Goal: Task Accomplishment & Management: Use online tool/utility

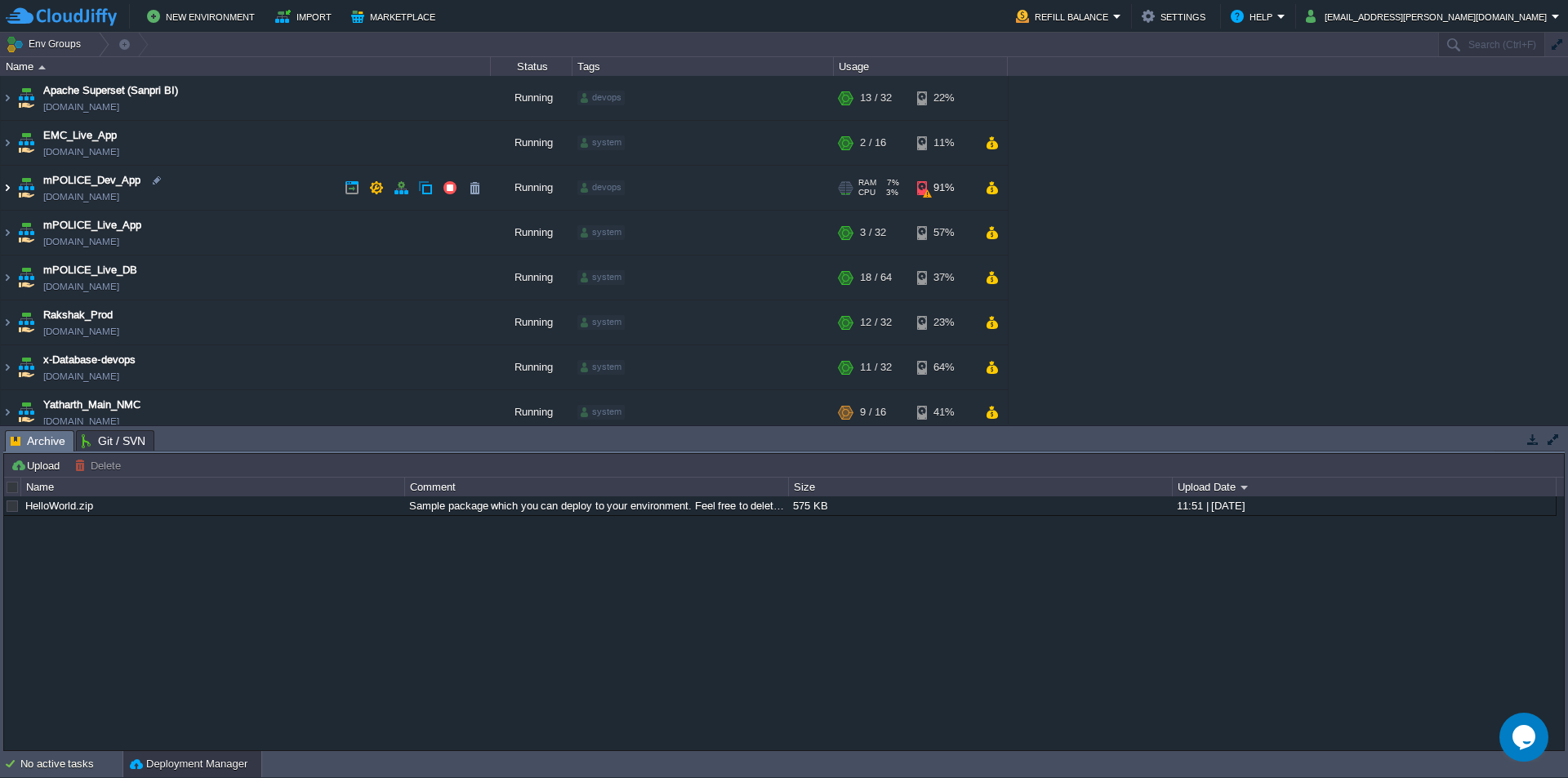
click at [6, 186] on img at bounding box center [8, 187] width 13 height 44
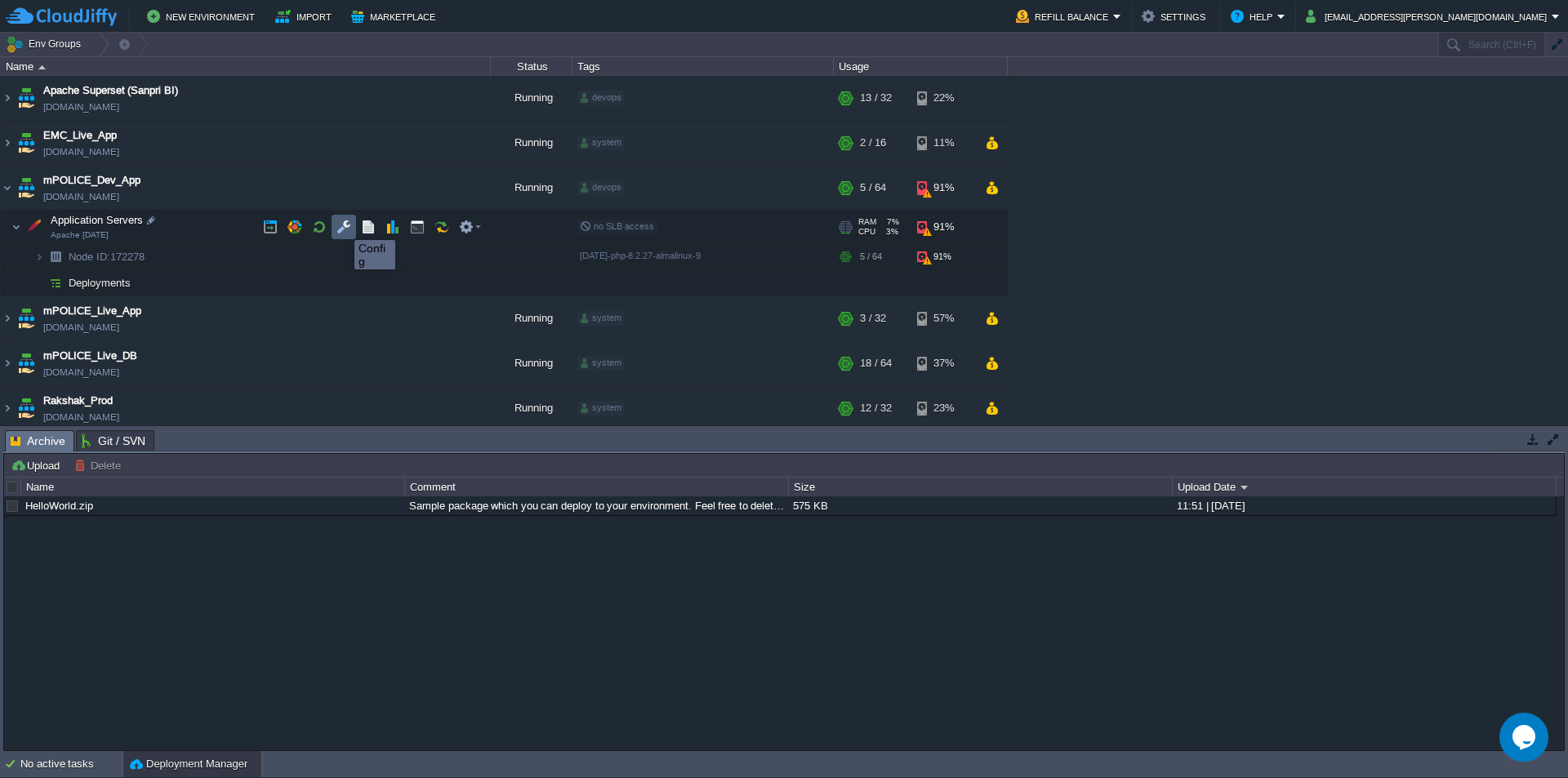
click at [345, 224] on button "button" at bounding box center [343, 226] width 14 height 14
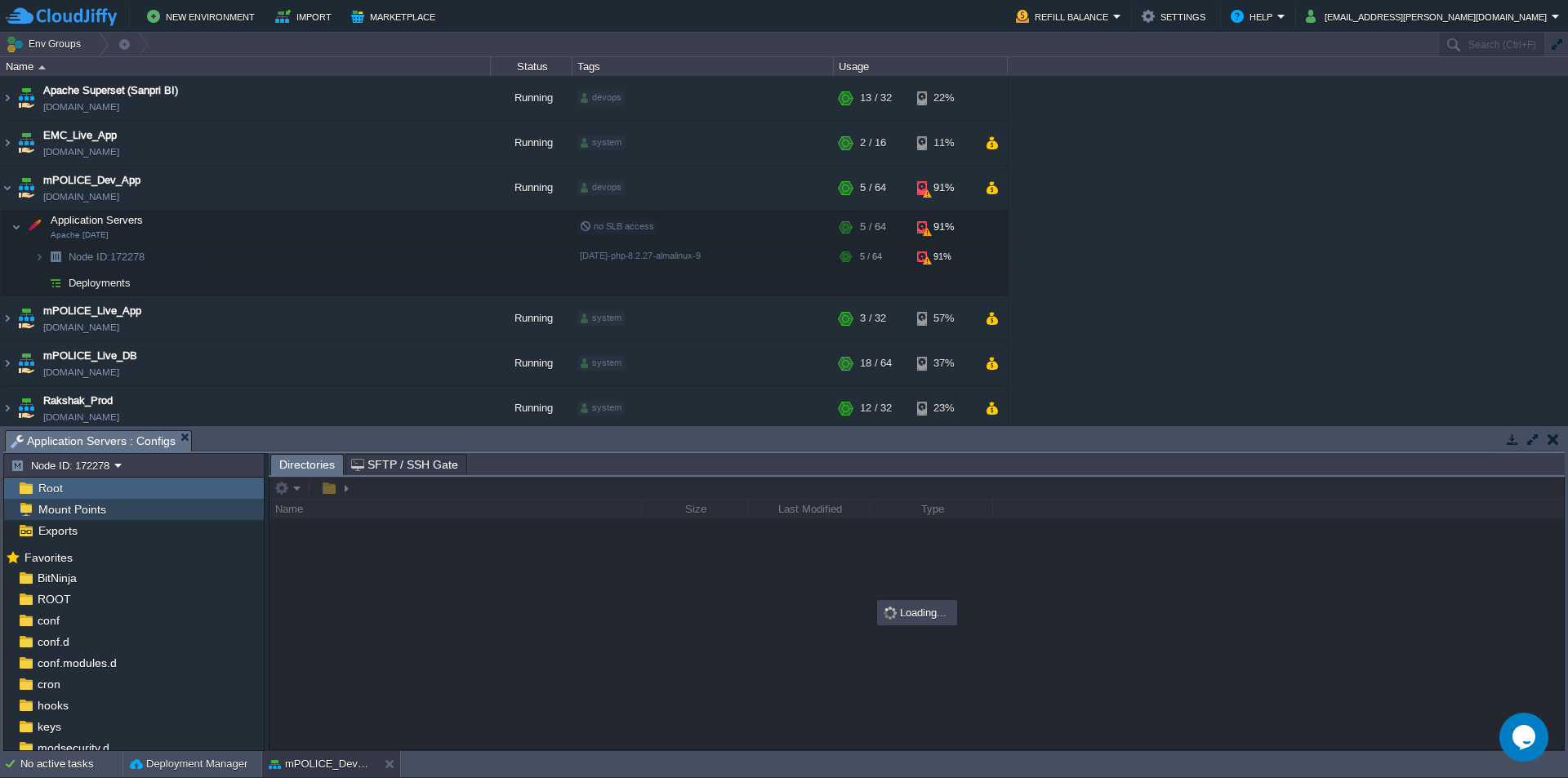
click at [96, 515] on span "Mount Points" at bounding box center [71, 509] width 73 height 14
type input "/Backup"
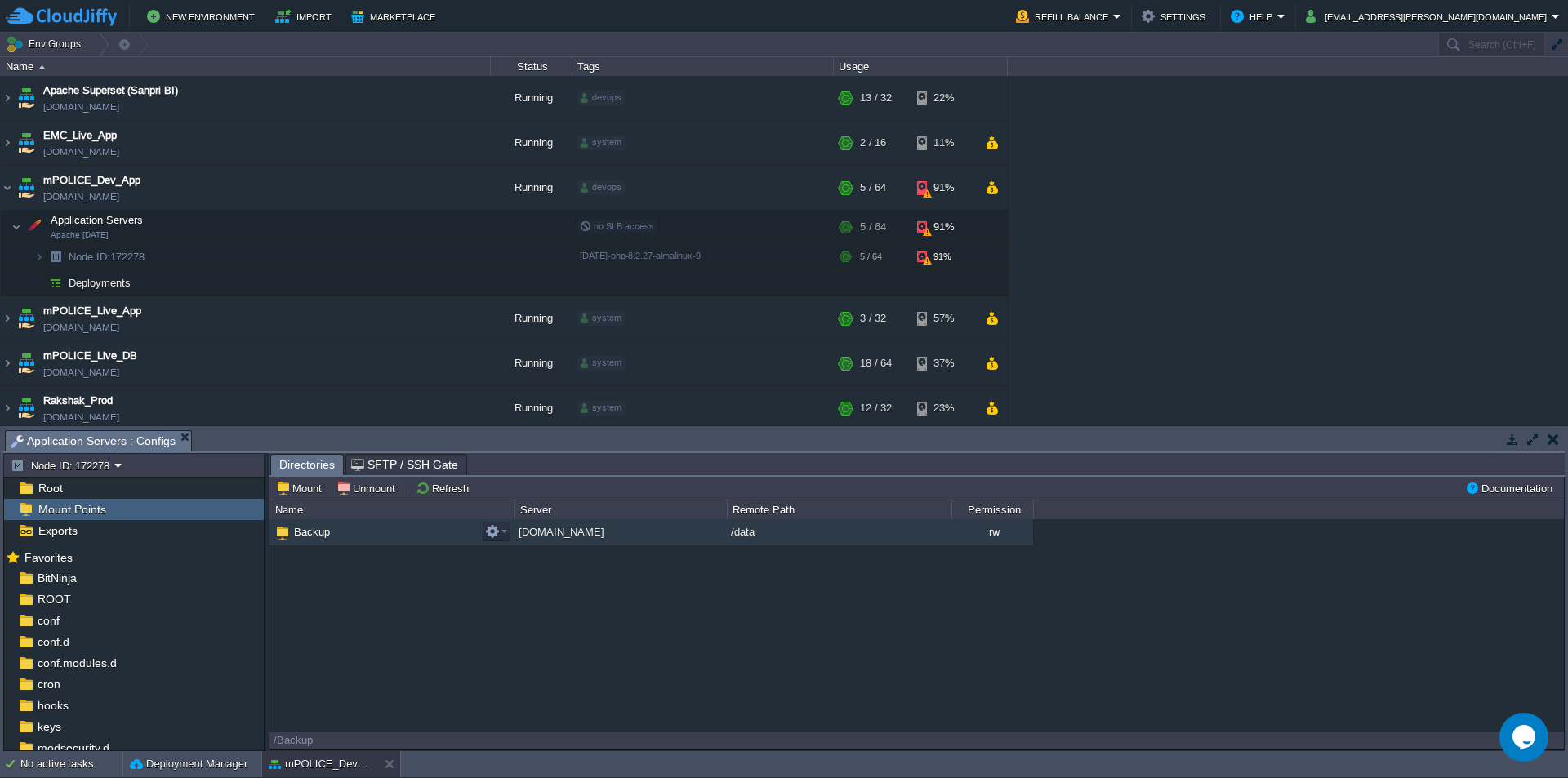
click at [303, 535] on span "Backup" at bounding box center [312, 532] width 41 height 14
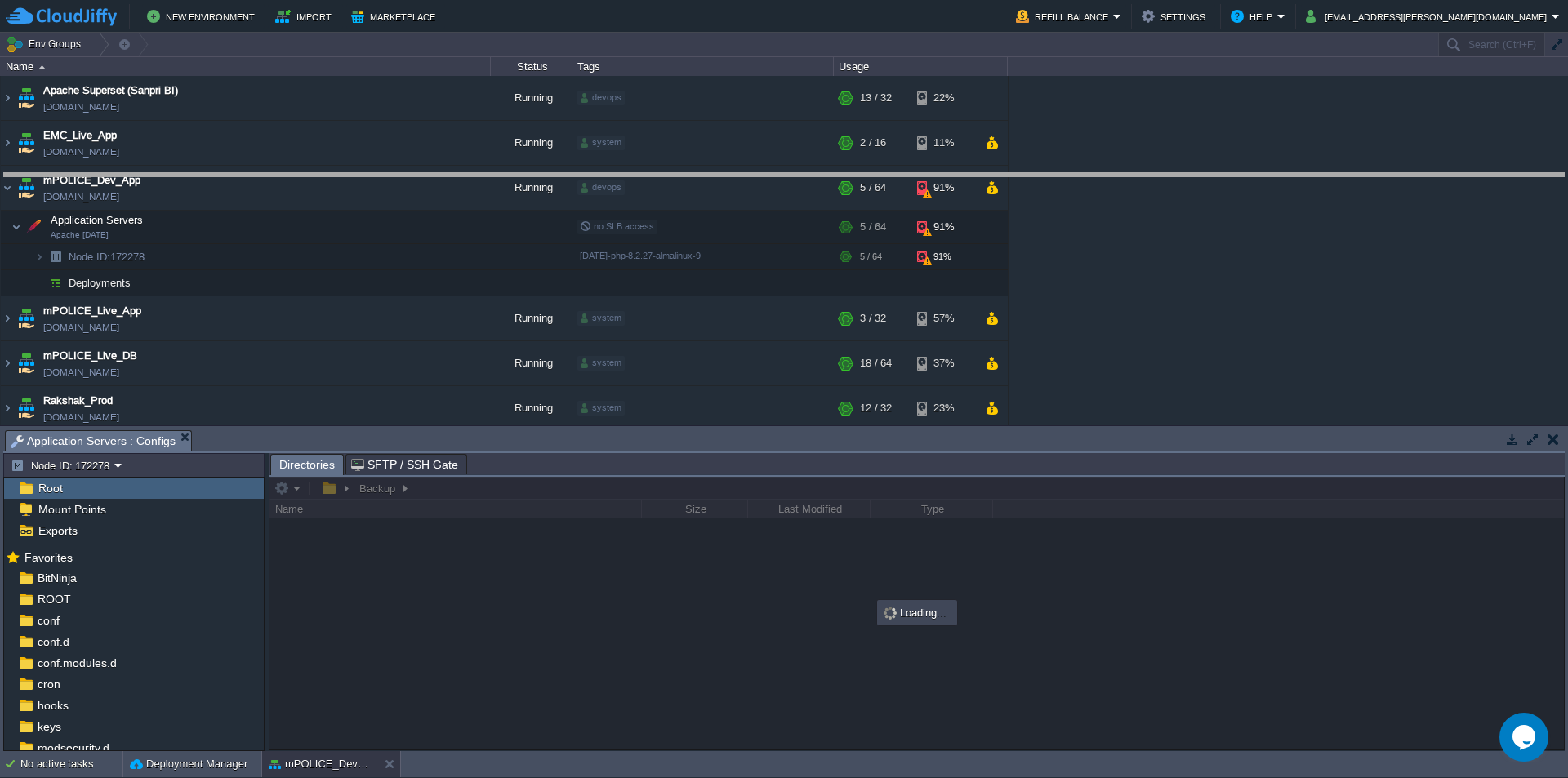
drag, startPoint x: 649, startPoint y: 449, endPoint x: 680, endPoint y: 187, distance: 263.8
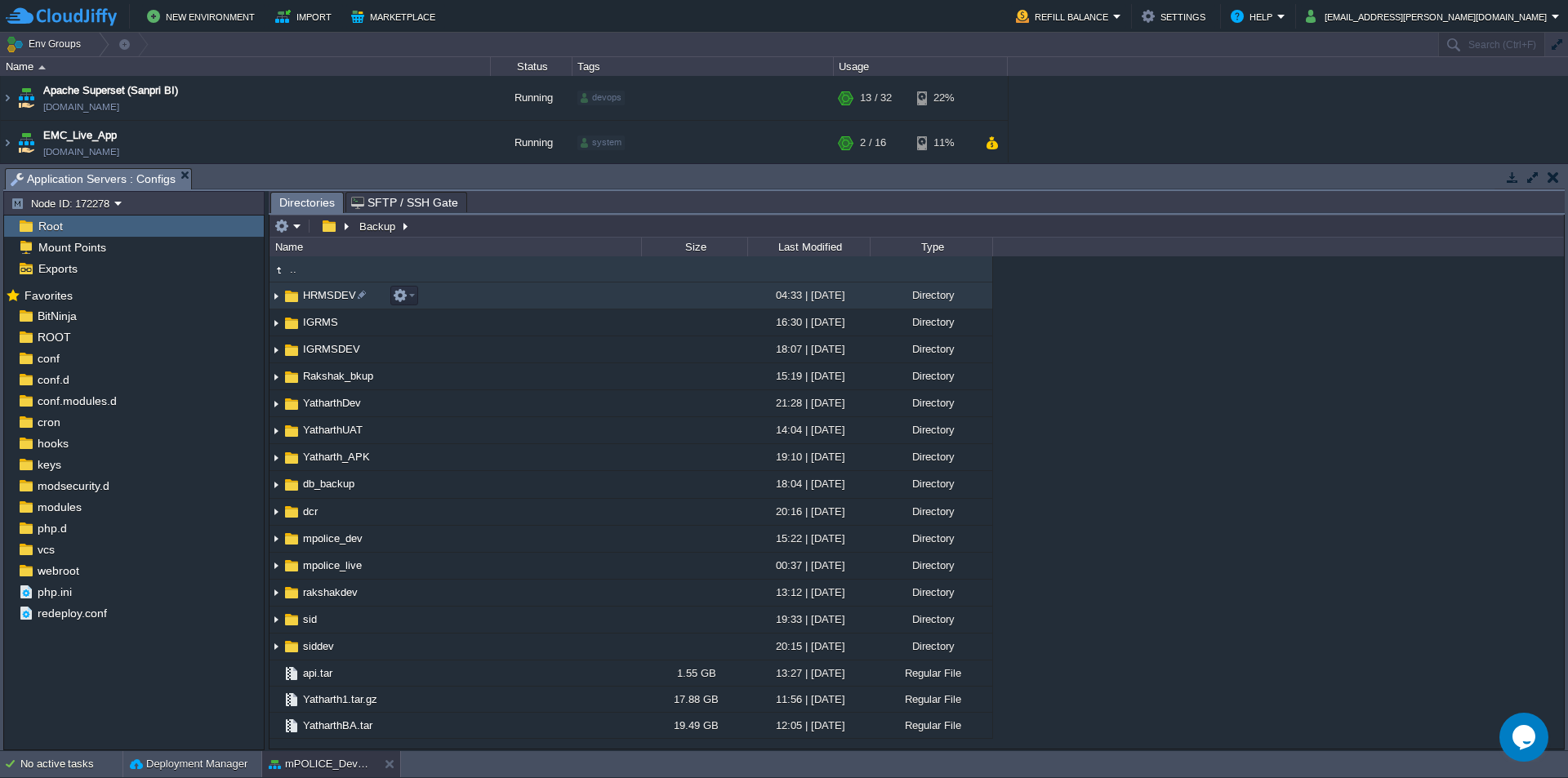
click at [330, 295] on span "HRMSDEV" at bounding box center [329, 295] width 58 height 14
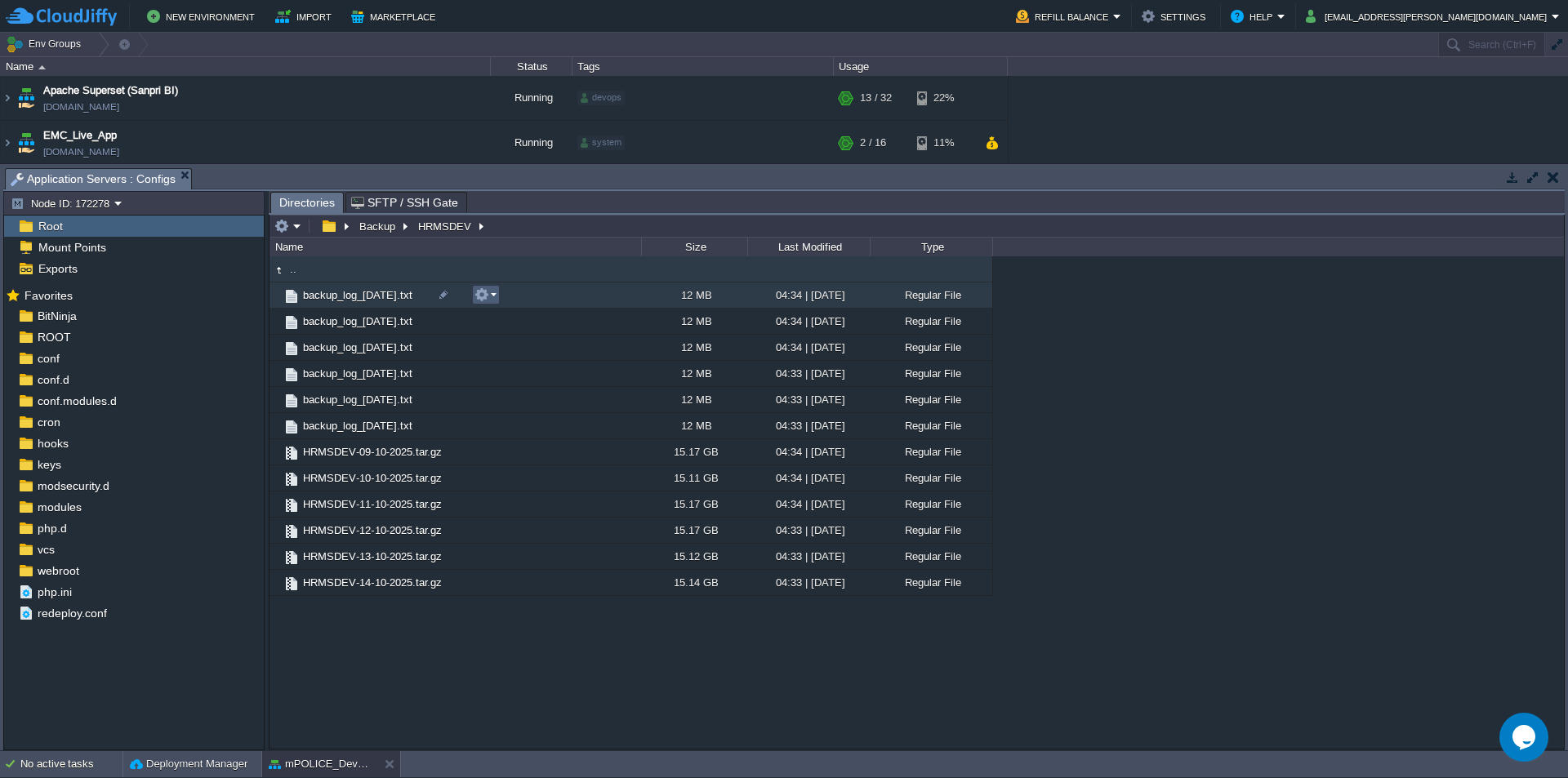
click at [491, 297] on em at bounding box center [485, 294] width 22 height 14
click at [448, 656] on div ".. backup_log_[DATE].txt 12 MB 04:34 | [DATE] Regular File backup_log_[DATE].tx…" at bounding box center [916, 502] width 1294 height 492
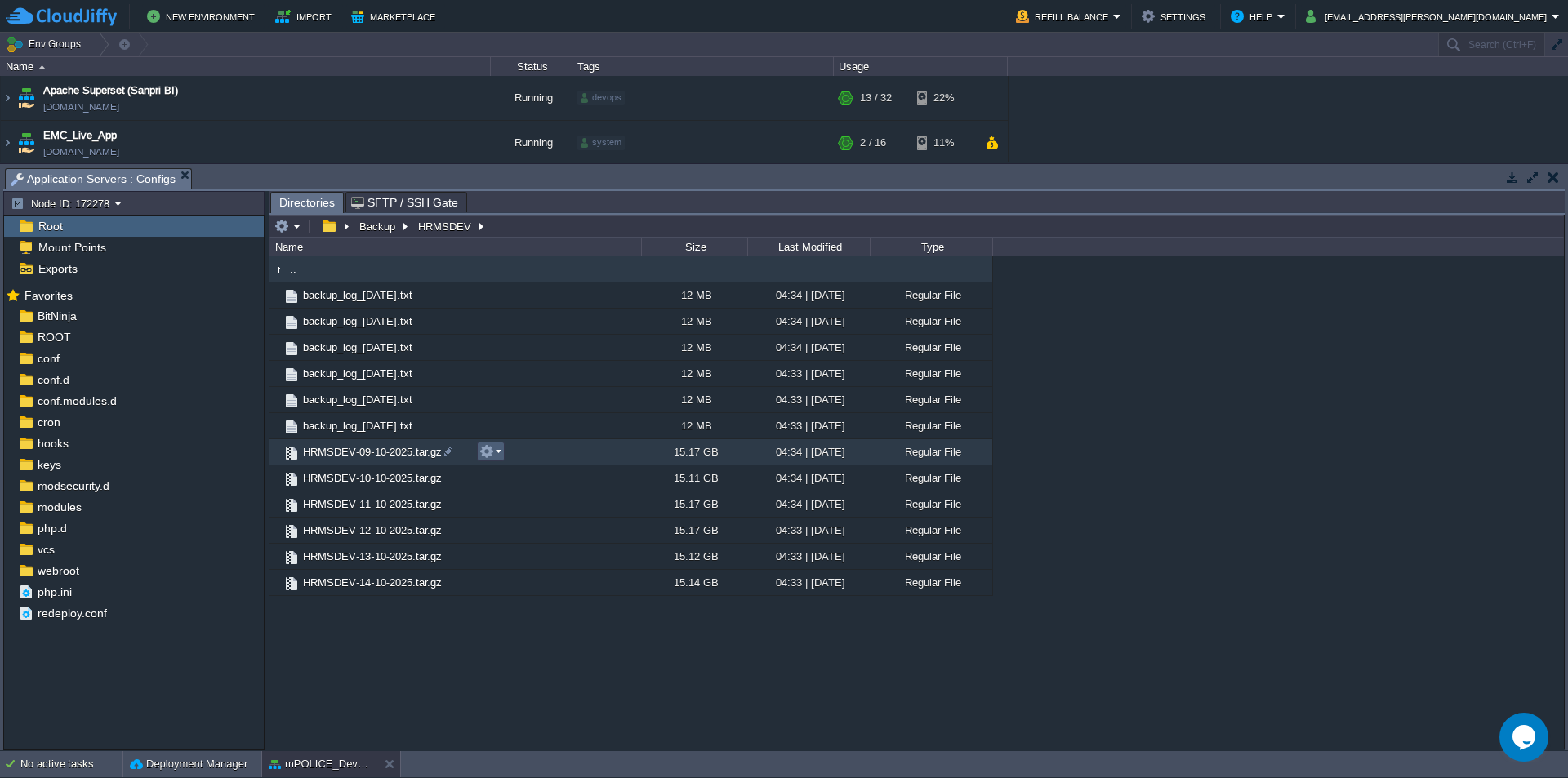
click at [493, 455] on button "button" at bounding box center [486, 451] width 14 height 14
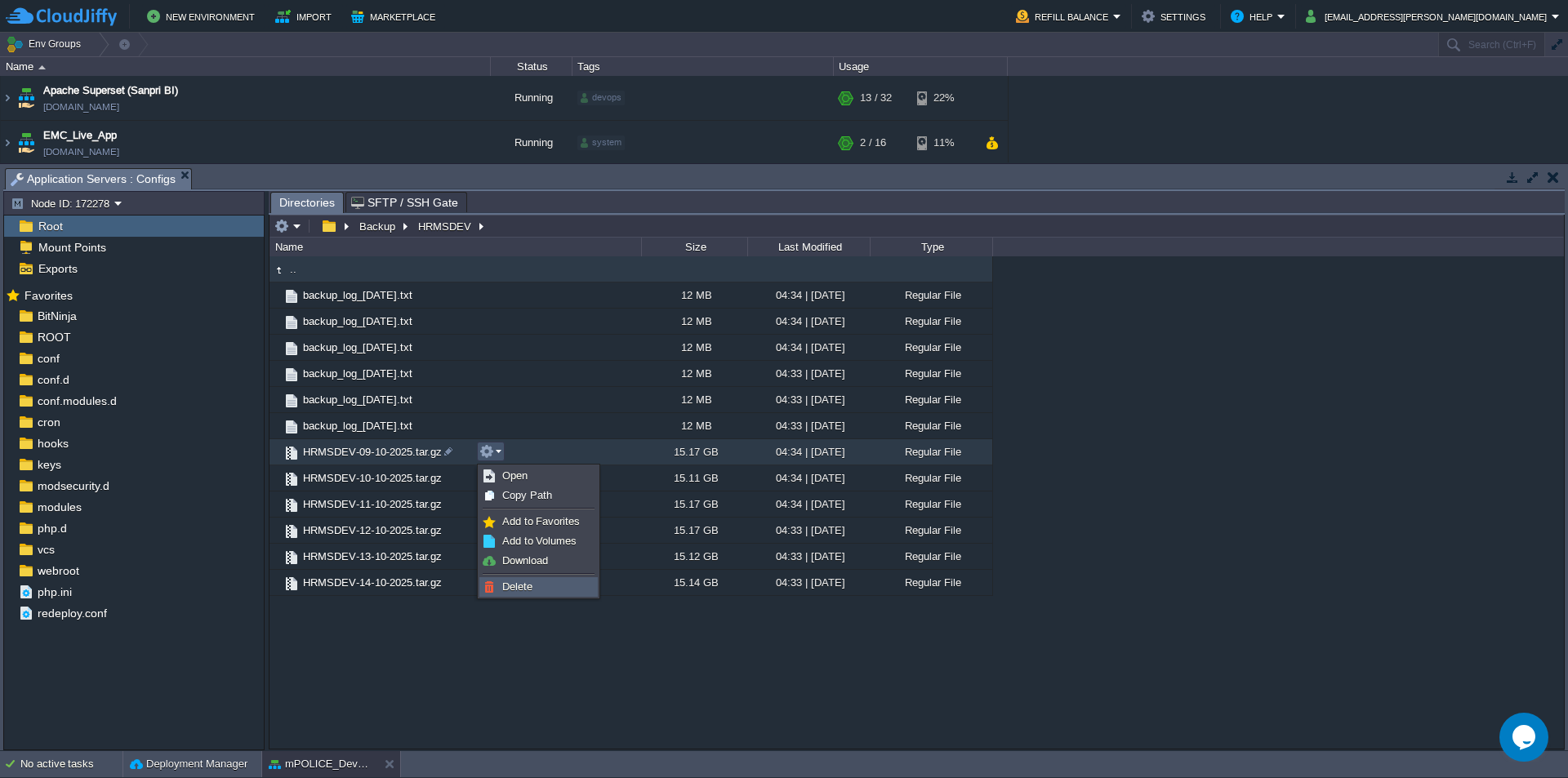
click at [526, 582] on span "Delete" at bounding box center [517, 587] width 30 height 12
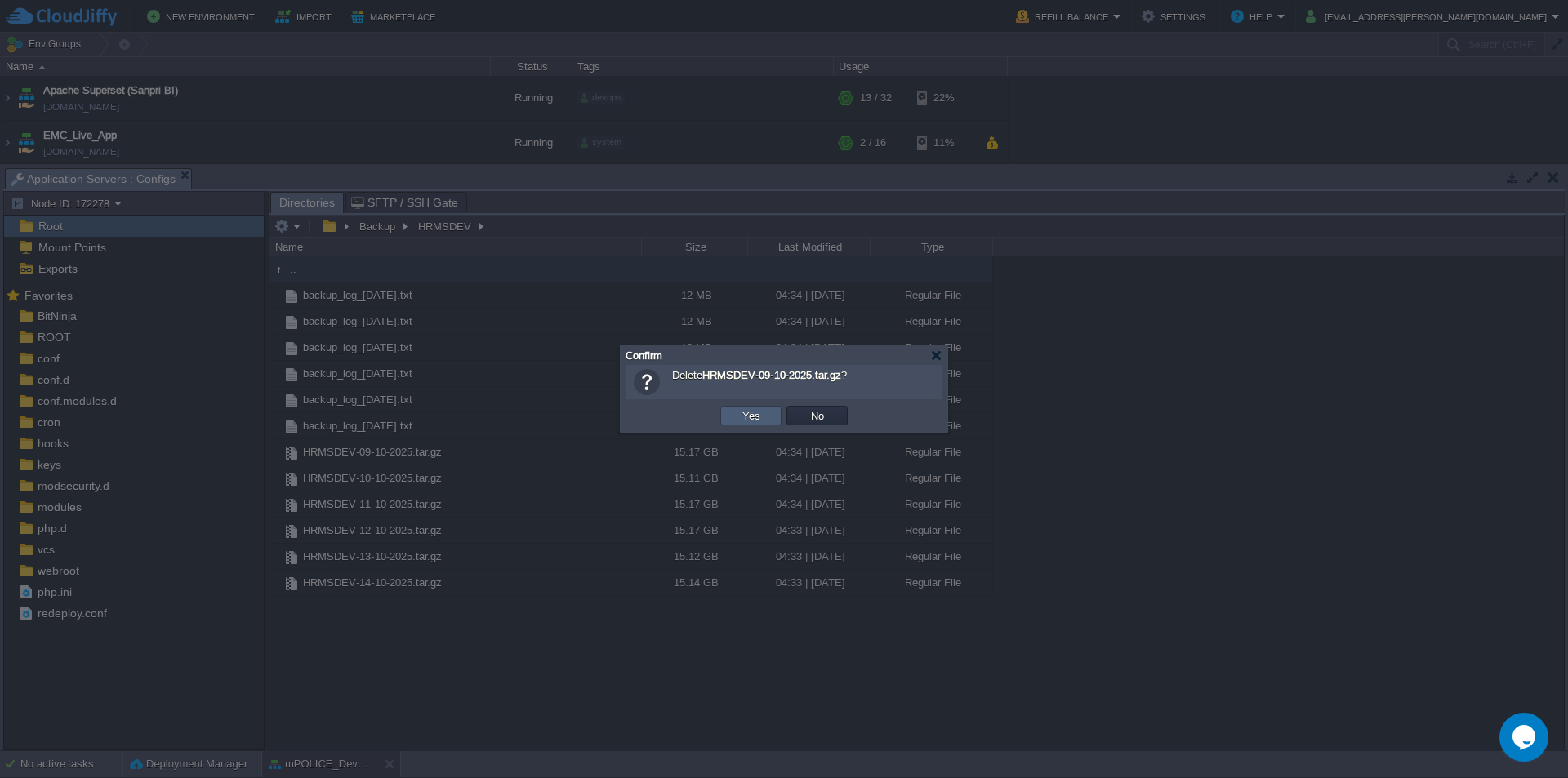
click at [755, 415] on button "Yes" at bounding box center [751, 415] width 28 height 14
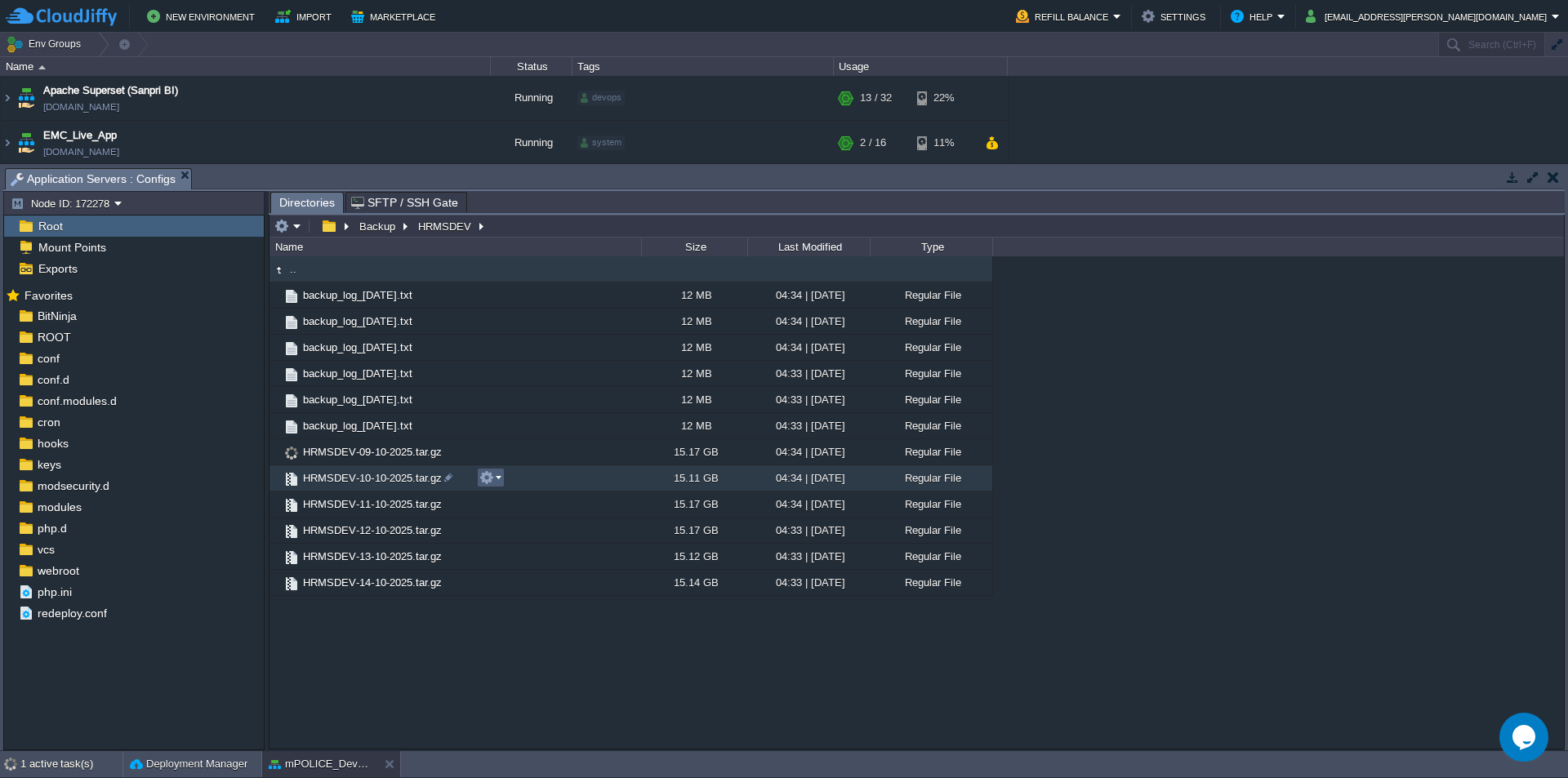
click at [498, 477] on em at bounding box center [490, 477] width 22 height 14
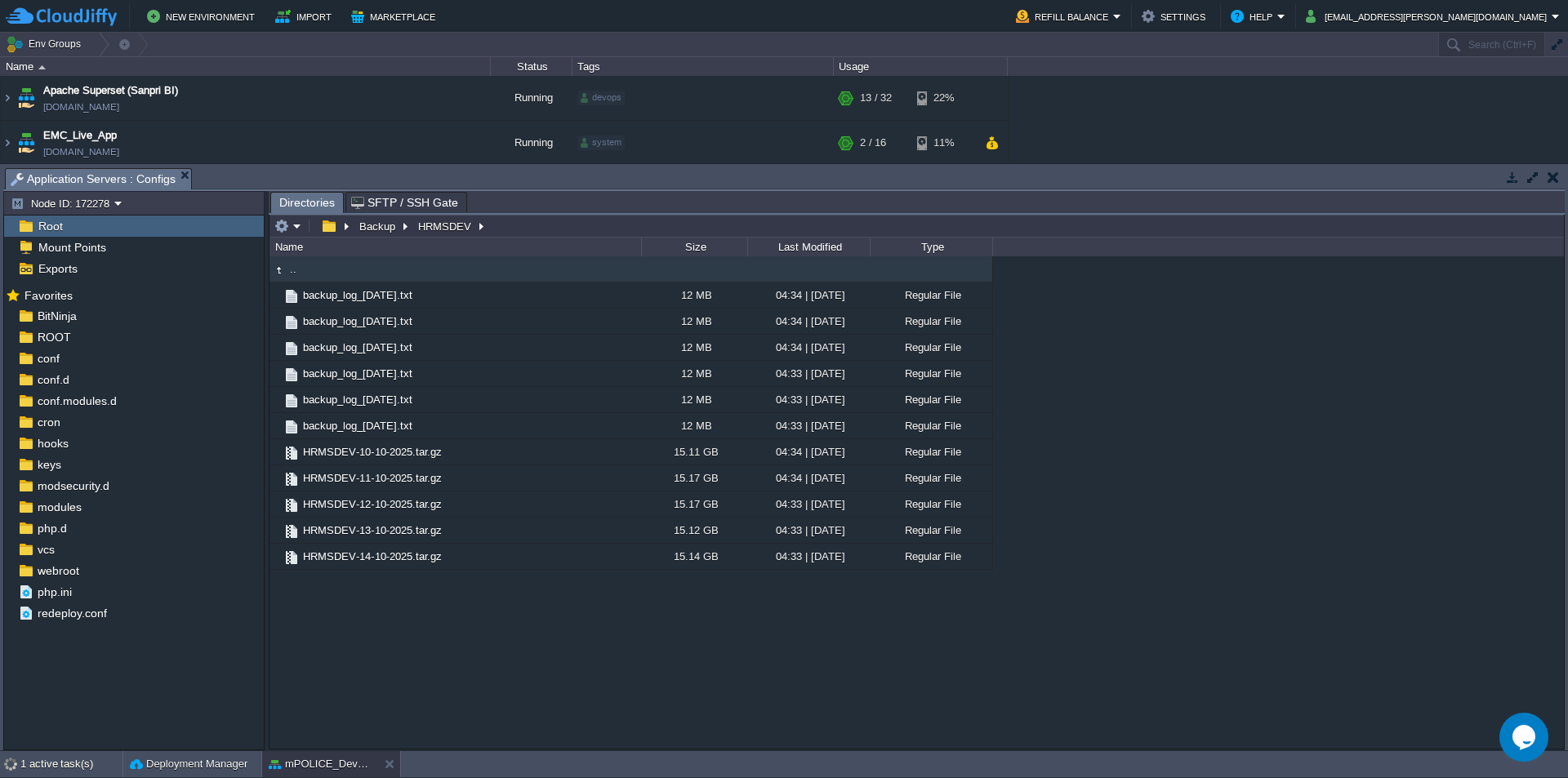
click at [405, 658] on div ".. backup_log_[DATE].txt 12 MB 04:34 | [DATE] Regular File backup_log_[DATE].tx…" at bounding box center [916, 502] width 1294 height 492
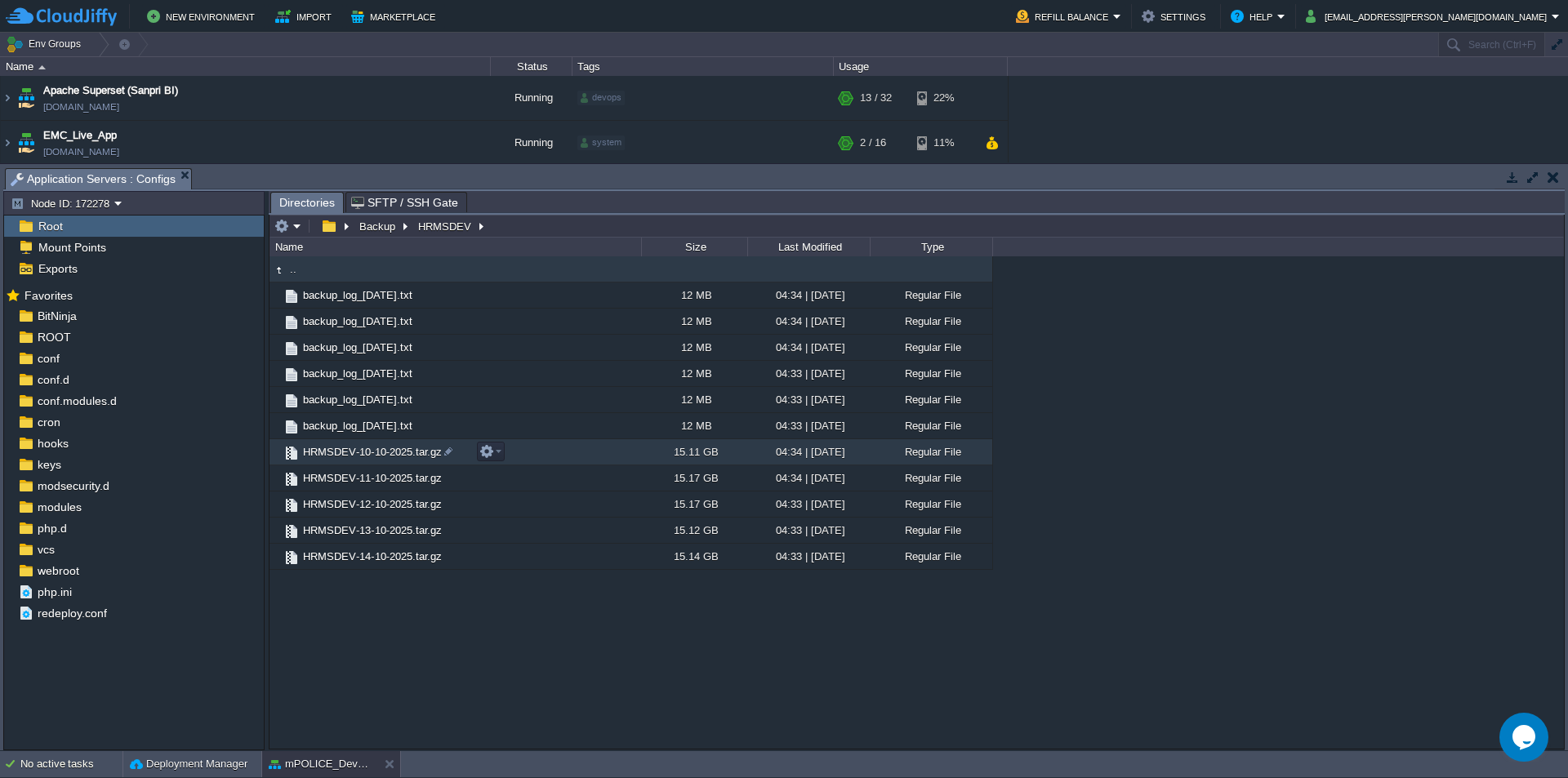
click at [492, 455] on button "button" at bounding box center [486, 451] width 14 height 14
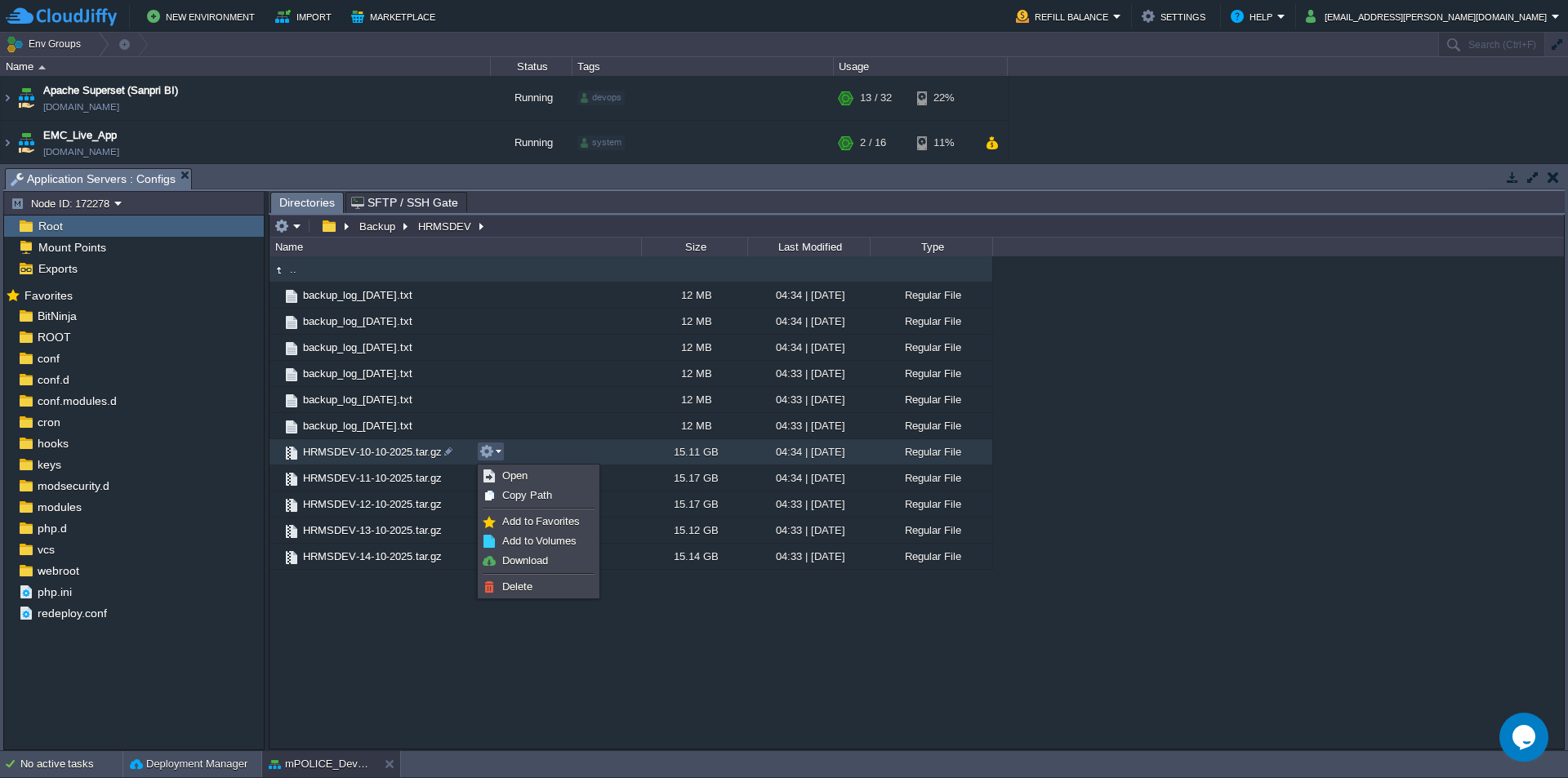
click at [520, 583] on span "Delete" at bounding box center [517, 587] width 30 height 12
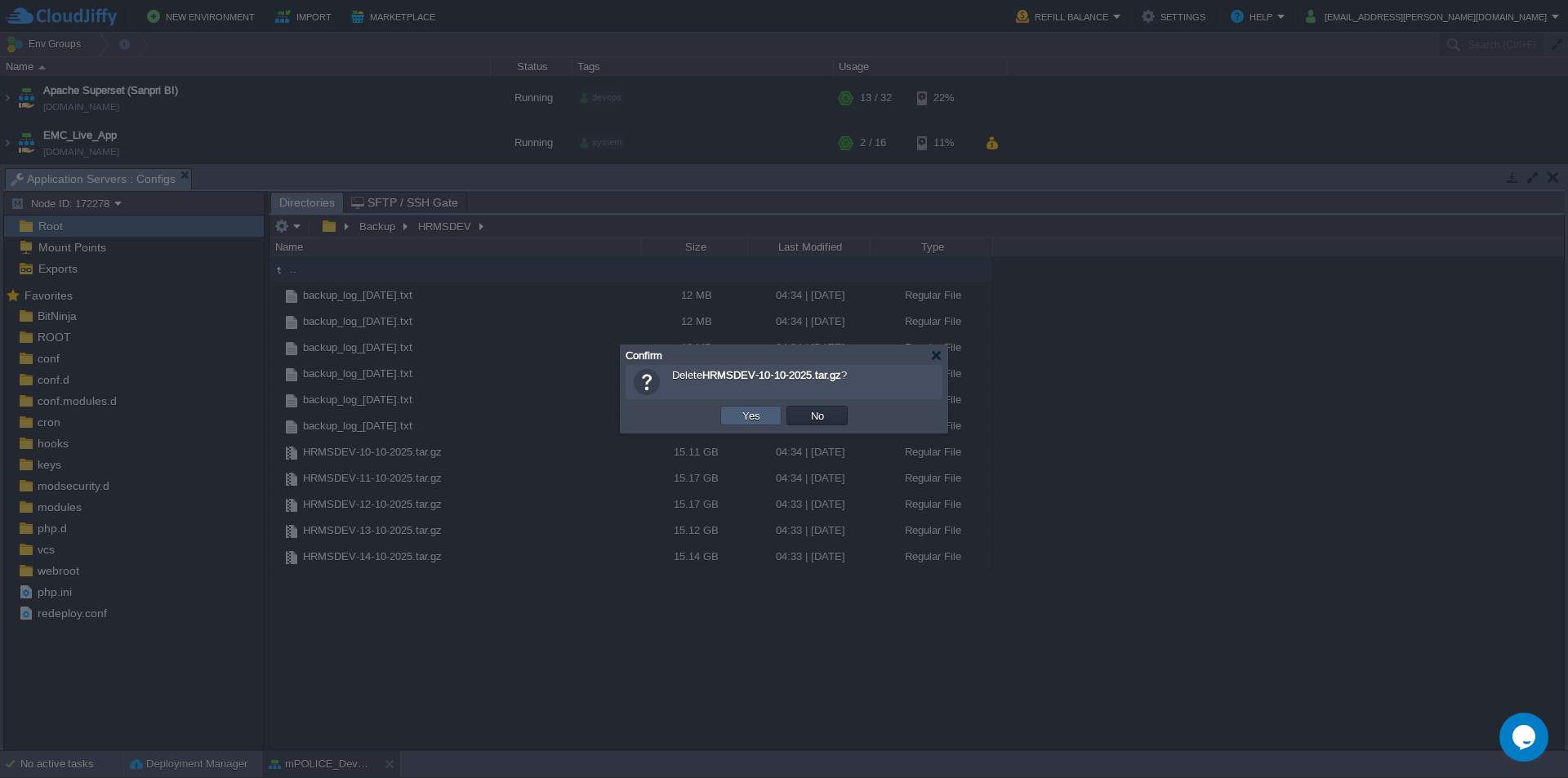
click at [738, 416] on button "Yes" at bounding box center [751, 415] width 28 height 14
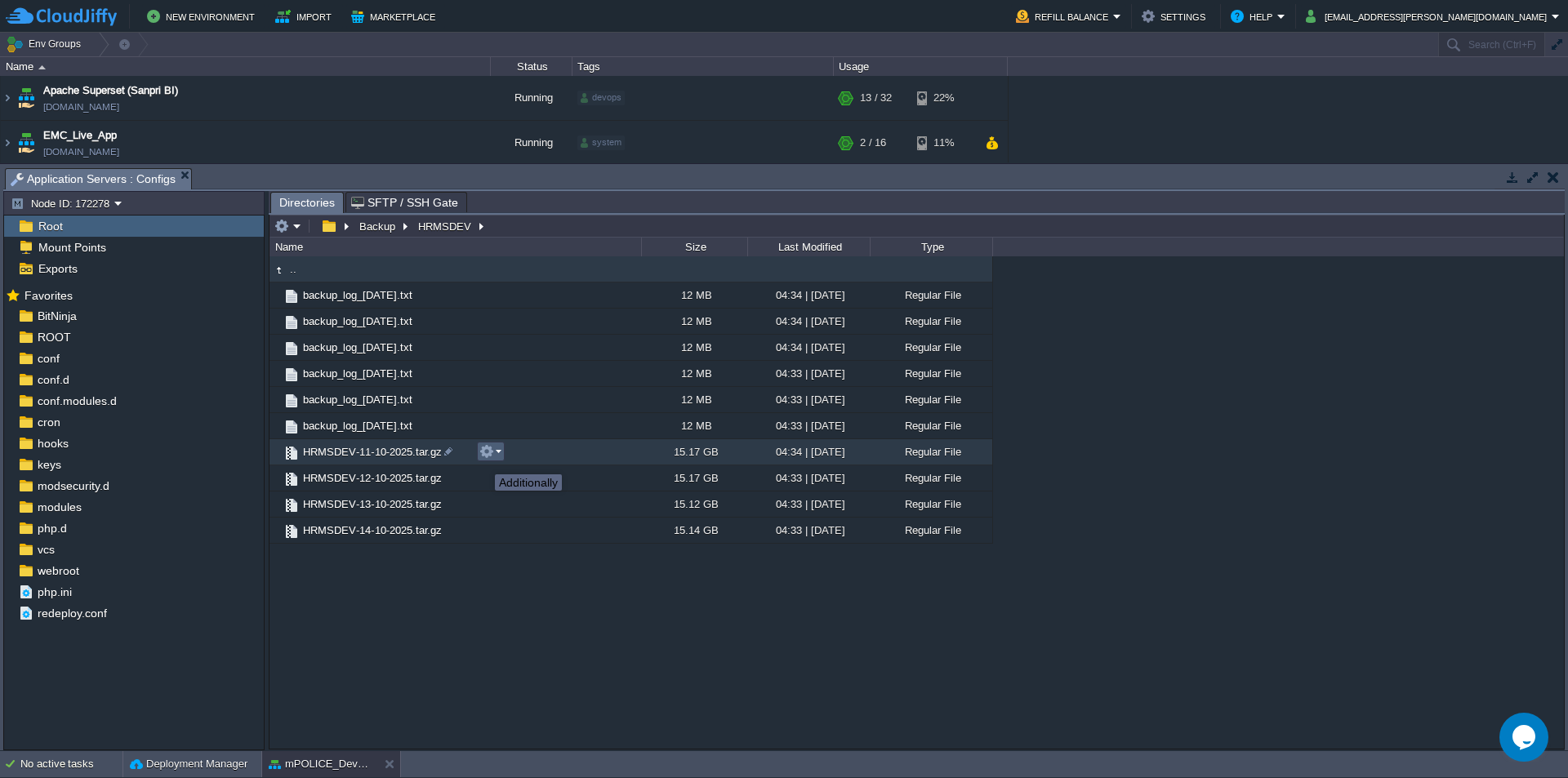
click at [492, 456] on button "button" at bounding box center [486, 451] width 14 height 14
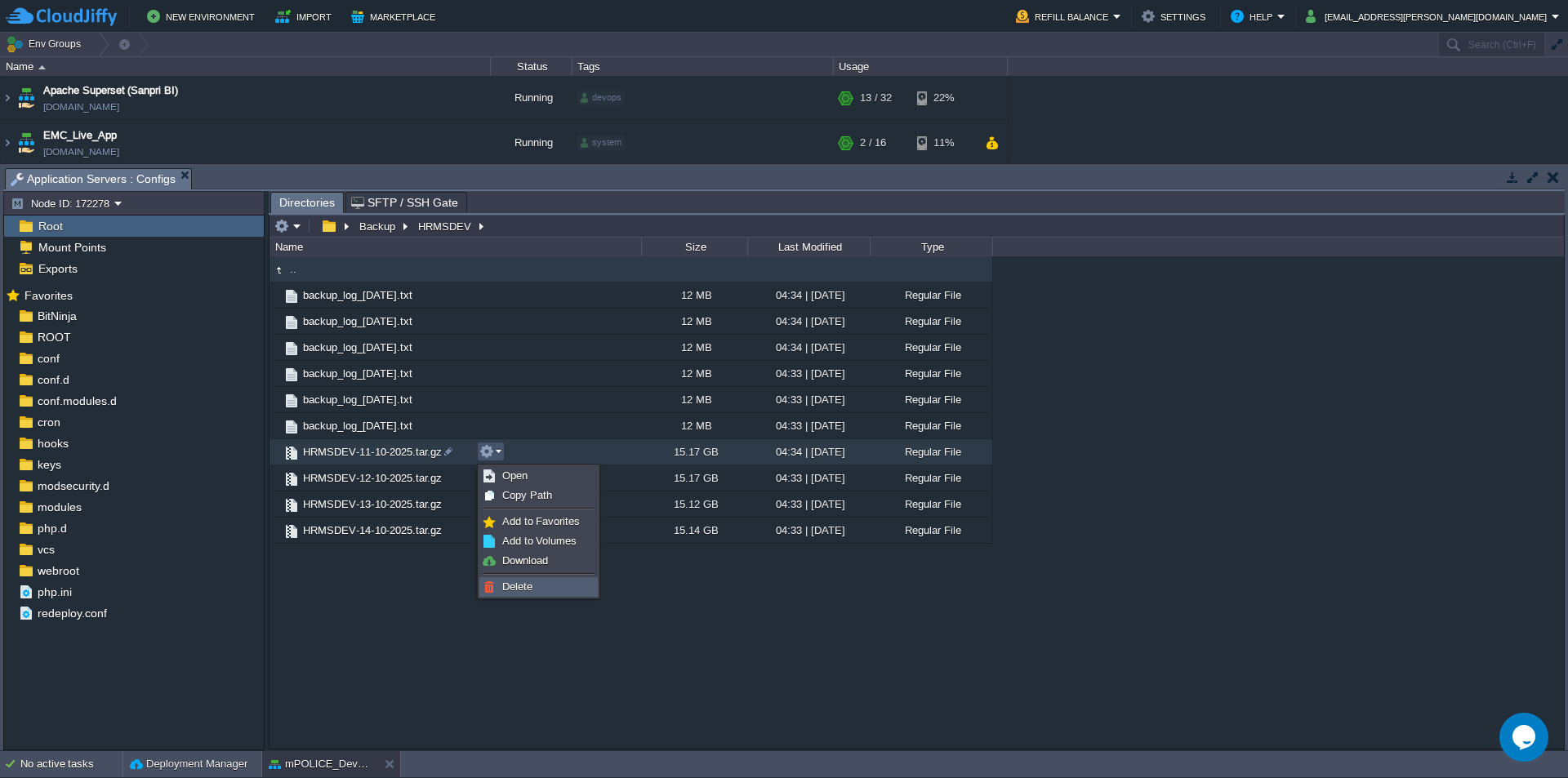
click at [530, 583] on span "Delete" at bounding box center [517, 587] width 30 height 12
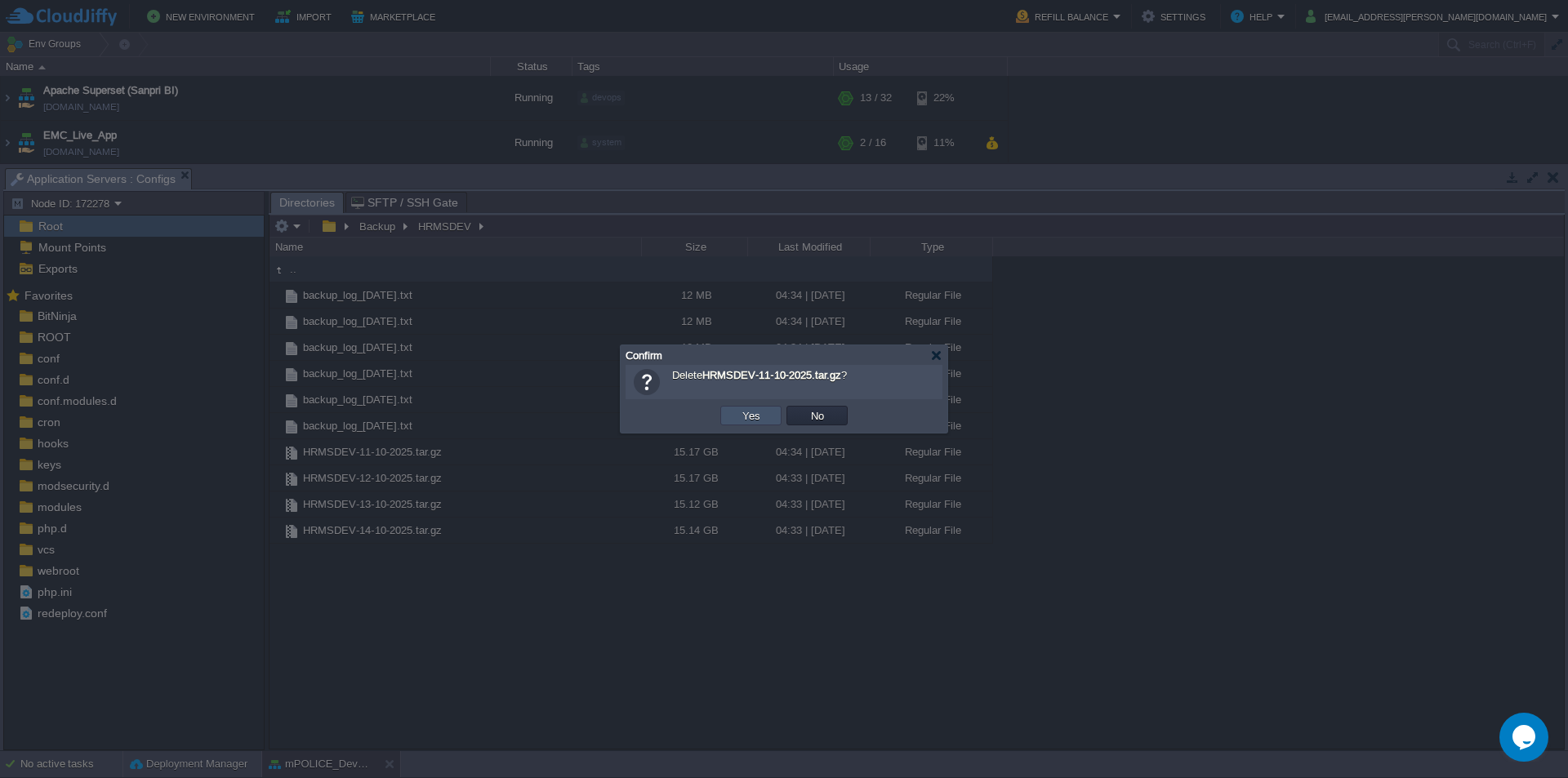
click at [744, 416] on button "Yes" at bounding box center [751, 415] width 28 height 14
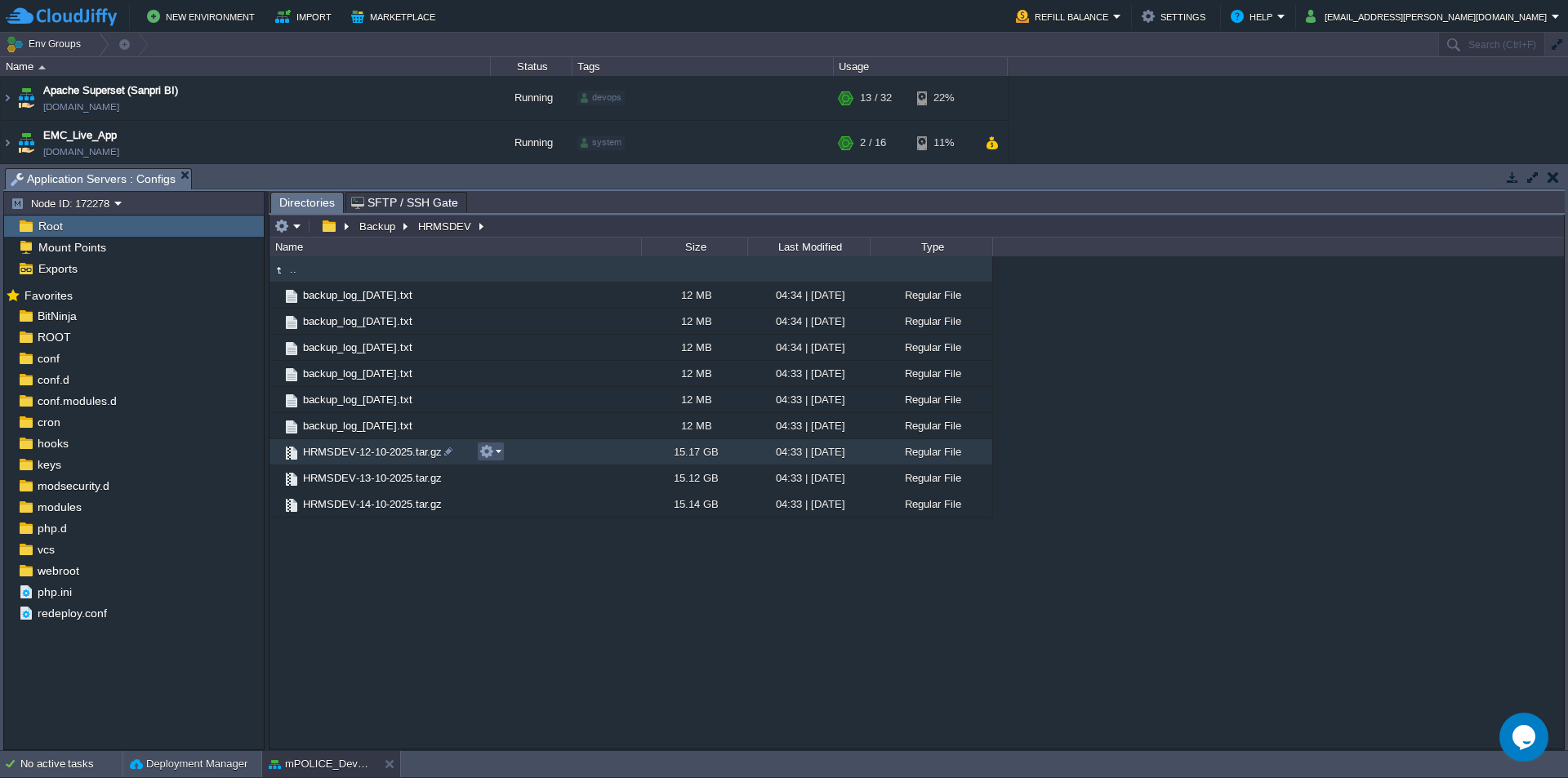
click at [491, 451] on button "button" at bounding box center [486, 451] width 14 height 14
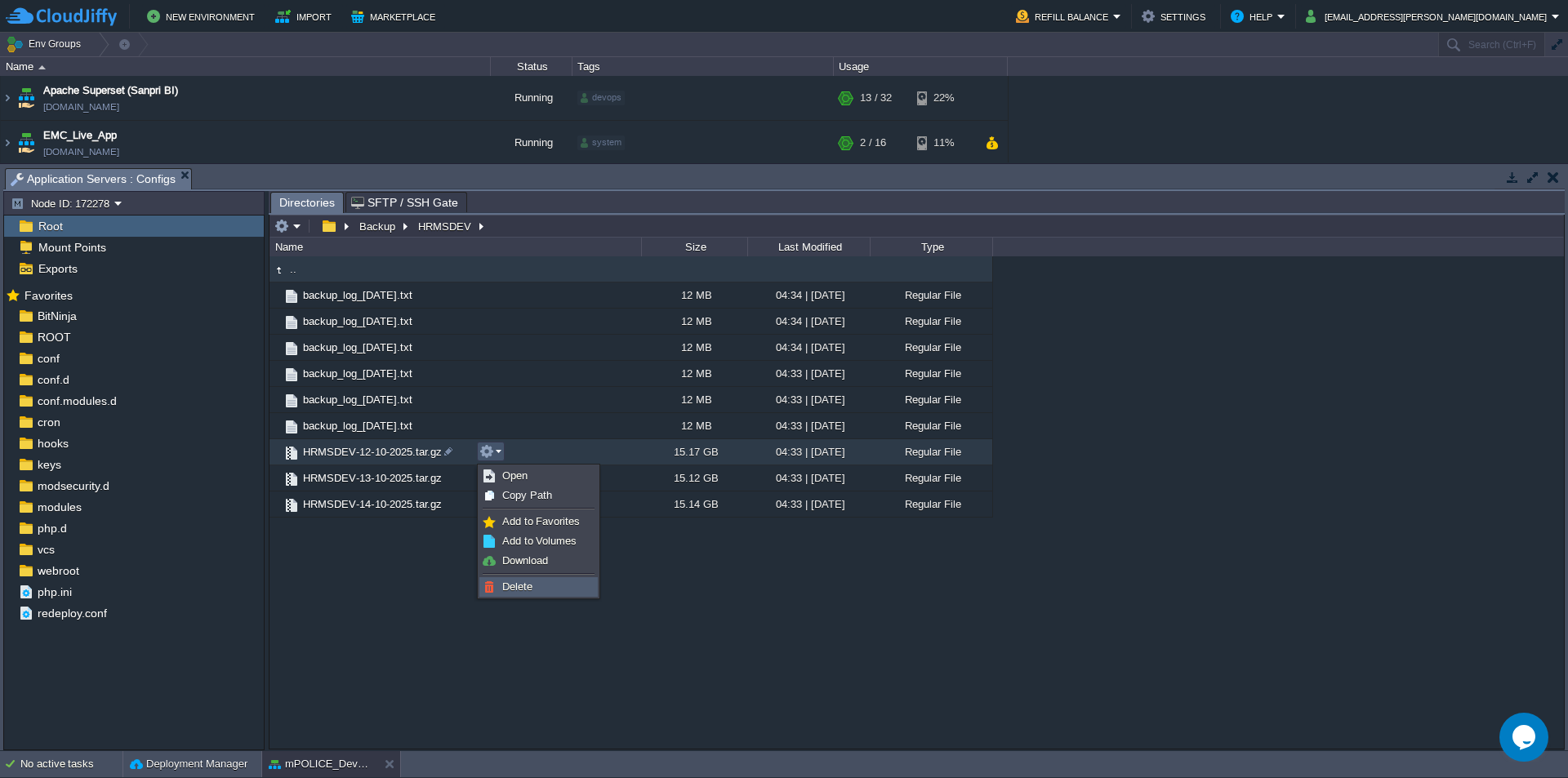
click at [514, 586] on span "Delete" at bounding box center [517, 587] width 30 height 12
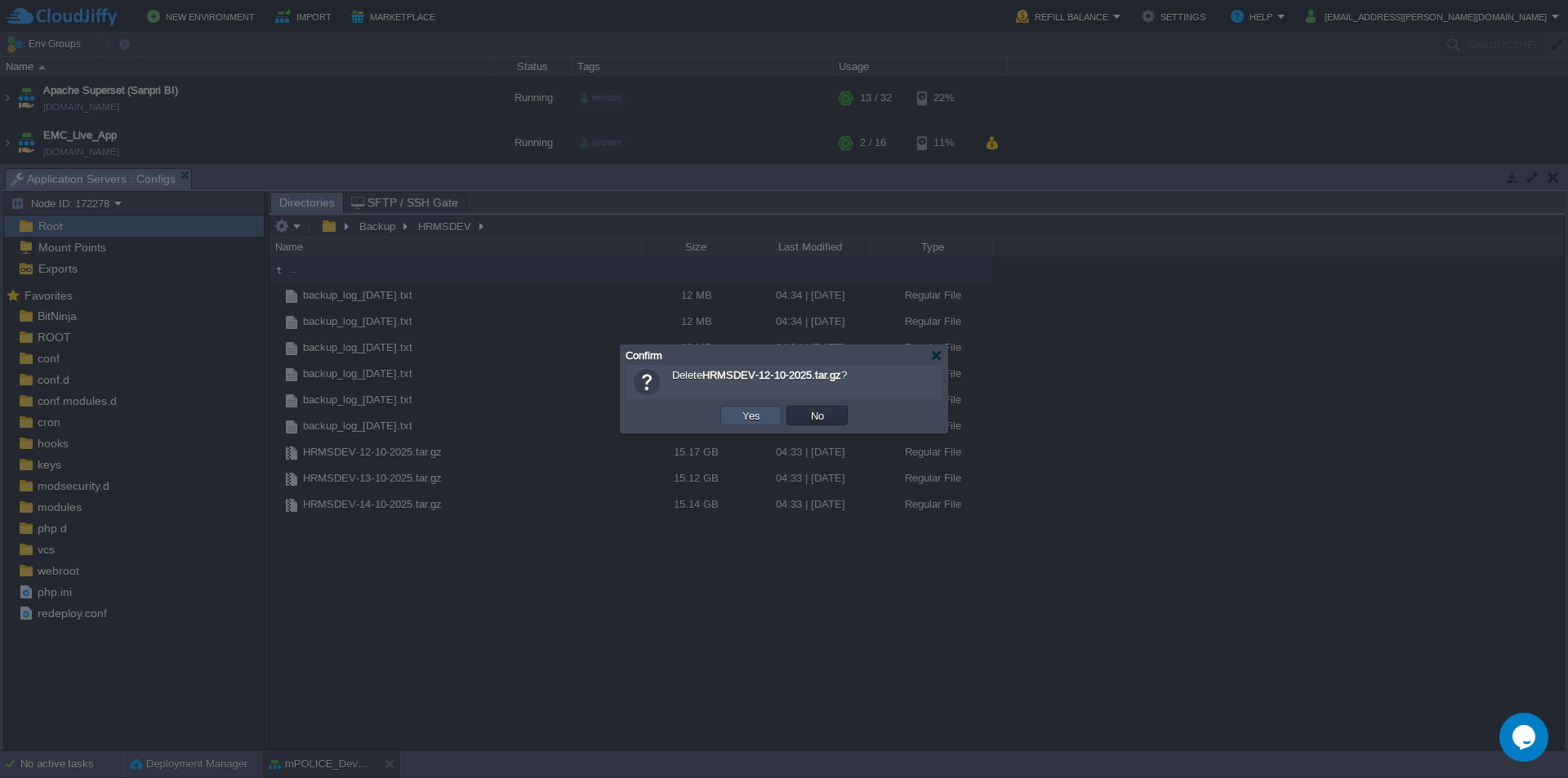
click at [751, 412] on button "Yes" at bounding box center [751, 415] width 28 height 14
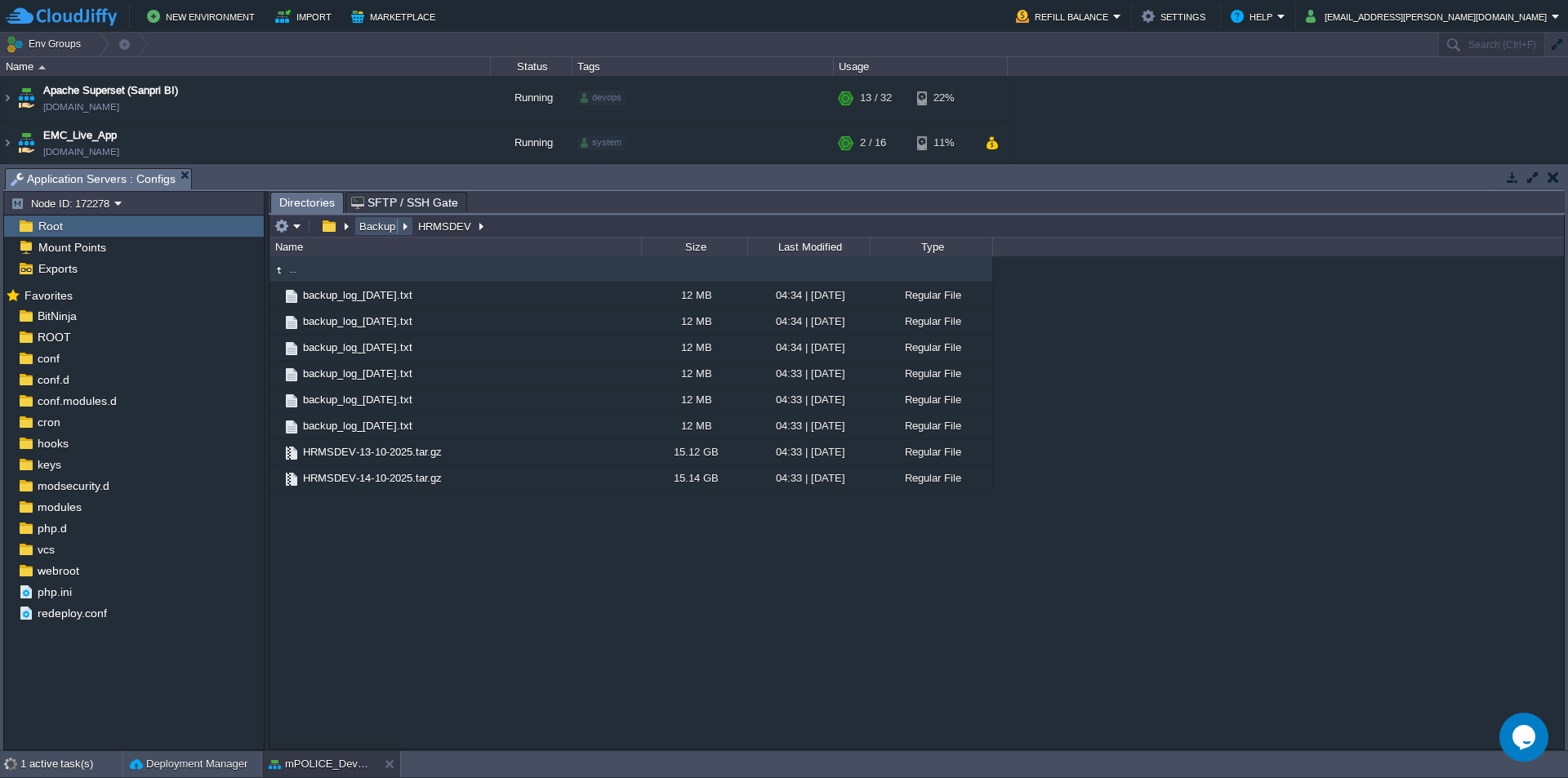
click at [380, 231] on button "Backup" at bounding box center [377, 225] width 43 height 14
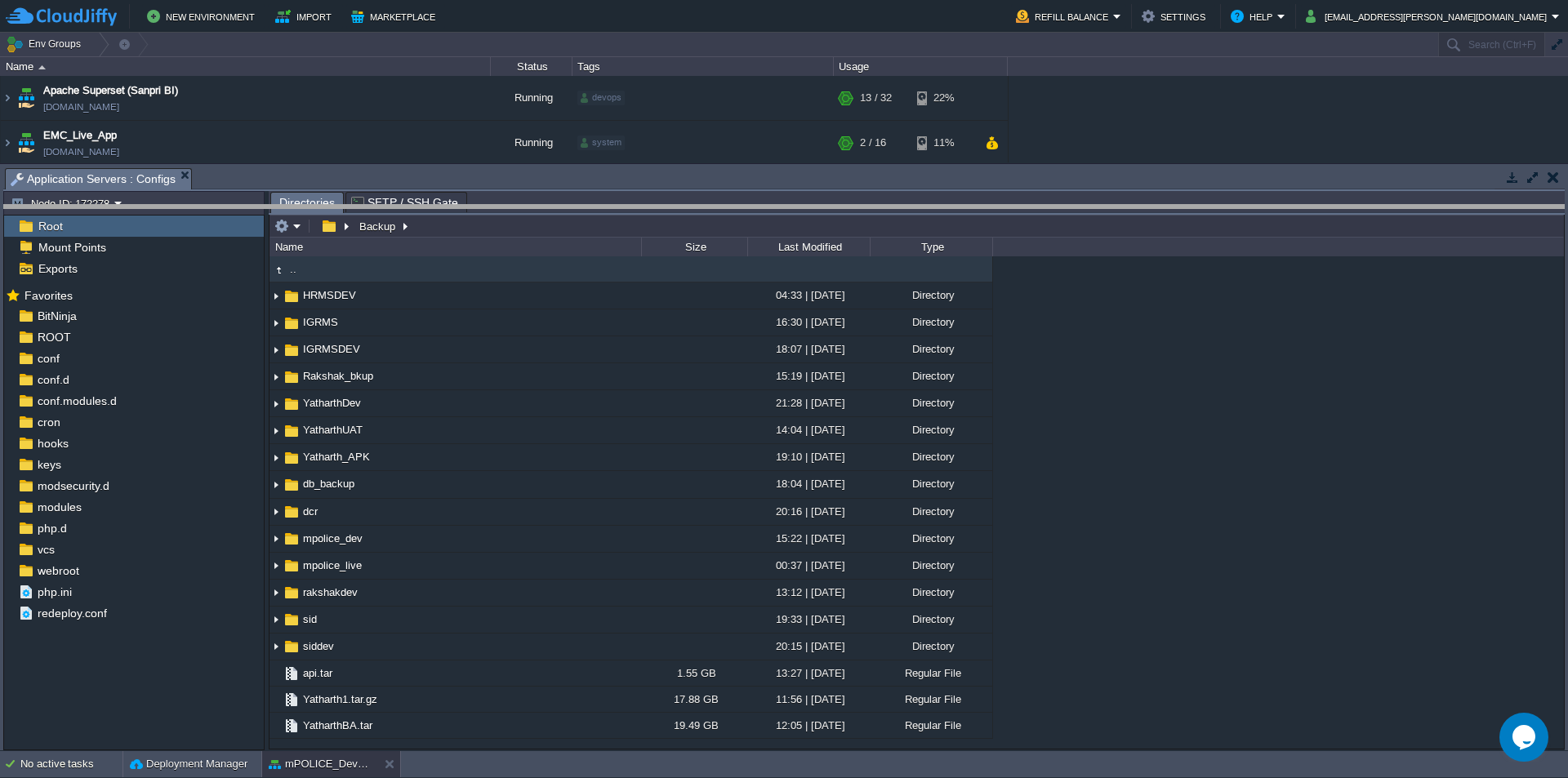
drag, startPoint x: 485, startPoint y: 188, endPoint x: 498, endPoint y: 409, distance: 221.4
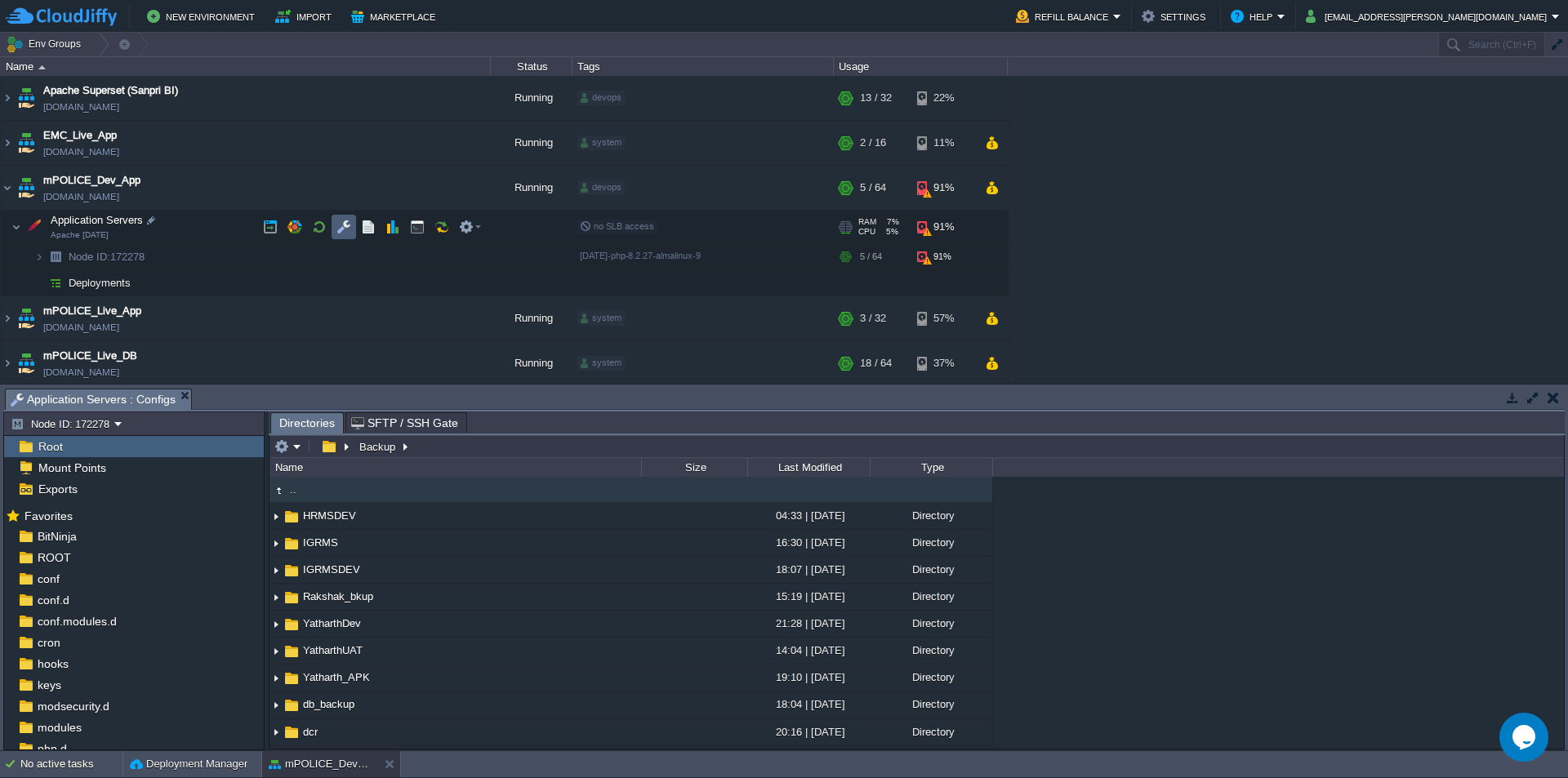
click at [343, 227] on button "button" at bounding box center [343, 226] width 14 height 14
click at [344, 231] on button "button" at bounding box center [343, 226] width 14 height 14
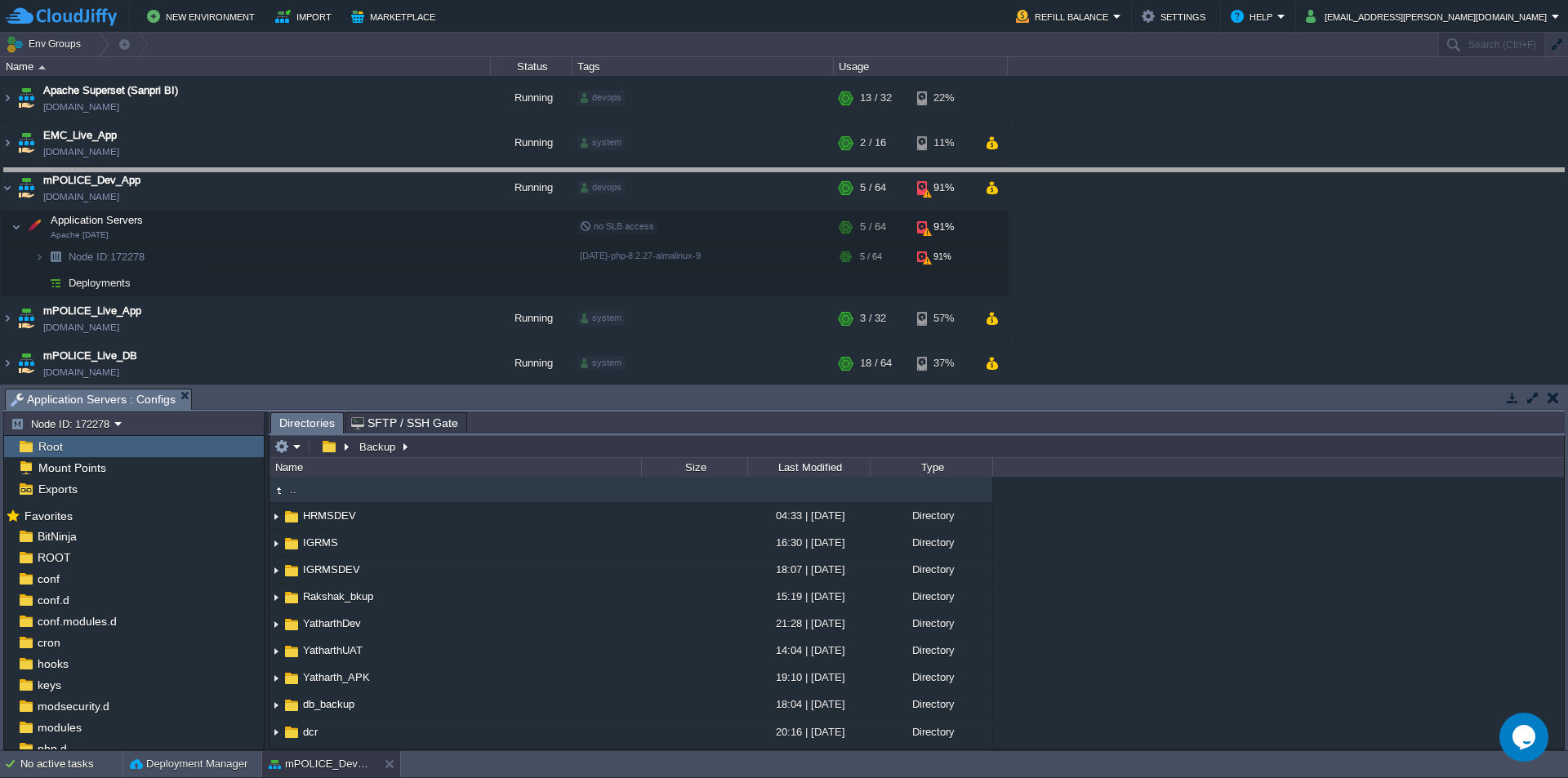
drag, startPoint x: 498, startPoint y: 407, endPoint x: 522, endPoint y: 180, distance: 228.3
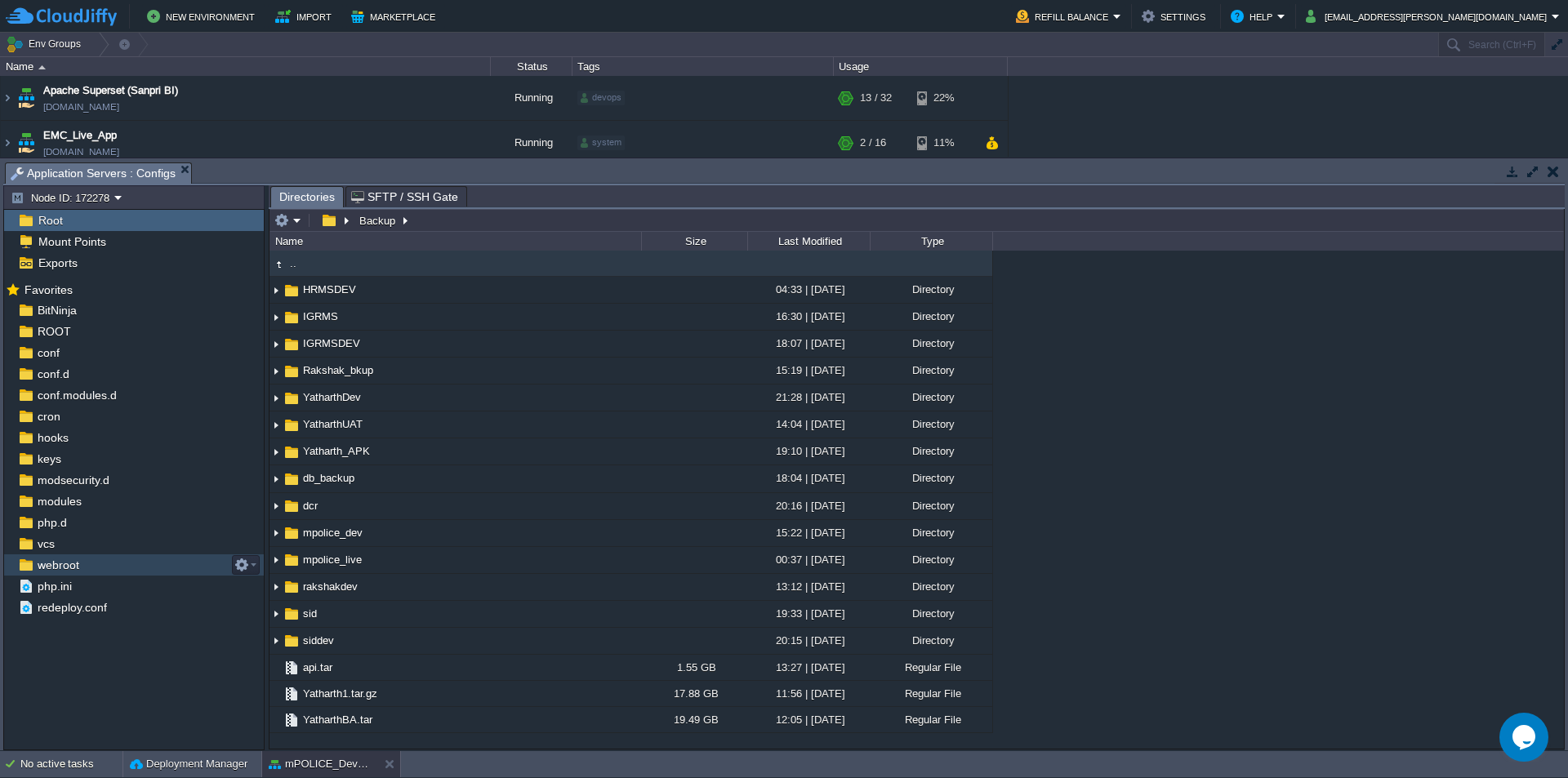
click at [65, 567] on span "webroot" at bounding box center [58, 565] width 48 height 14
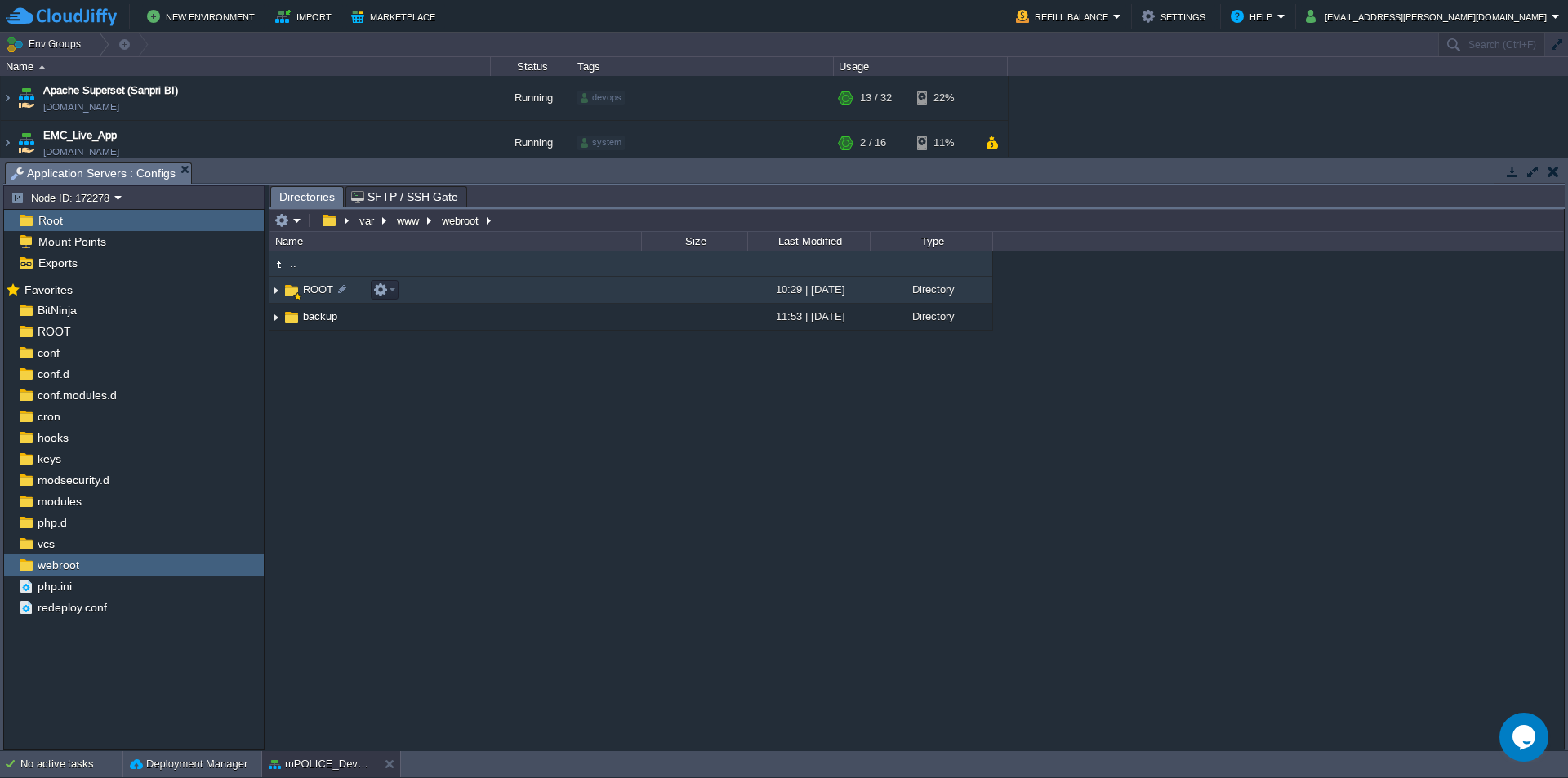
click at [315, 297] on span "ROOT" at bounding box center [318, 289] width 35 height 14
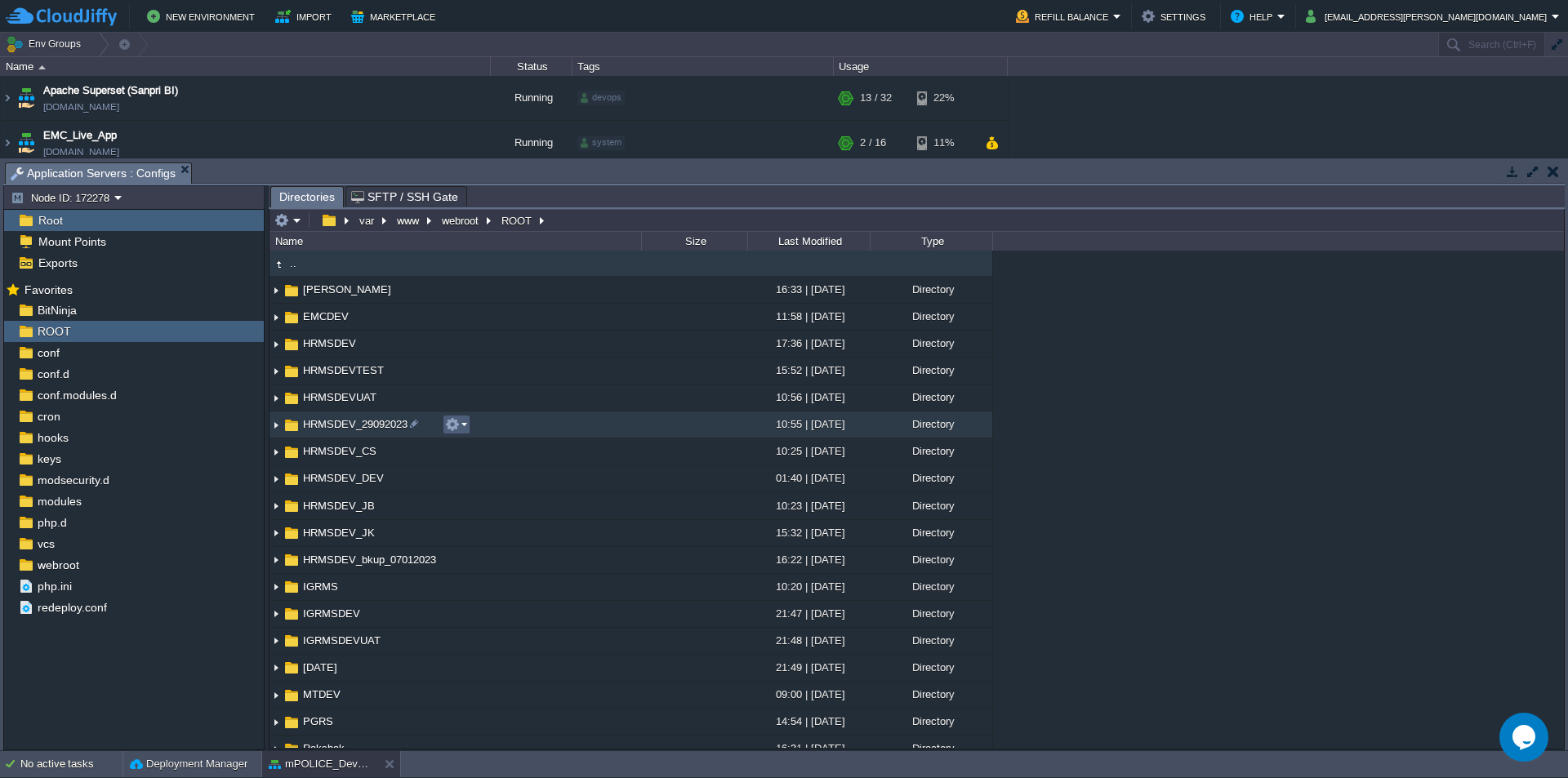
click at [460, 428] on em at bounding box center [455, 424] width 22 height 14
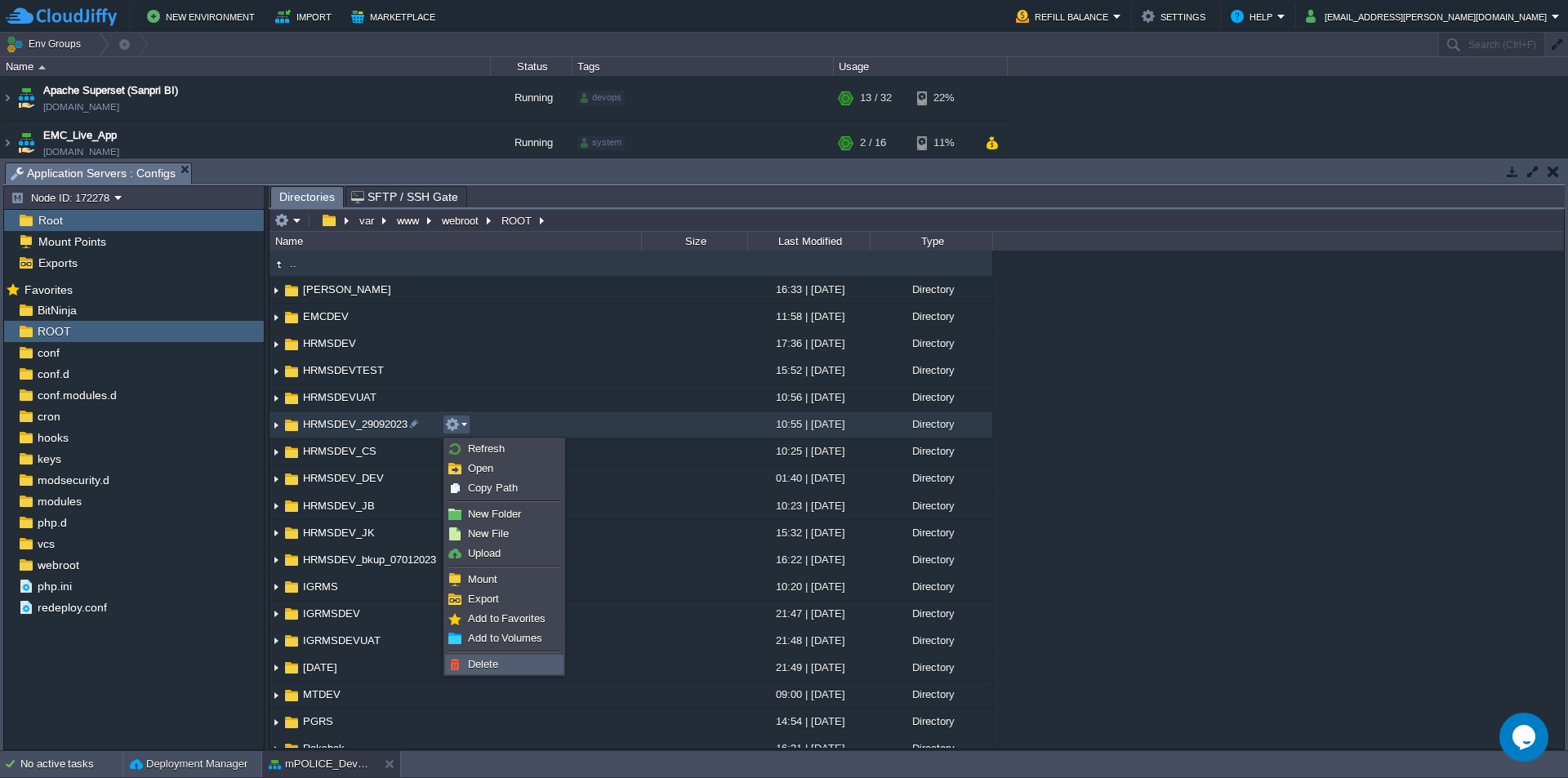
click at [477, 662] on span "Delete" at bounding box center [483, 664] width 30 height 12
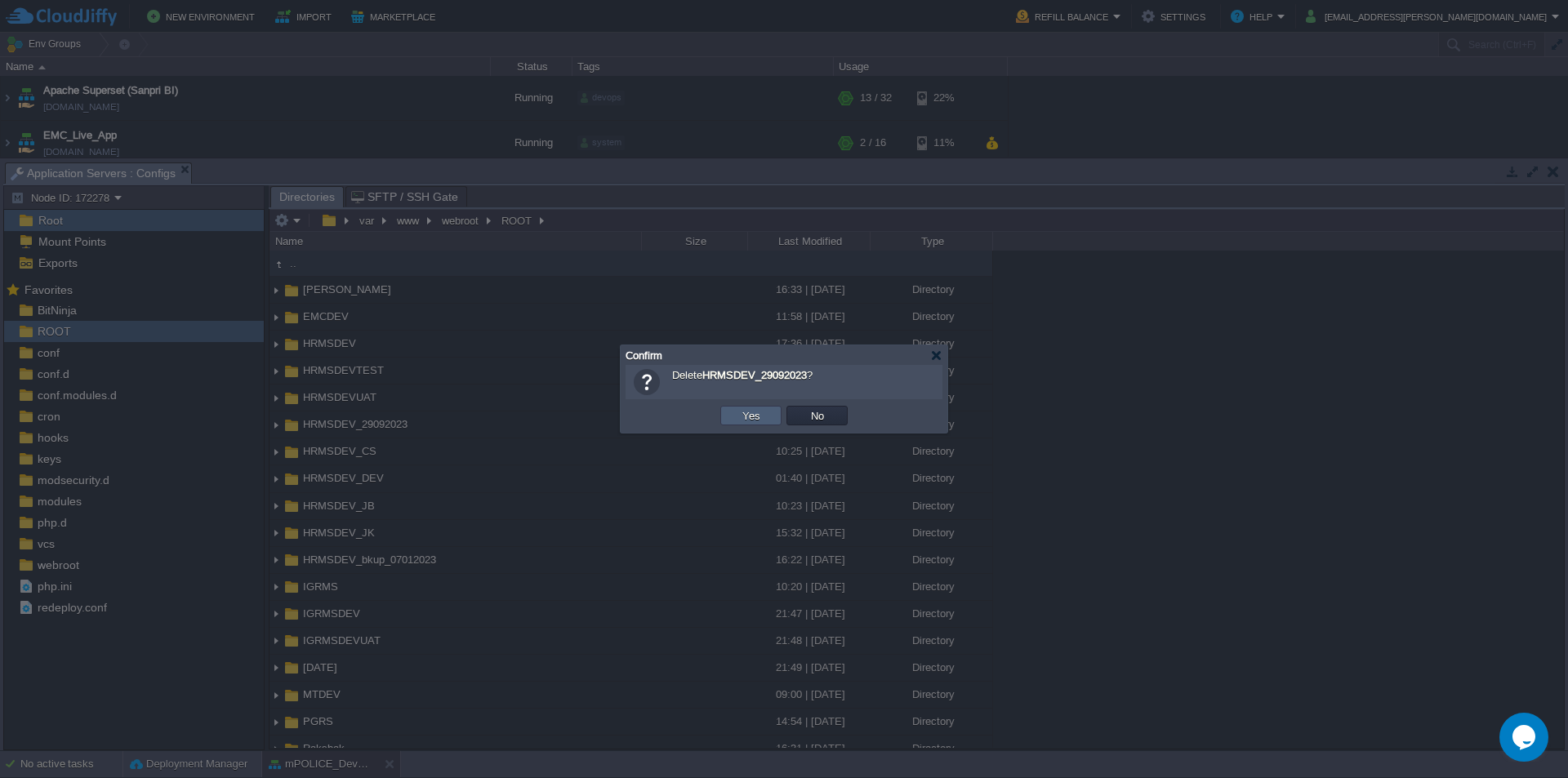
click at [767, 420] on td "Yes" at bounding box center [750, 416] width 61 height 20
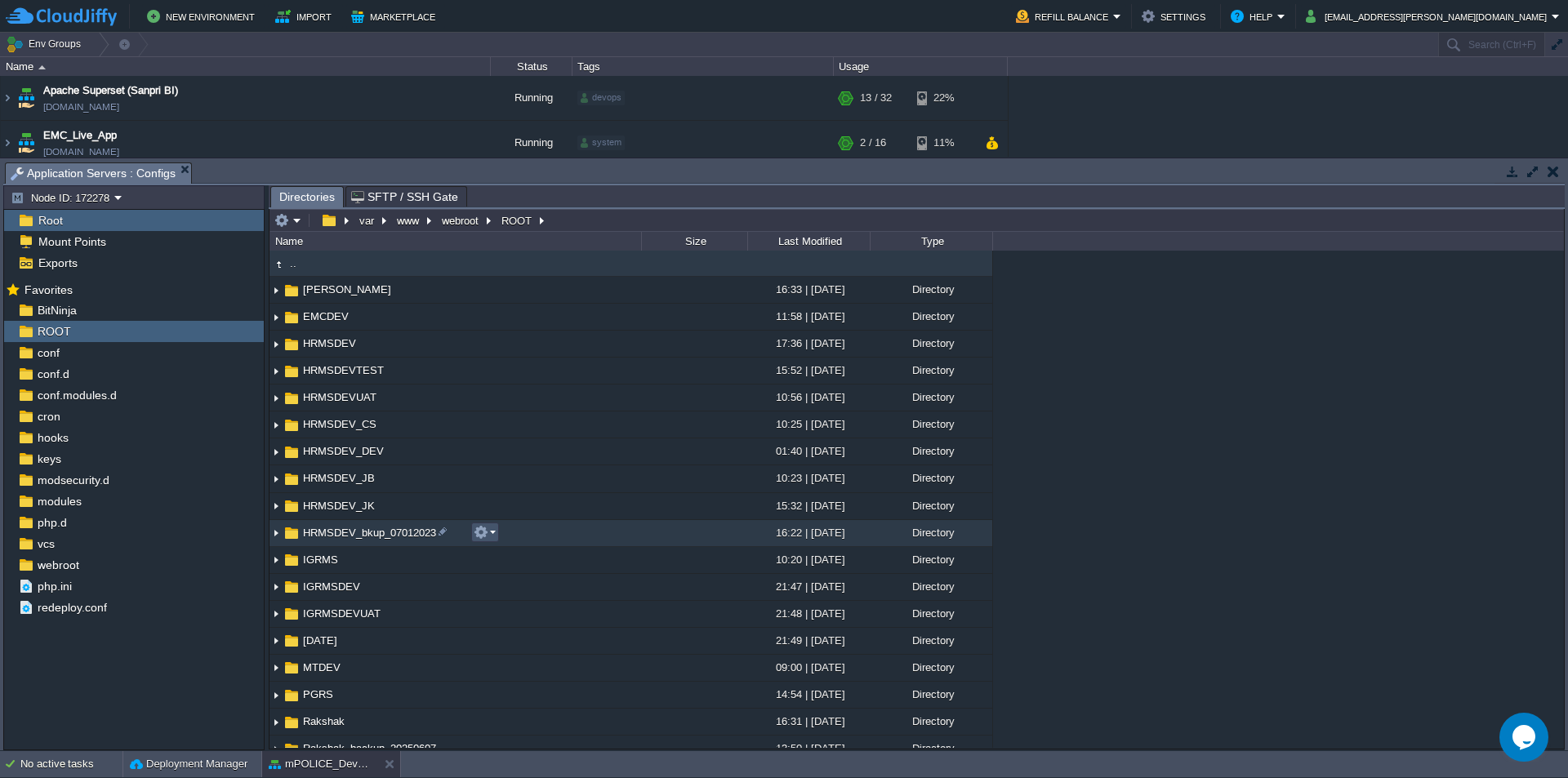
click at [483, 534] on button "button" at bounding box center [480, 532] width 14 height 14
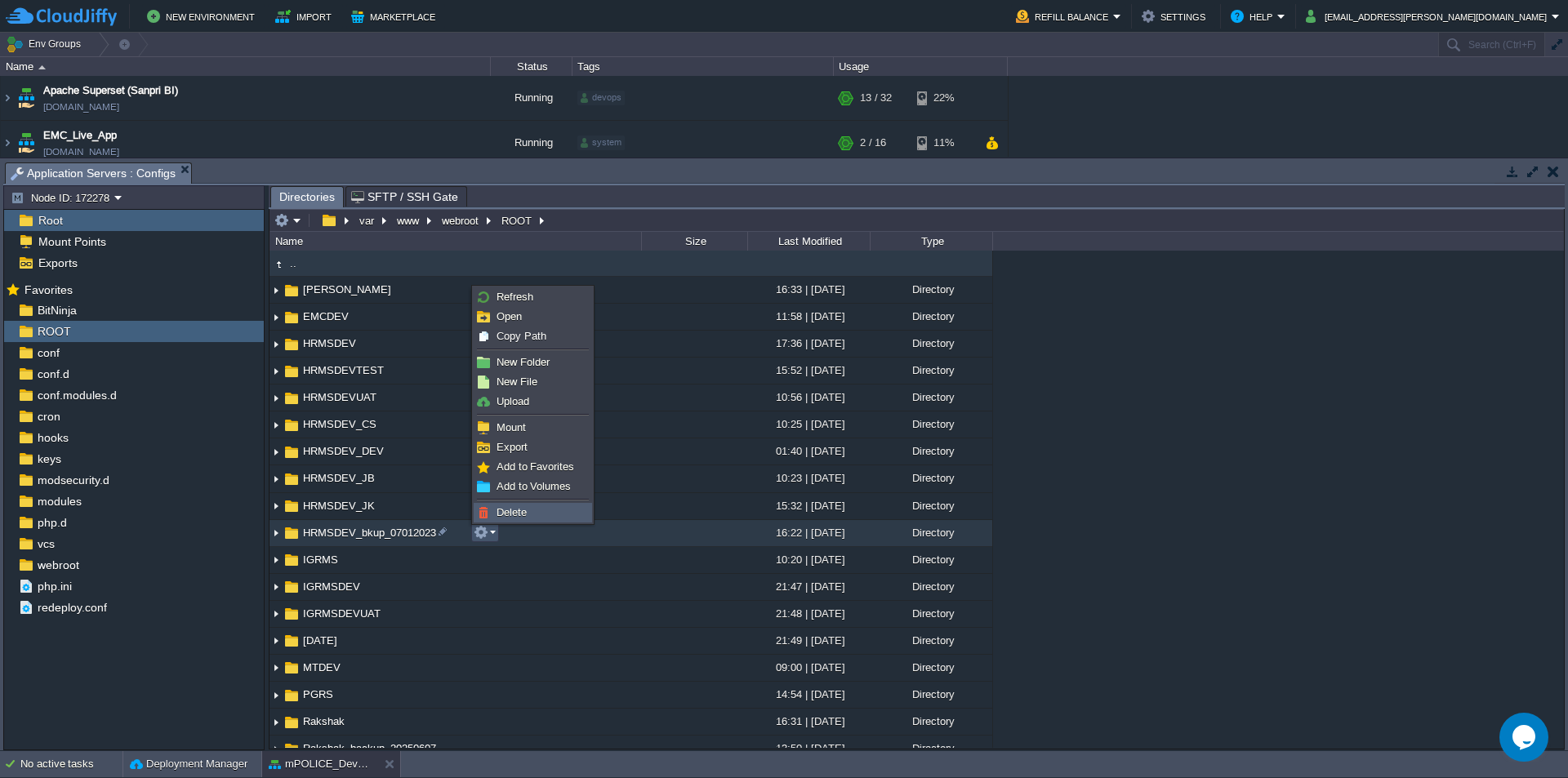
click at [513, 512] on span "Delete" at bounding box center [512, 512] width 30 height 12
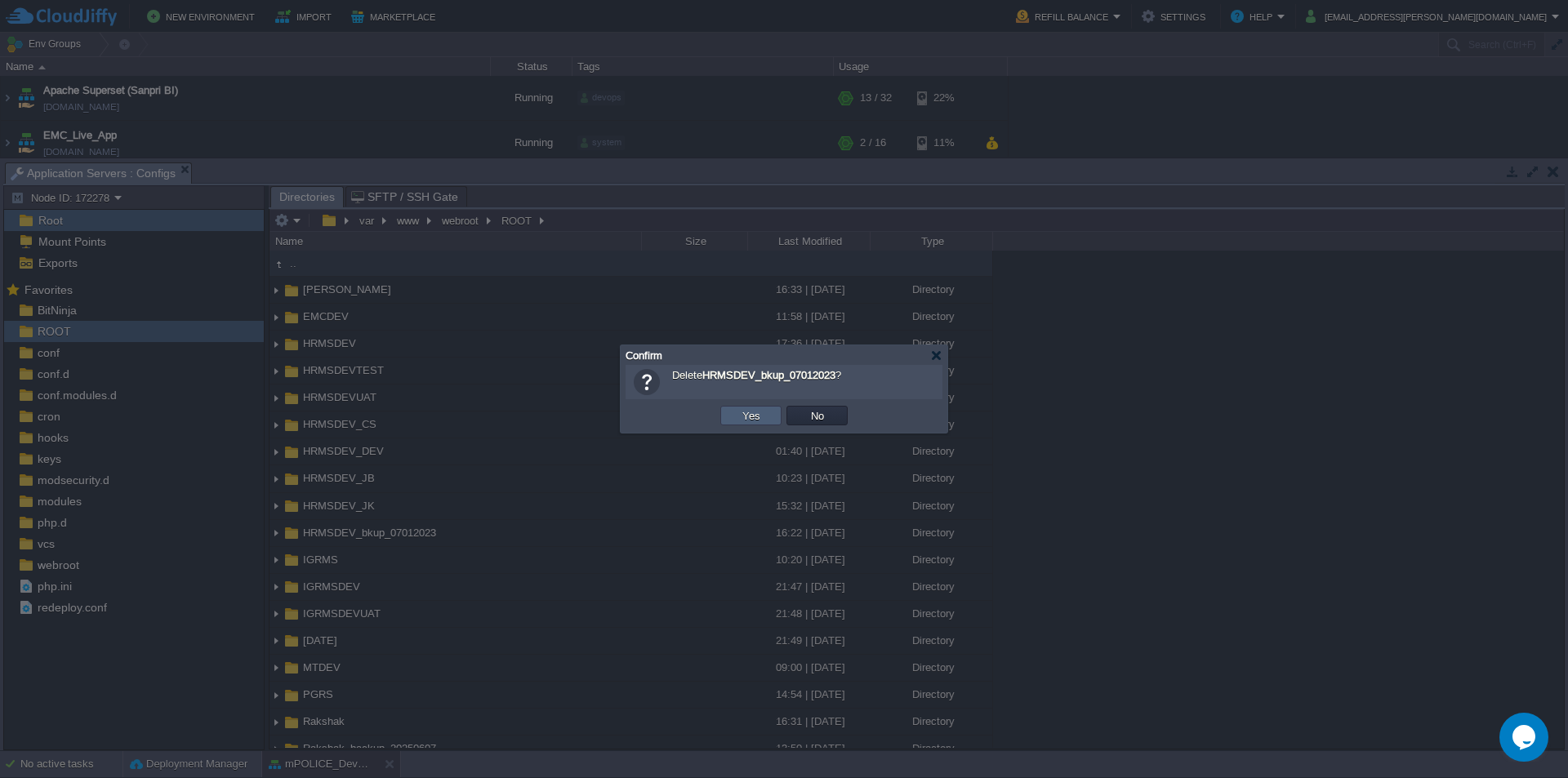
click at [751, 407] on td "Yes" at bounding box center [750, 416] width 61 height 20
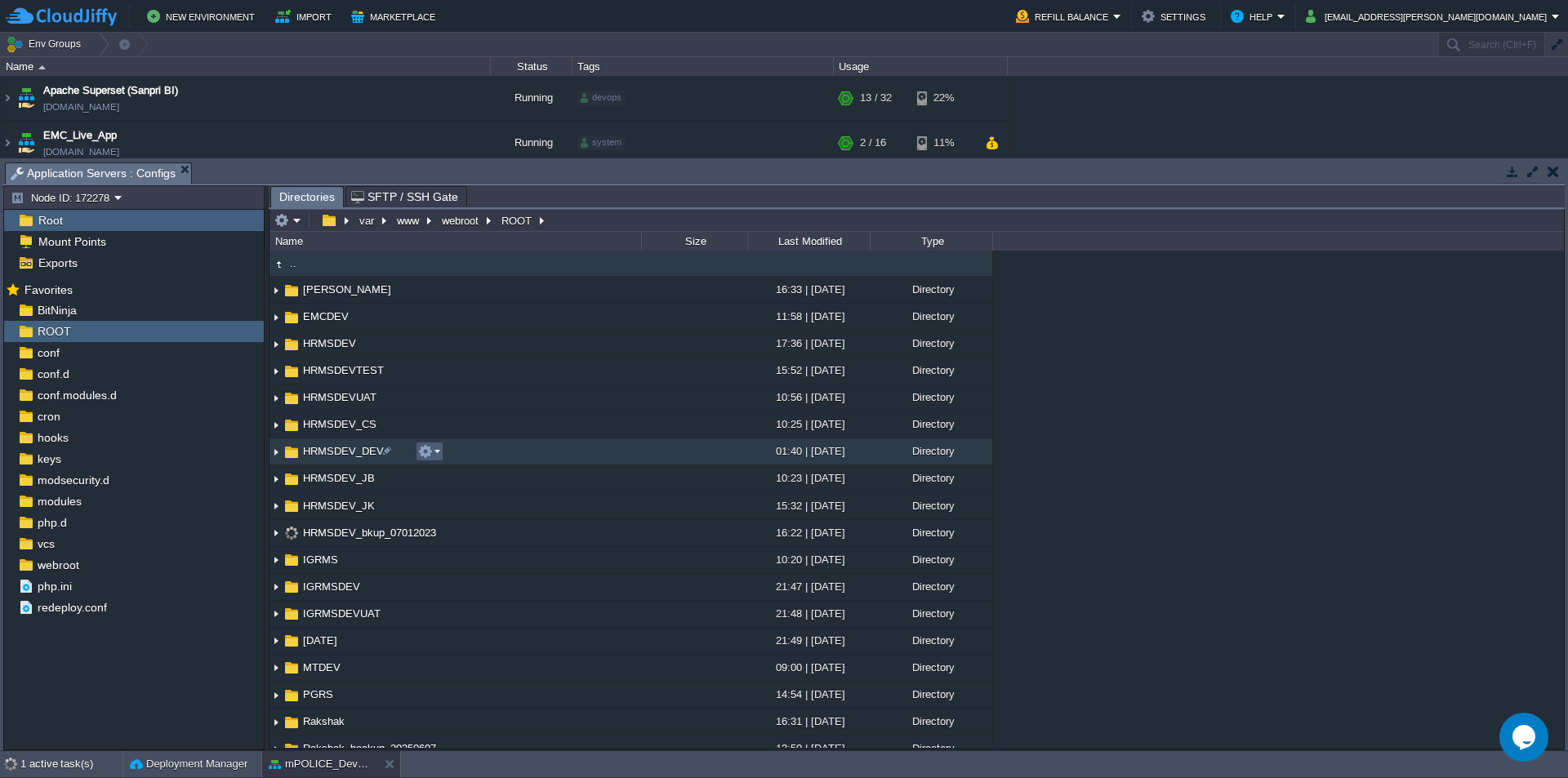
click at [438, 457] on em at bounding box center [429, 451] width 22 height 14
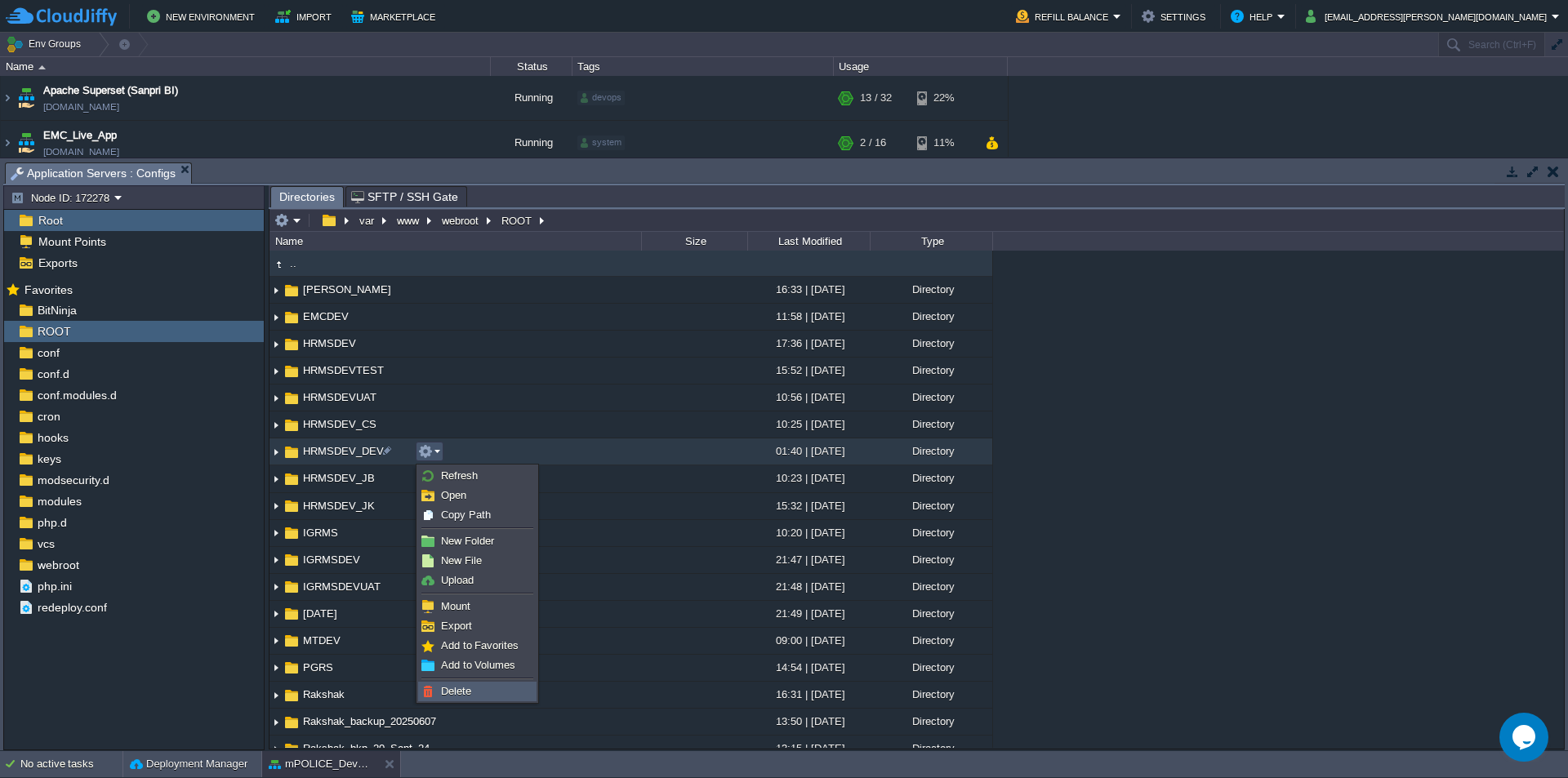
click at [469, 692] on span "Delete" at bounding box center [456, 691] width 30 height 12
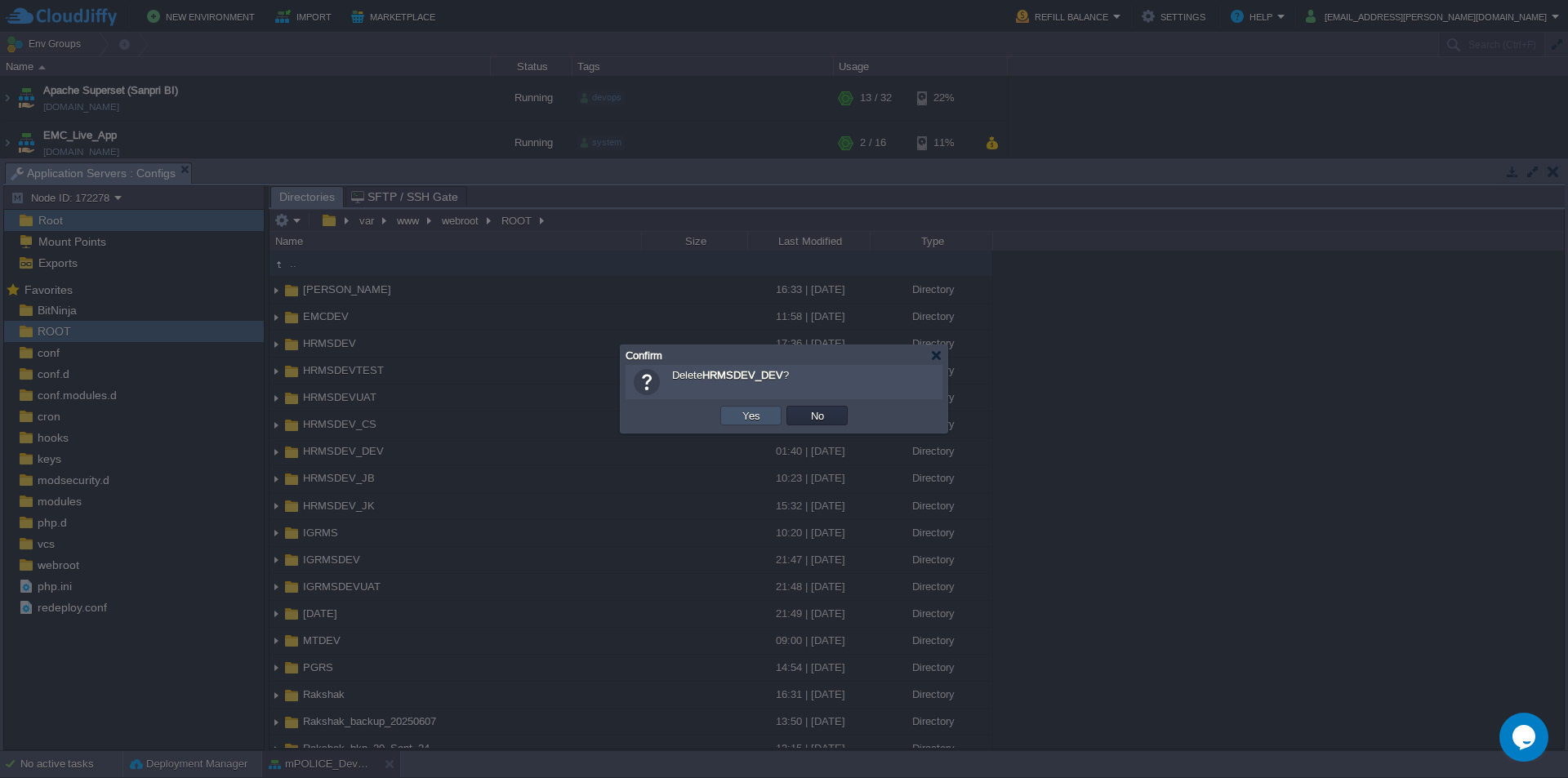
click at [750, 421] on button "Yes" at bounding box center [751, 415] width 28 height 14
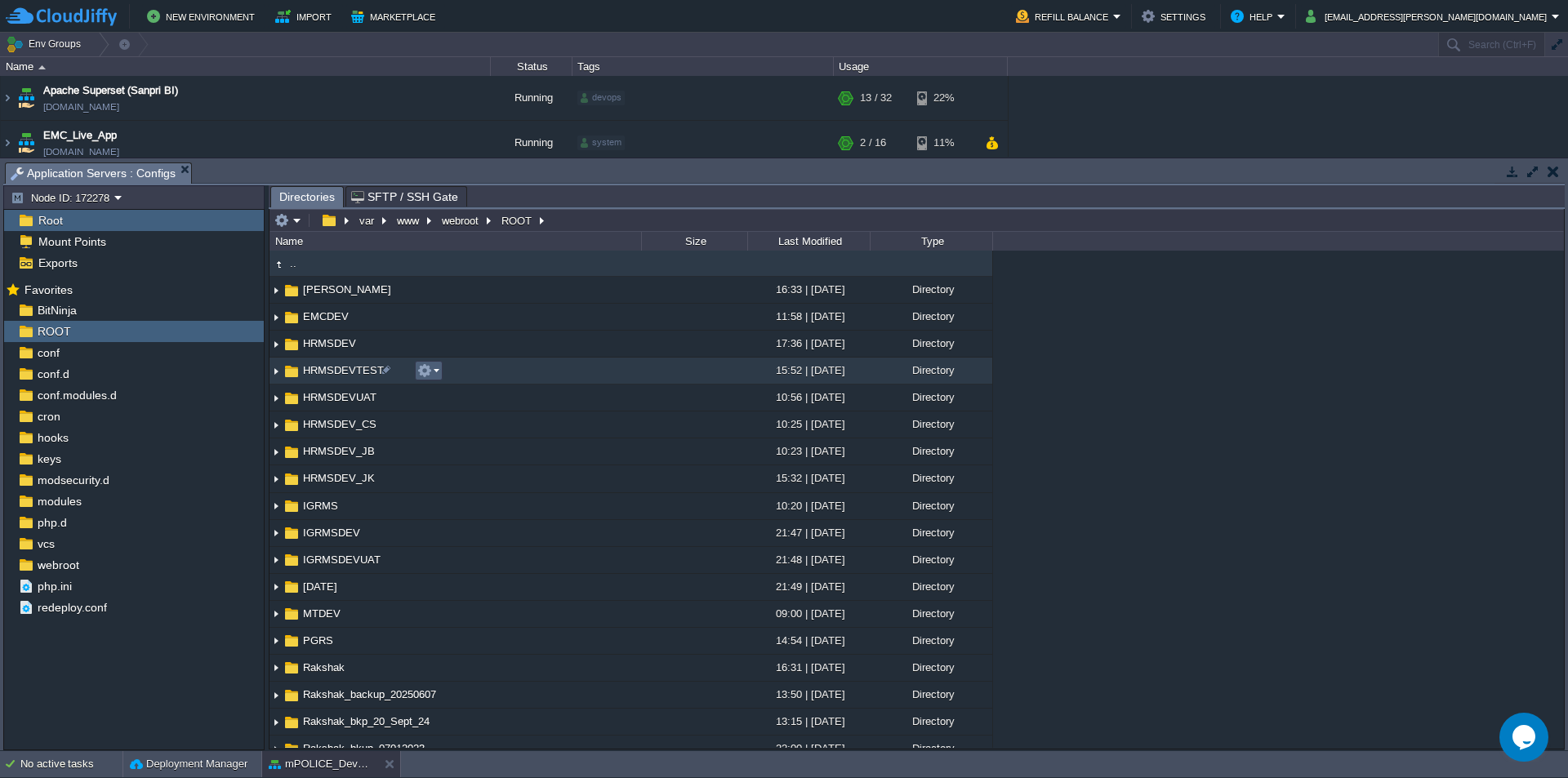
click at [435, 375] on em at bounding box center [428, 370] width 22 height 14
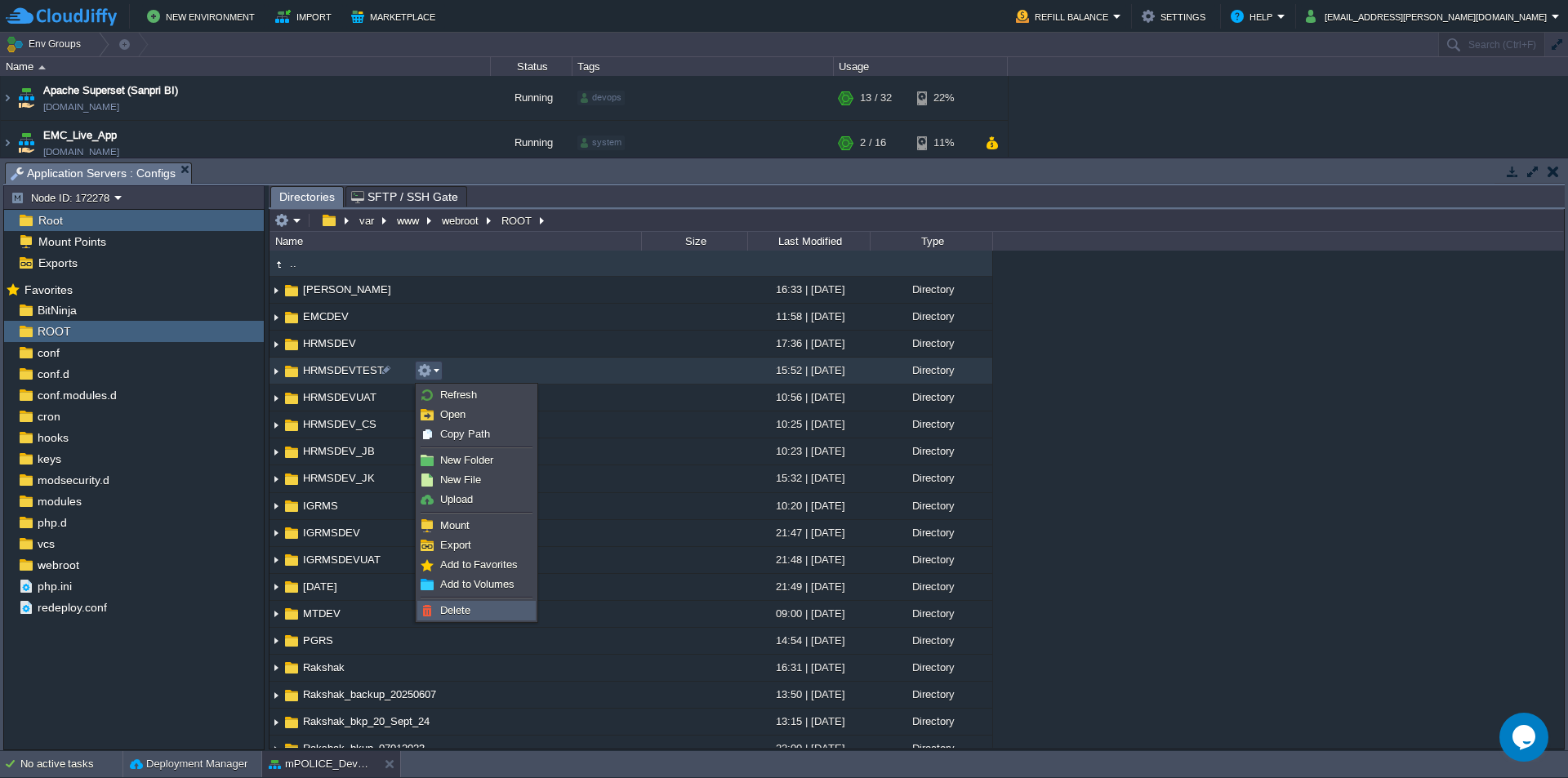
click at [455, 612] on span "Delete" at bounding box center [455, 611] width 30 height 12
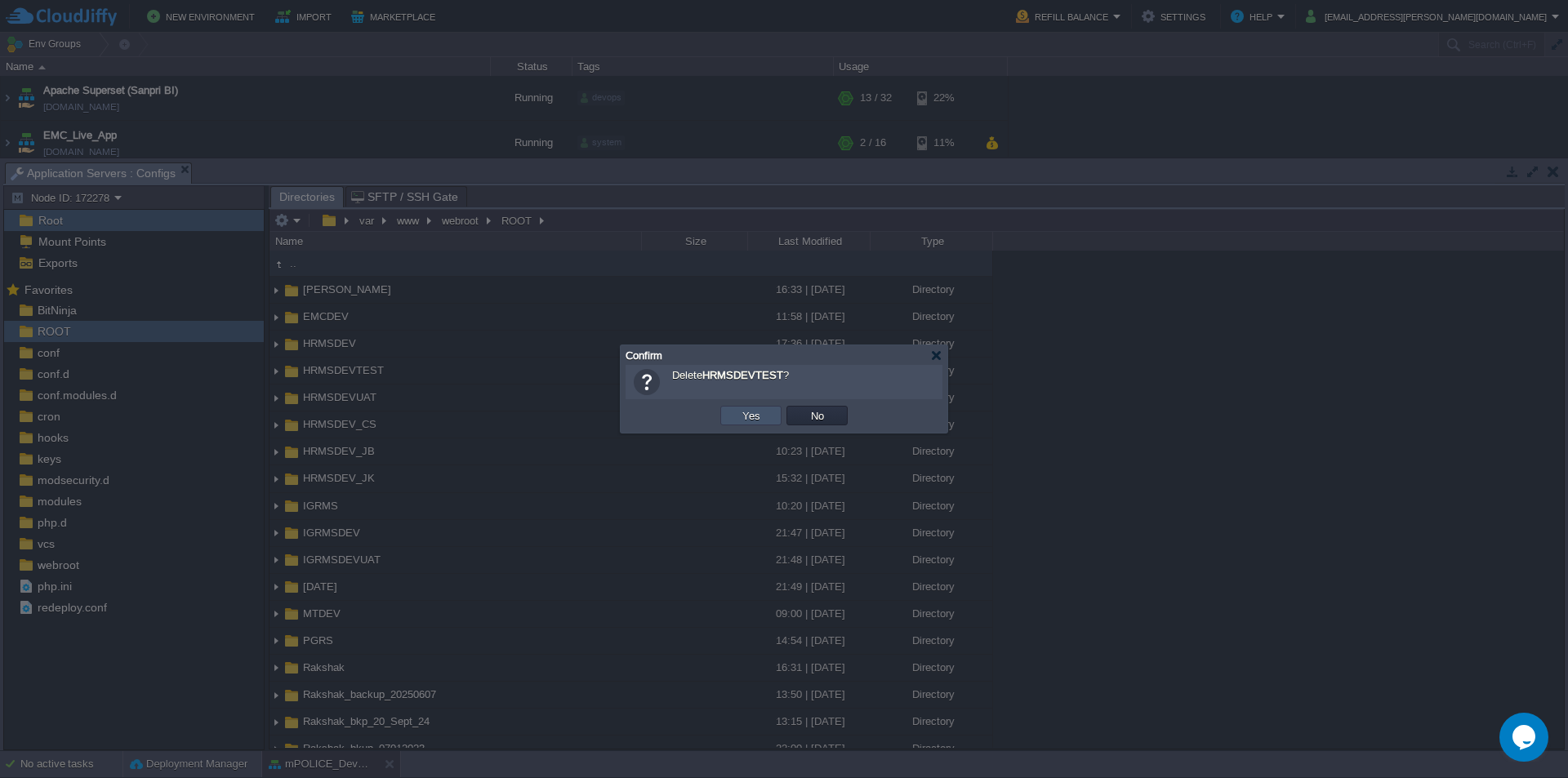
click at [744, 414] on button "Yes" at bounding box center [751, 415] width 28 height 14
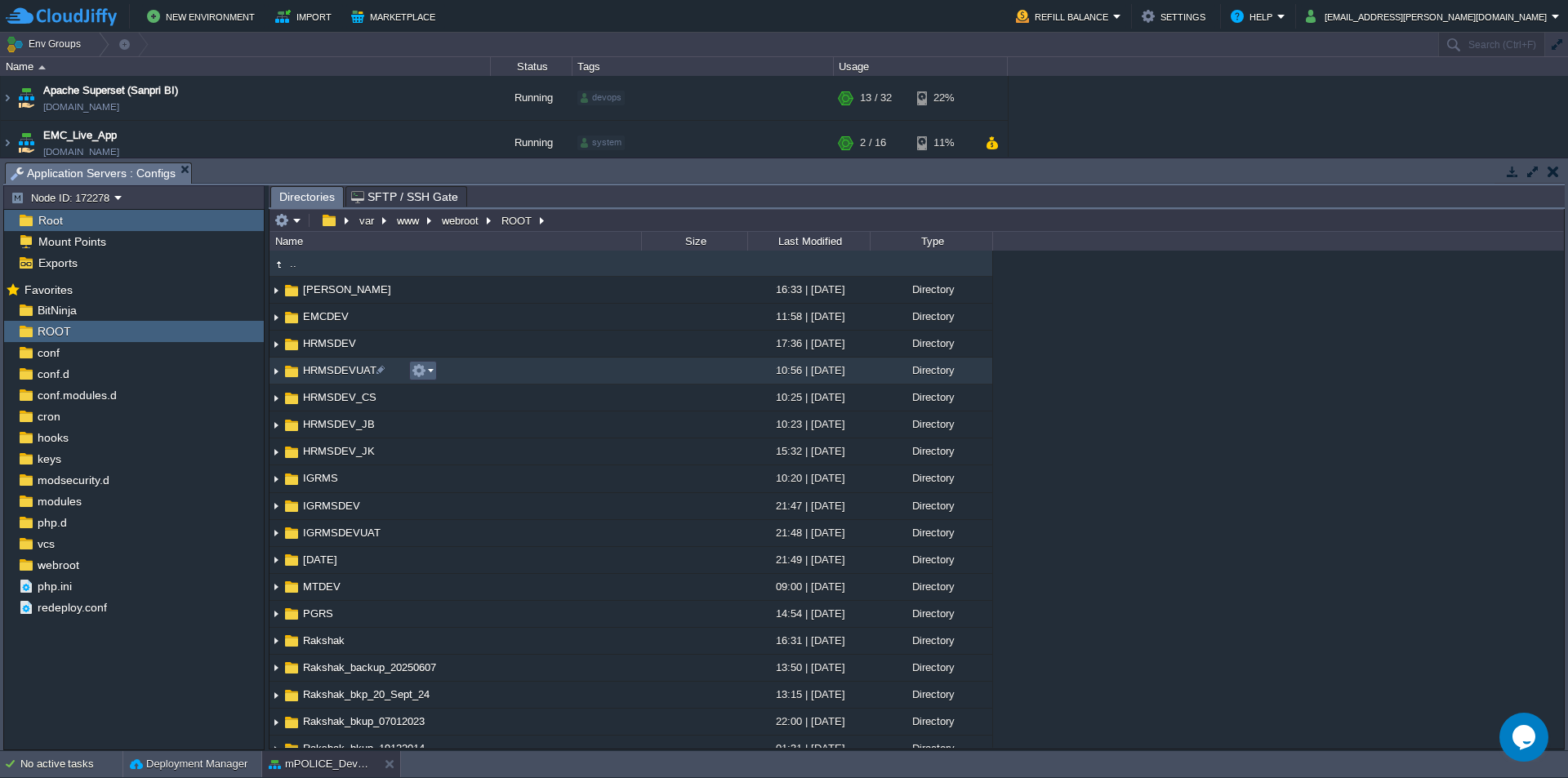
click at [433, 373] on em at bounding box center [422, 370] width 22 height 14
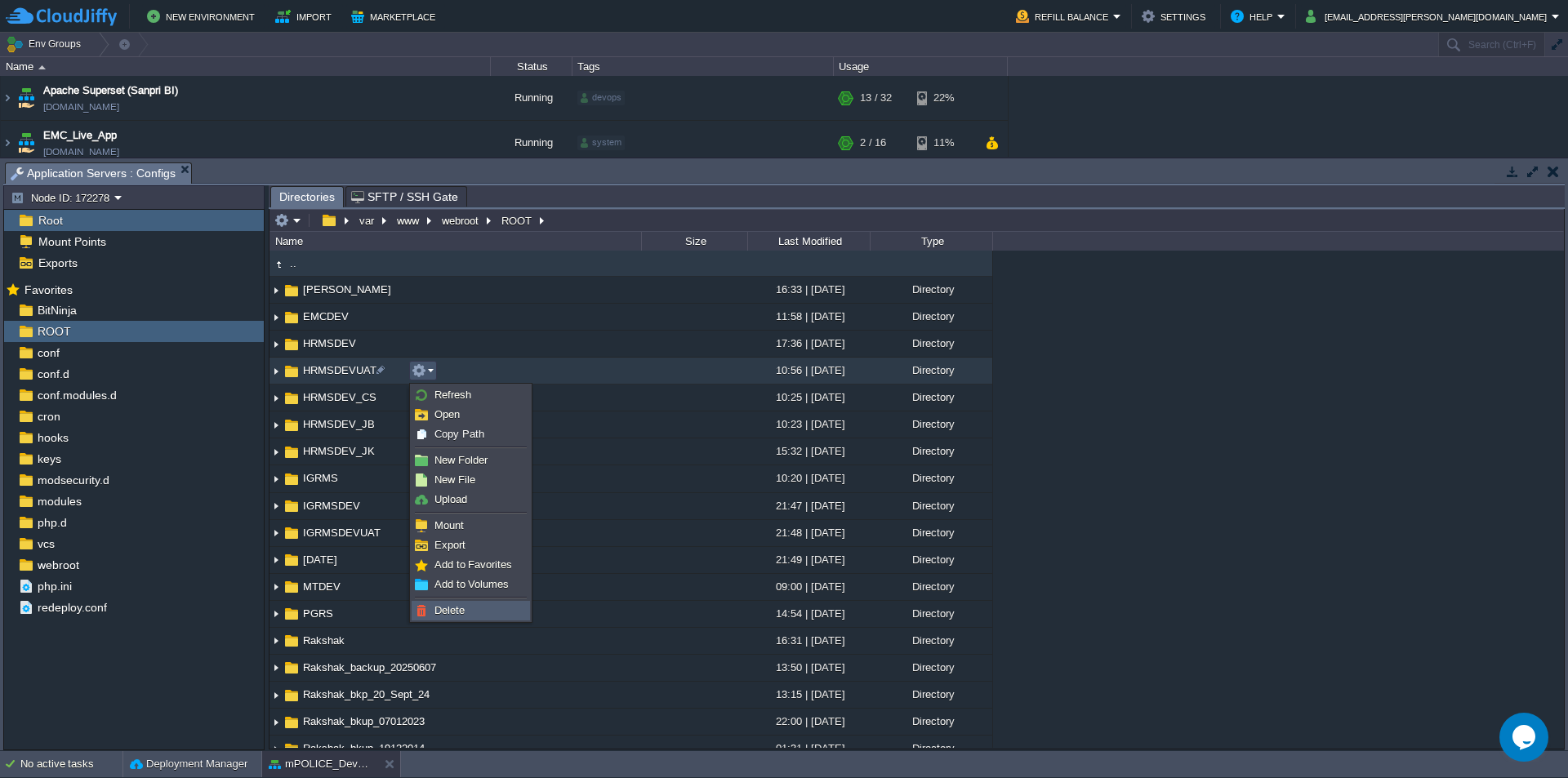
click at [449, 609] on span "Delete" at bounding box center [450, 611] width 30 height 12
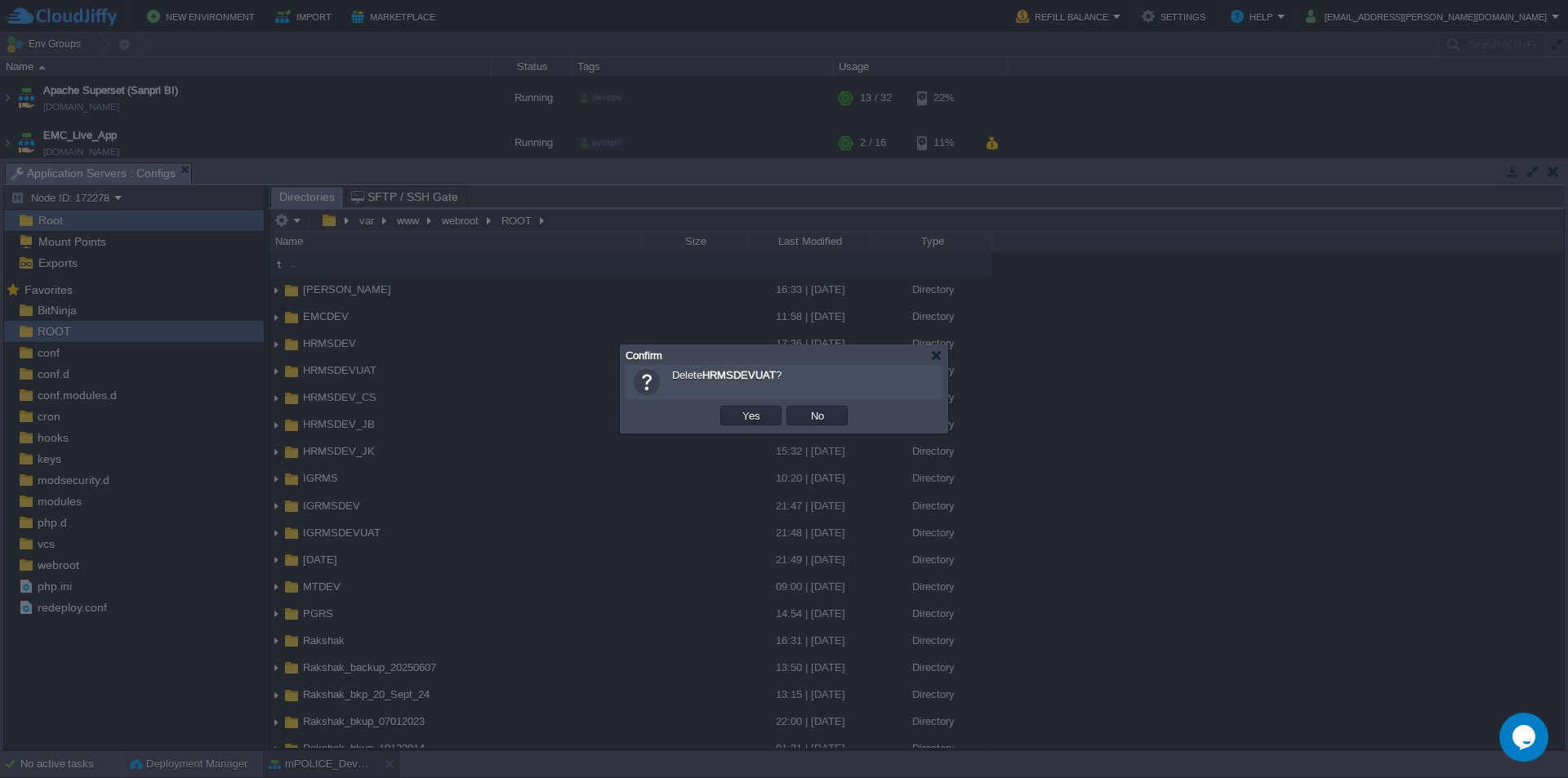
click at [755, 419] on button "Yes" at bounding box center [751, 415] width 28 height 14
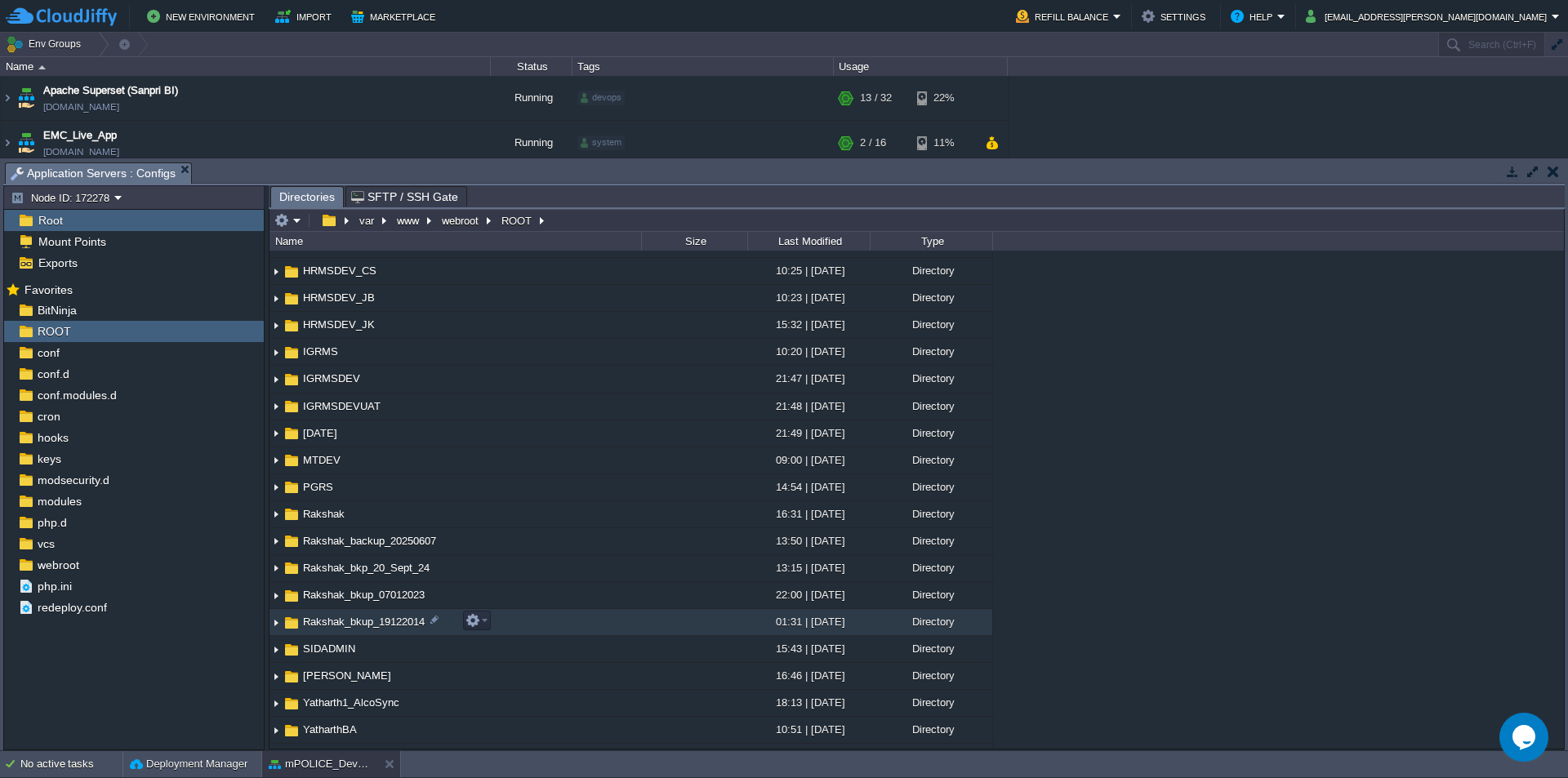
scroll to position [164, 0]
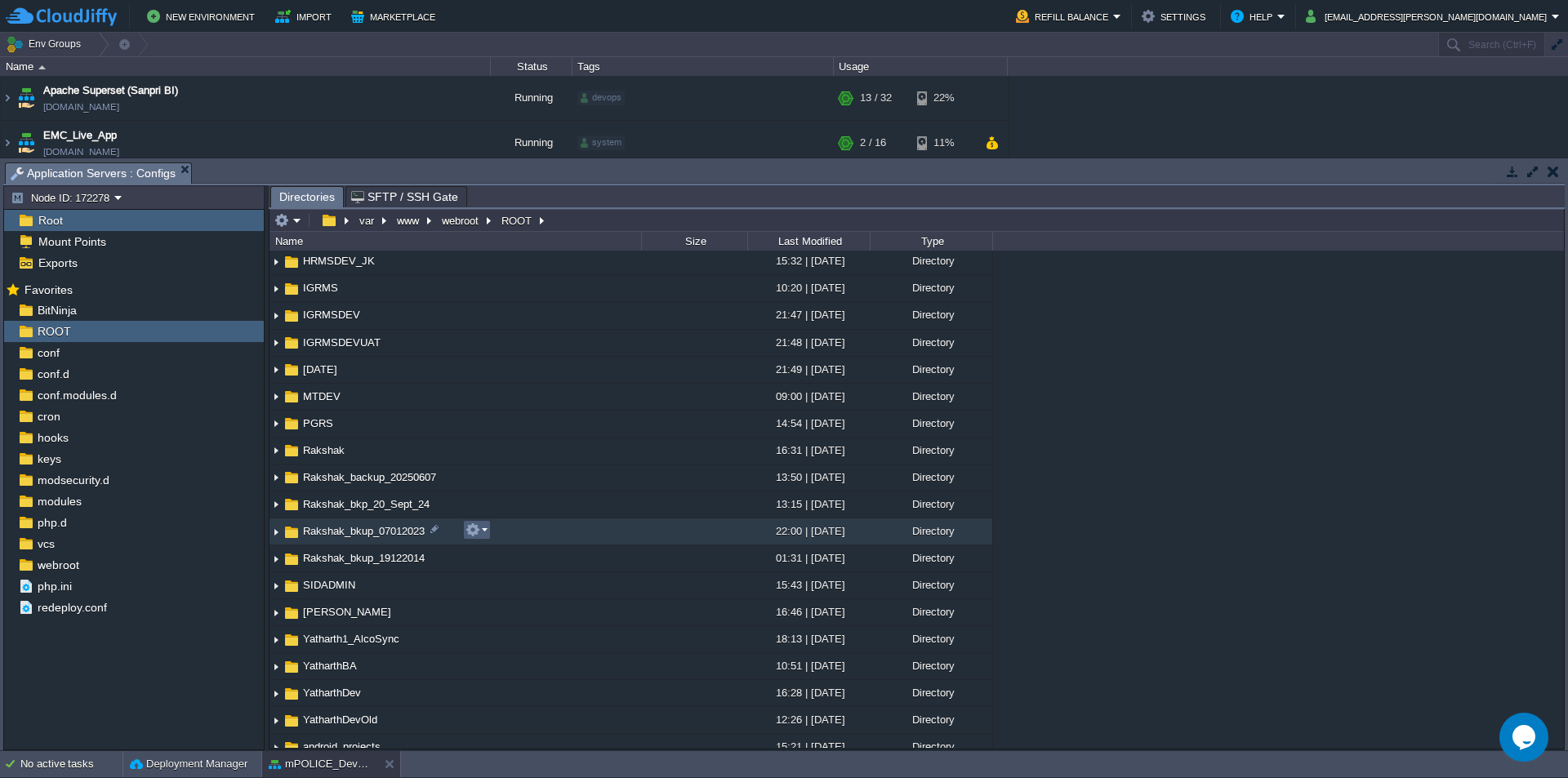
click at [489, 533] on td at bounding box center [476, 530] width 28 height 20
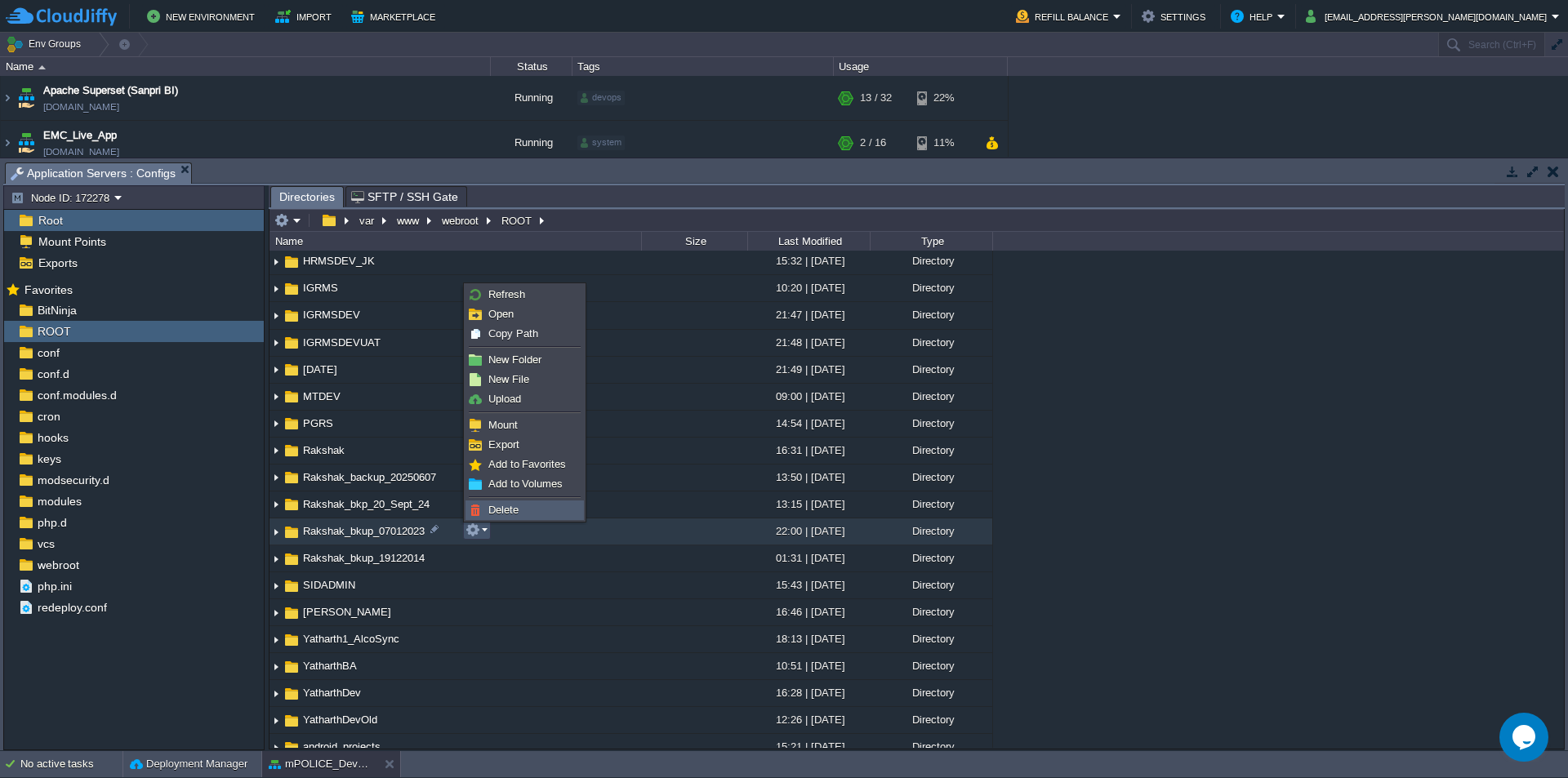
click at [499, 510] on span "Delete" at bounding box center [504, 510] width 30 height 12
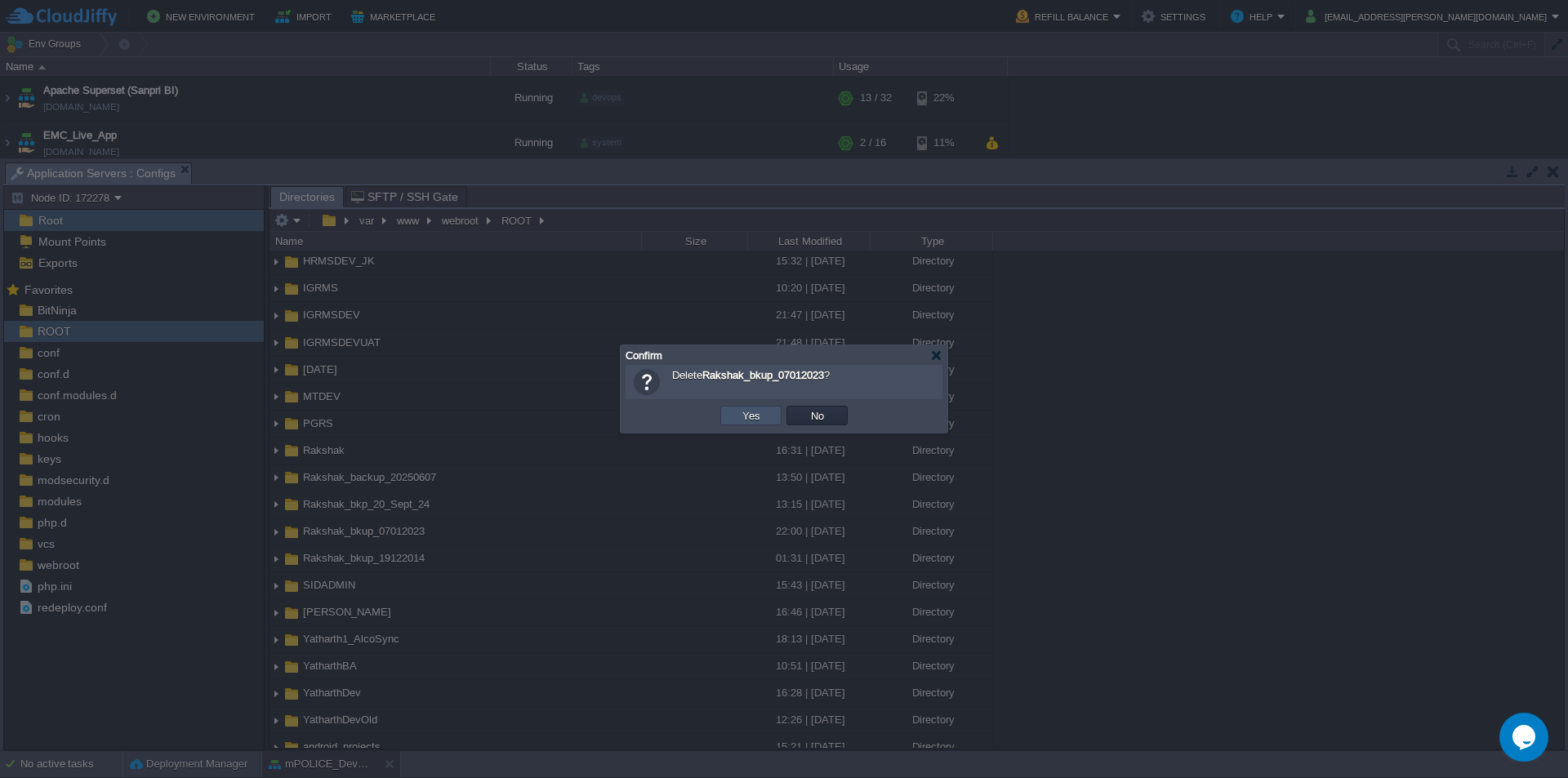
click at [749, 417] on button "Yes" at bounding box center [751, 415] width 28 height 14
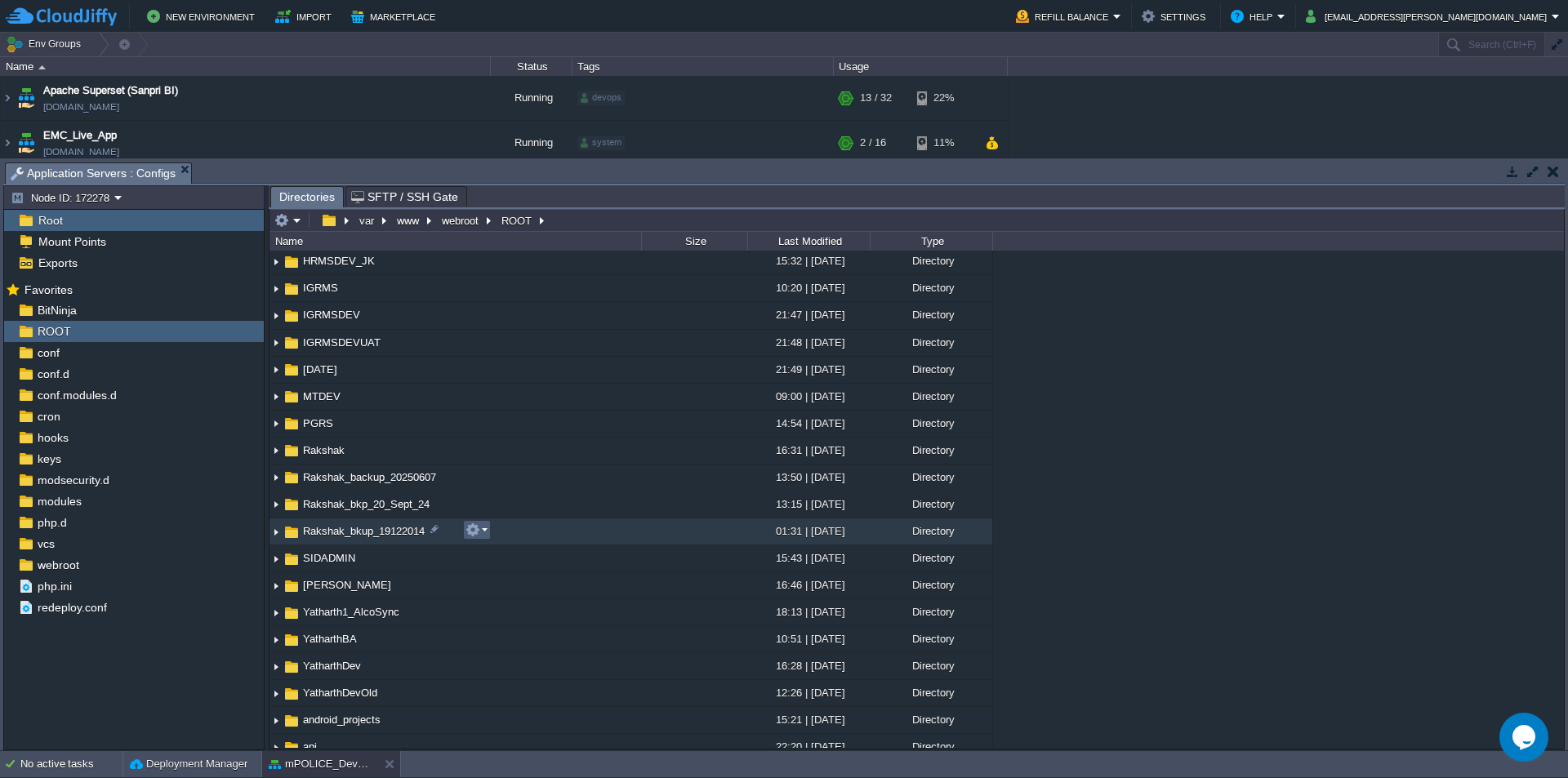
click at [487, 531] on em at bounding box center [476, 530] width 22 height 14
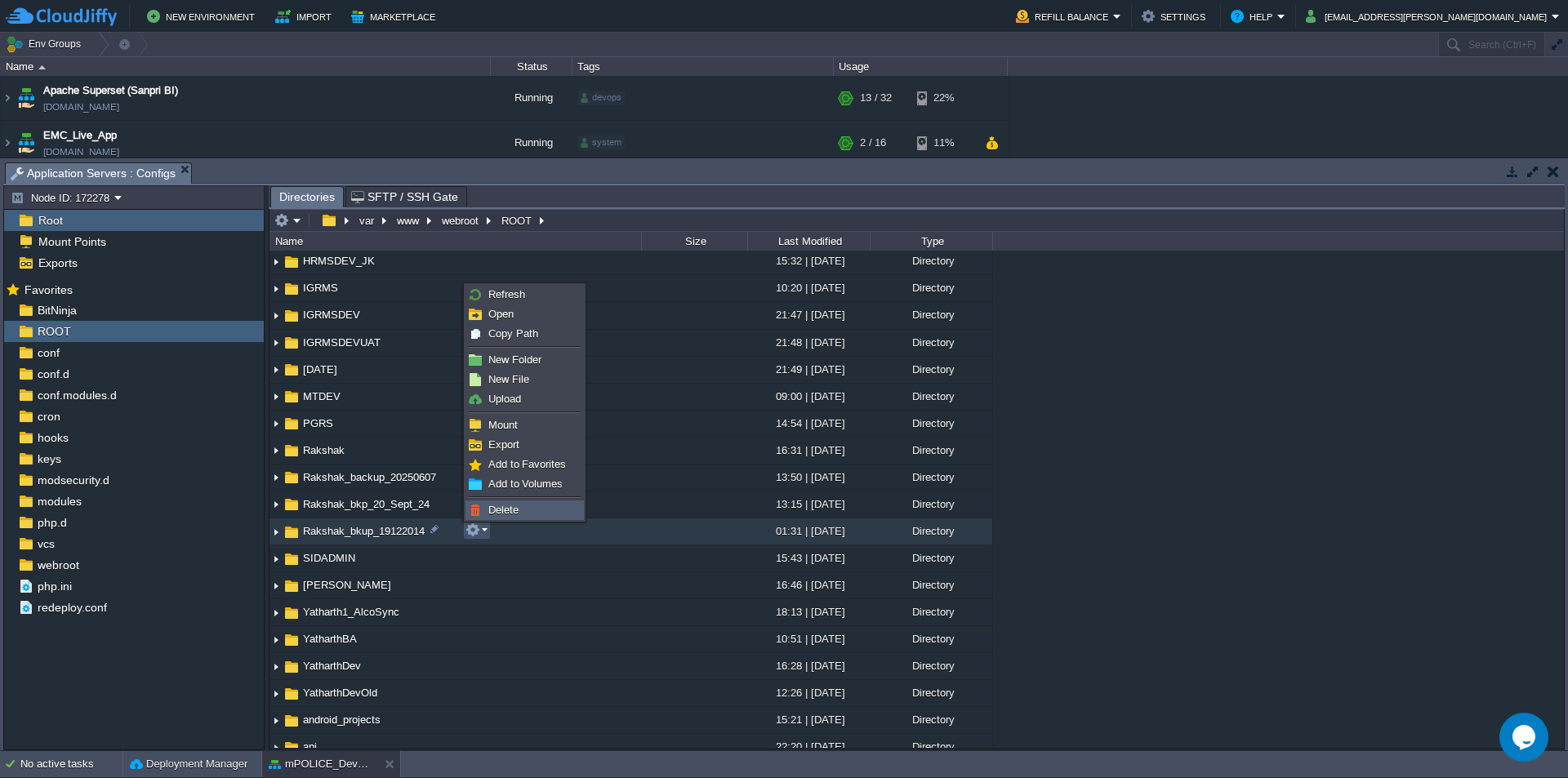
click at [500, 509] on span "Delete" at bounding box center [504, 510] width 30 height 12
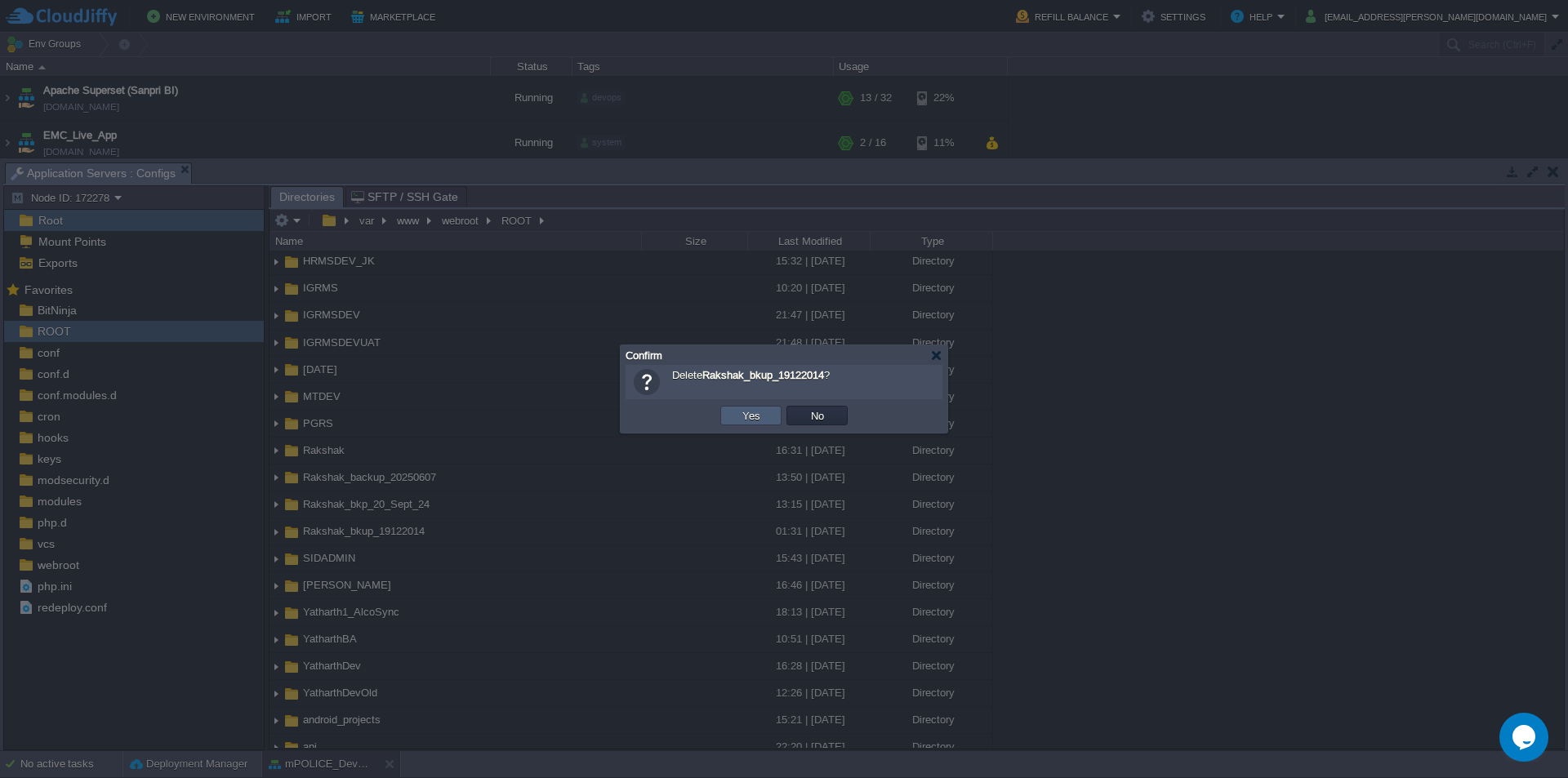
click at [764, 418] on button "Yes" at bounding box center [751, 415] width 28 height 14
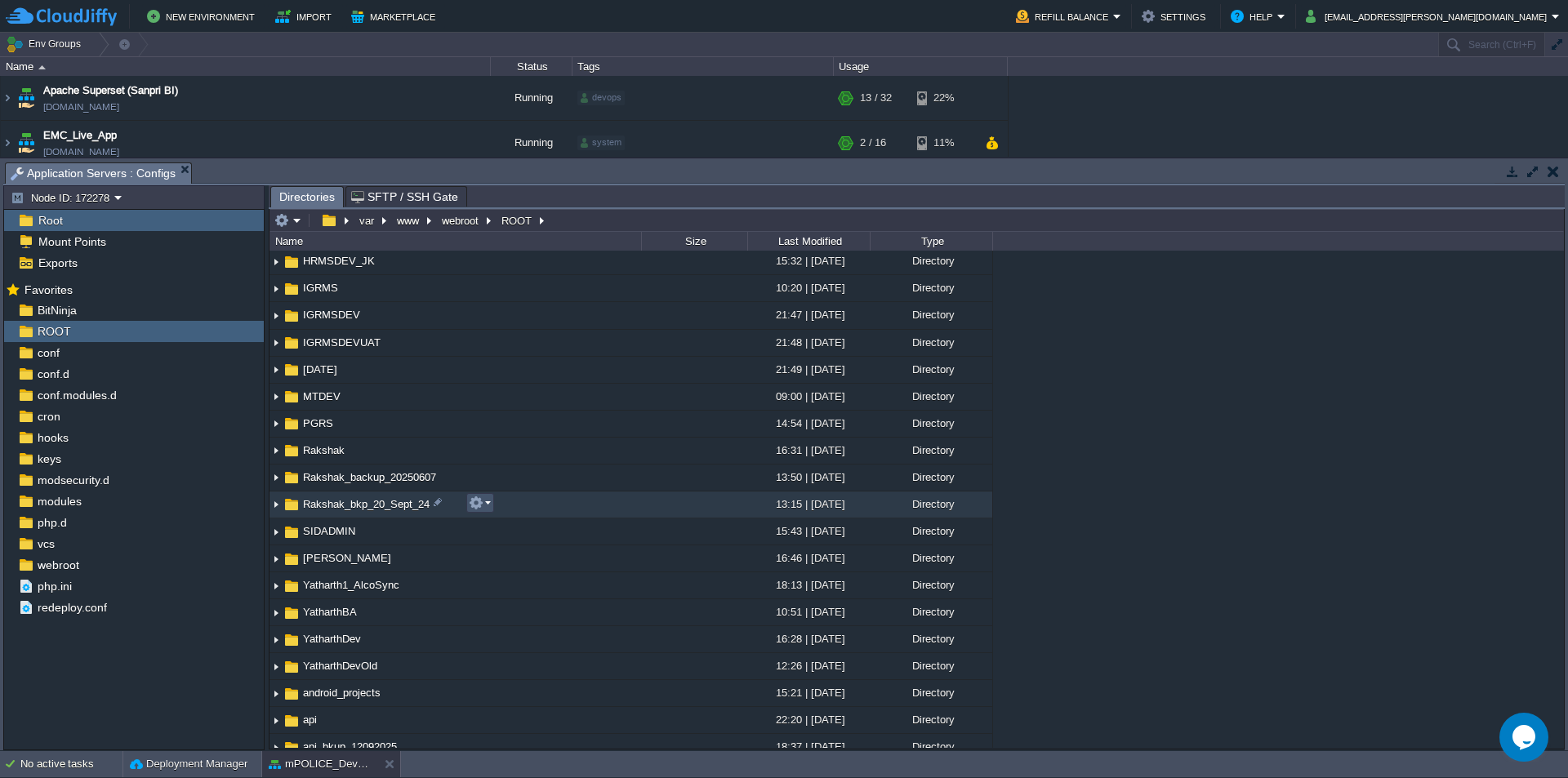
click at [483, 506] on button "button" at bounding box center [475, 502] width 14 height 14
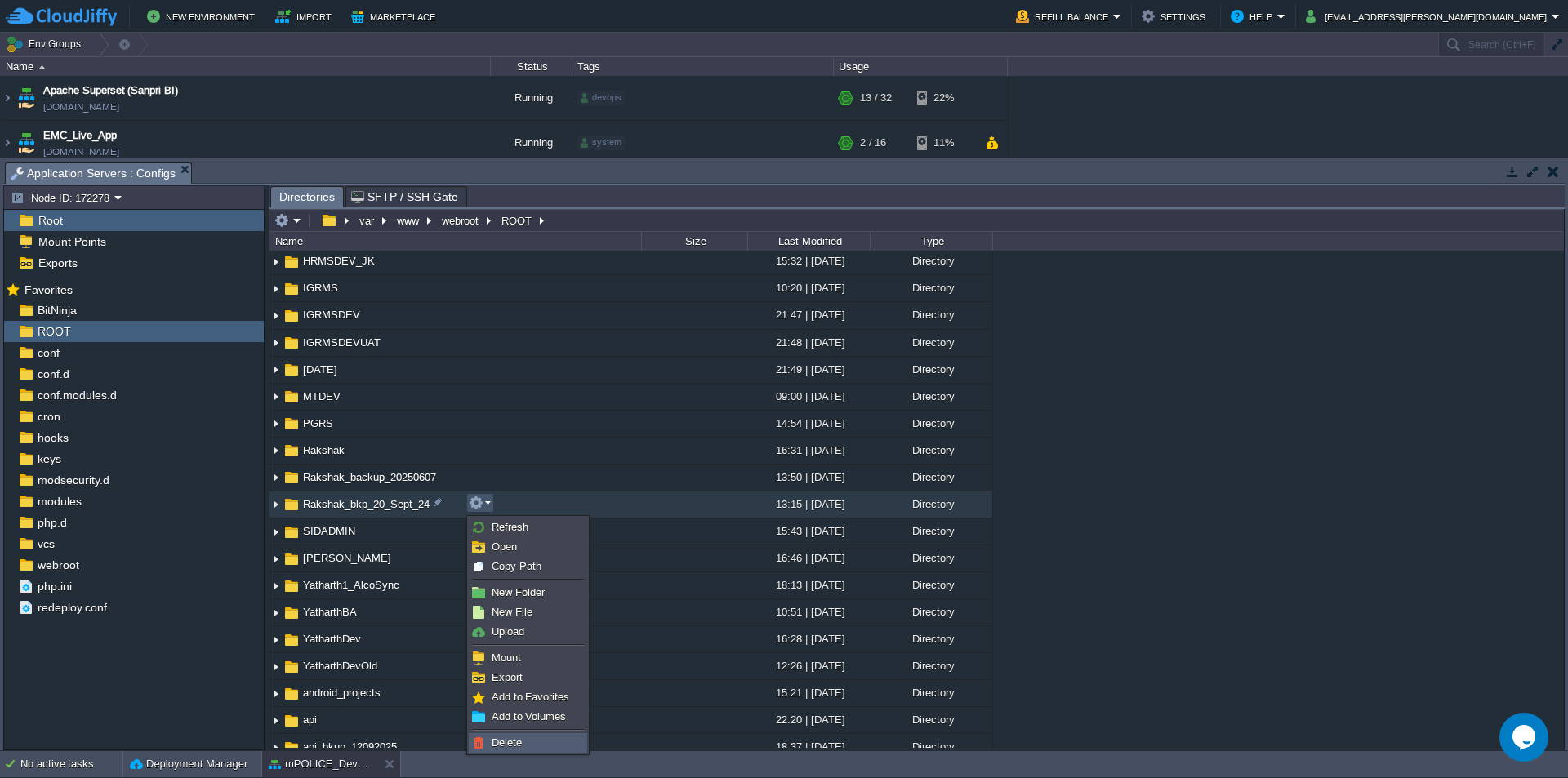
click at [526, 738] on link "Delete" at bounding box center [528, 743] width 117 height 18
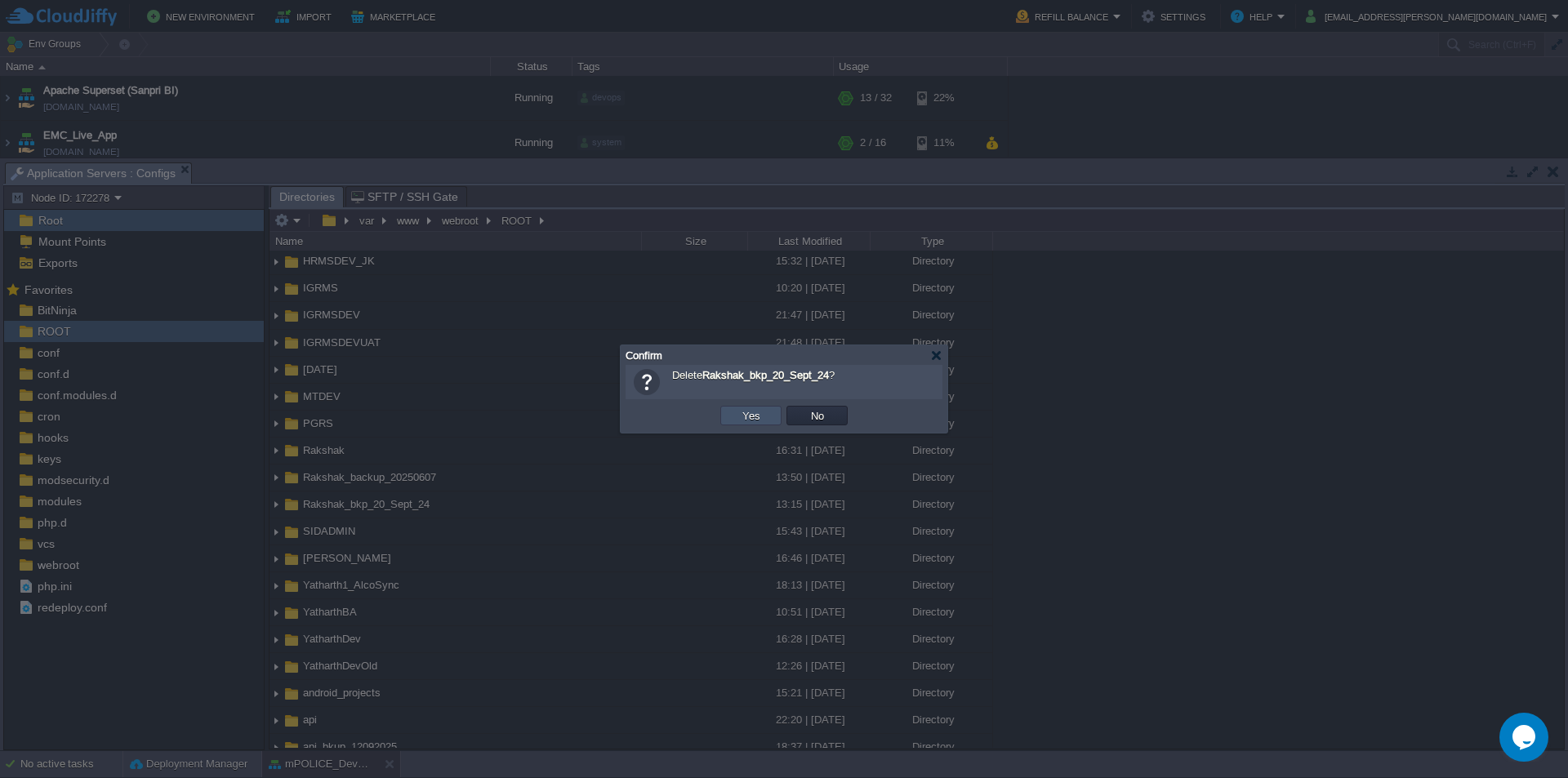
click at [741, 412] on button "Yes" at bounding box center [751, 415] width 28 height 14
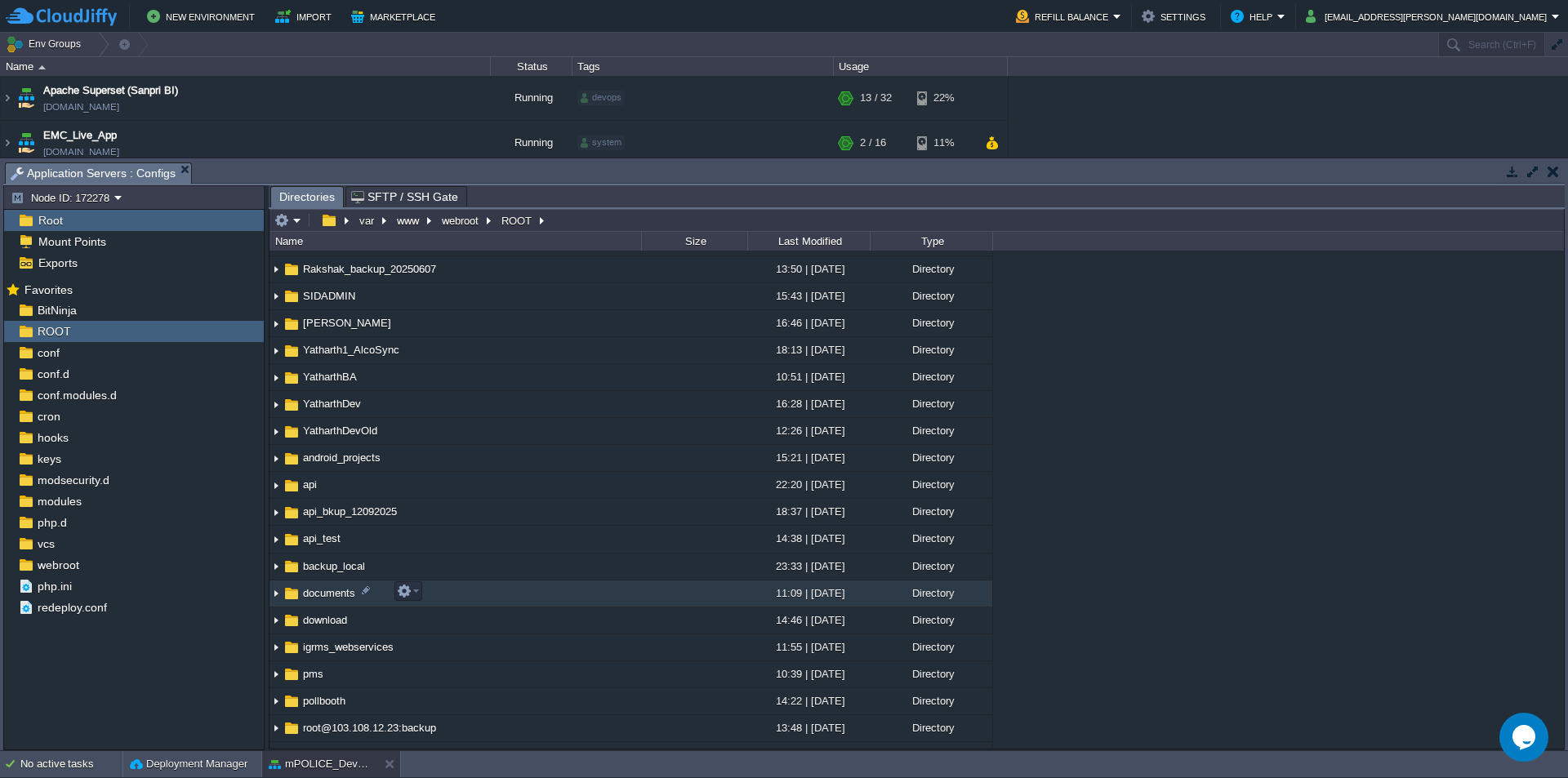
scroll to position [408, 0]
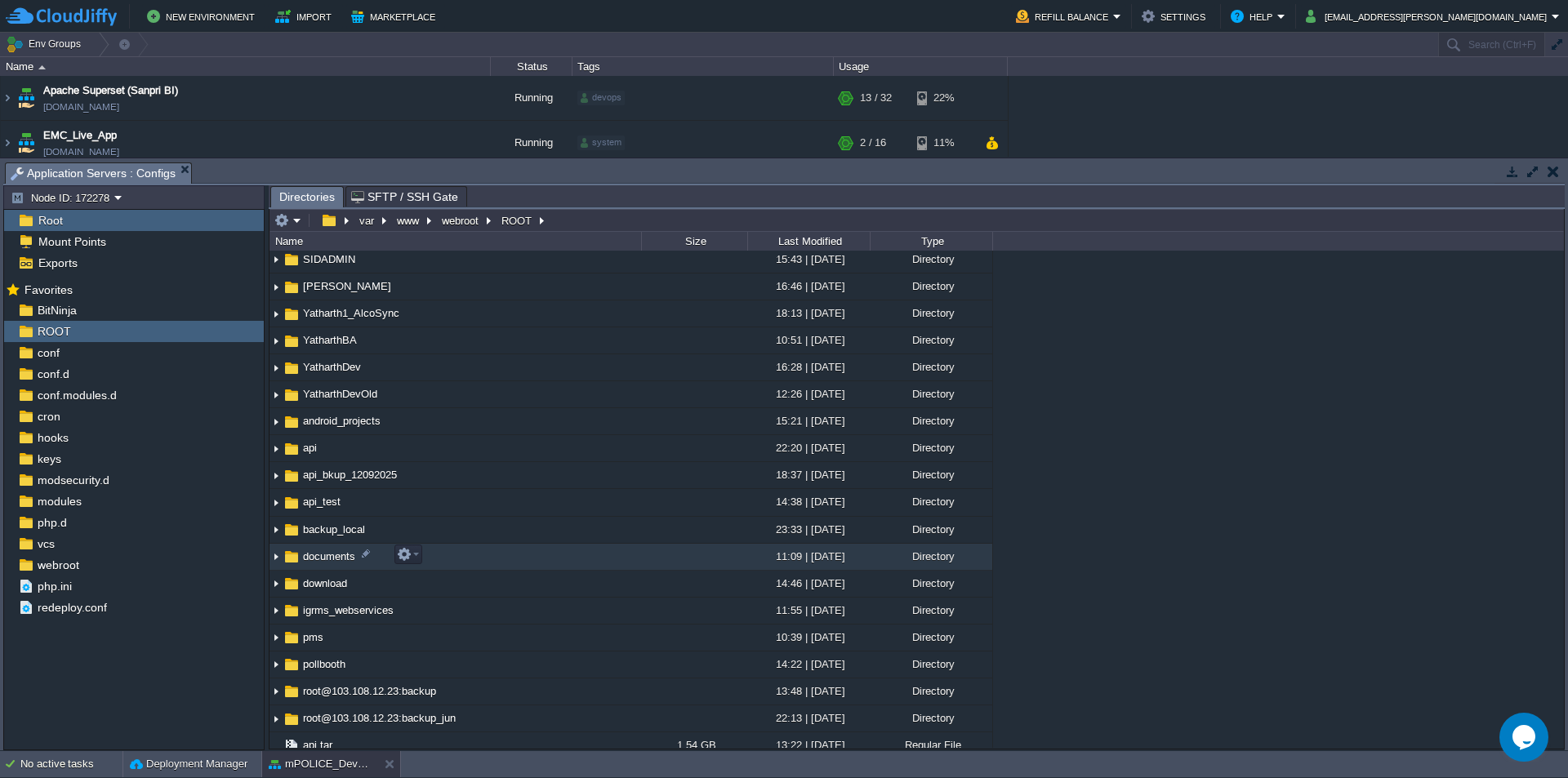
click at [327, 560] on span "documents" at bounding box center [329, 556] width 57 height 14
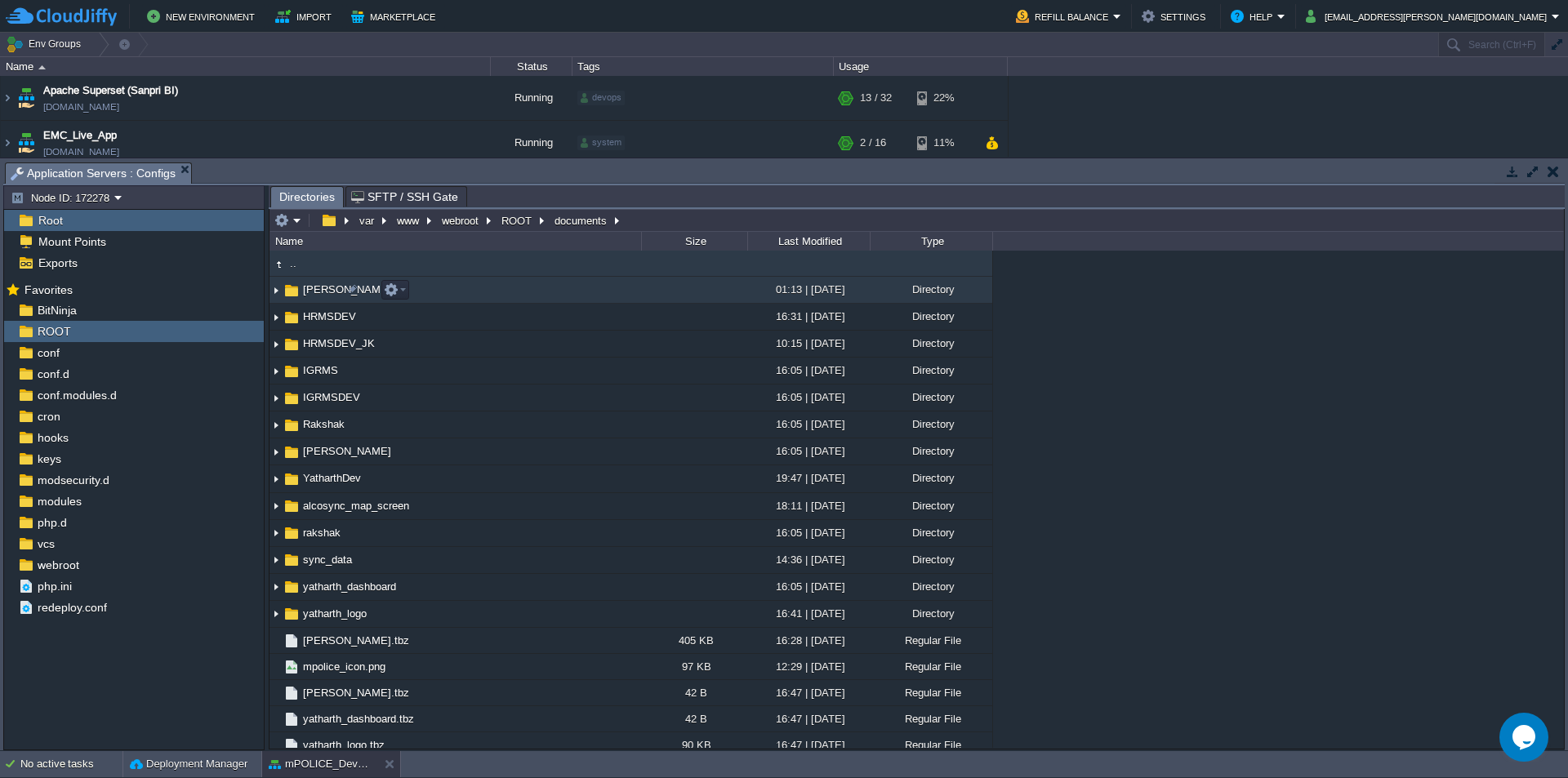
click at [334, 294] on span "[PERSON_NAME]" at bounding box center [347, 289] width 93 height 14
click at [309, 295] on span "[PERSON_NAME]" at bounding box center [347, 289] width 93 height 14
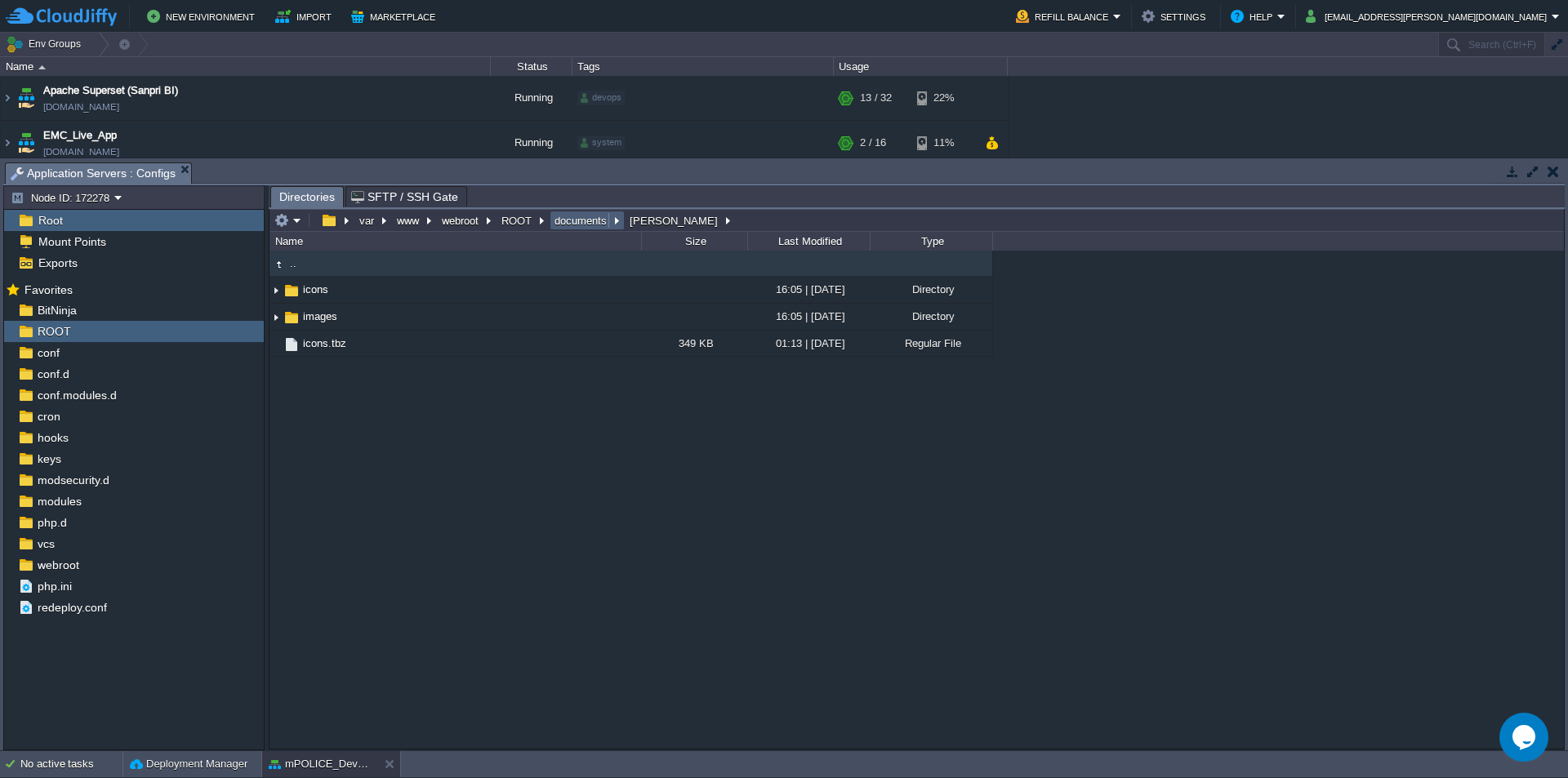
click at [590, 226] on button "documents" at bounding box center [582, 220] width 59 height 14
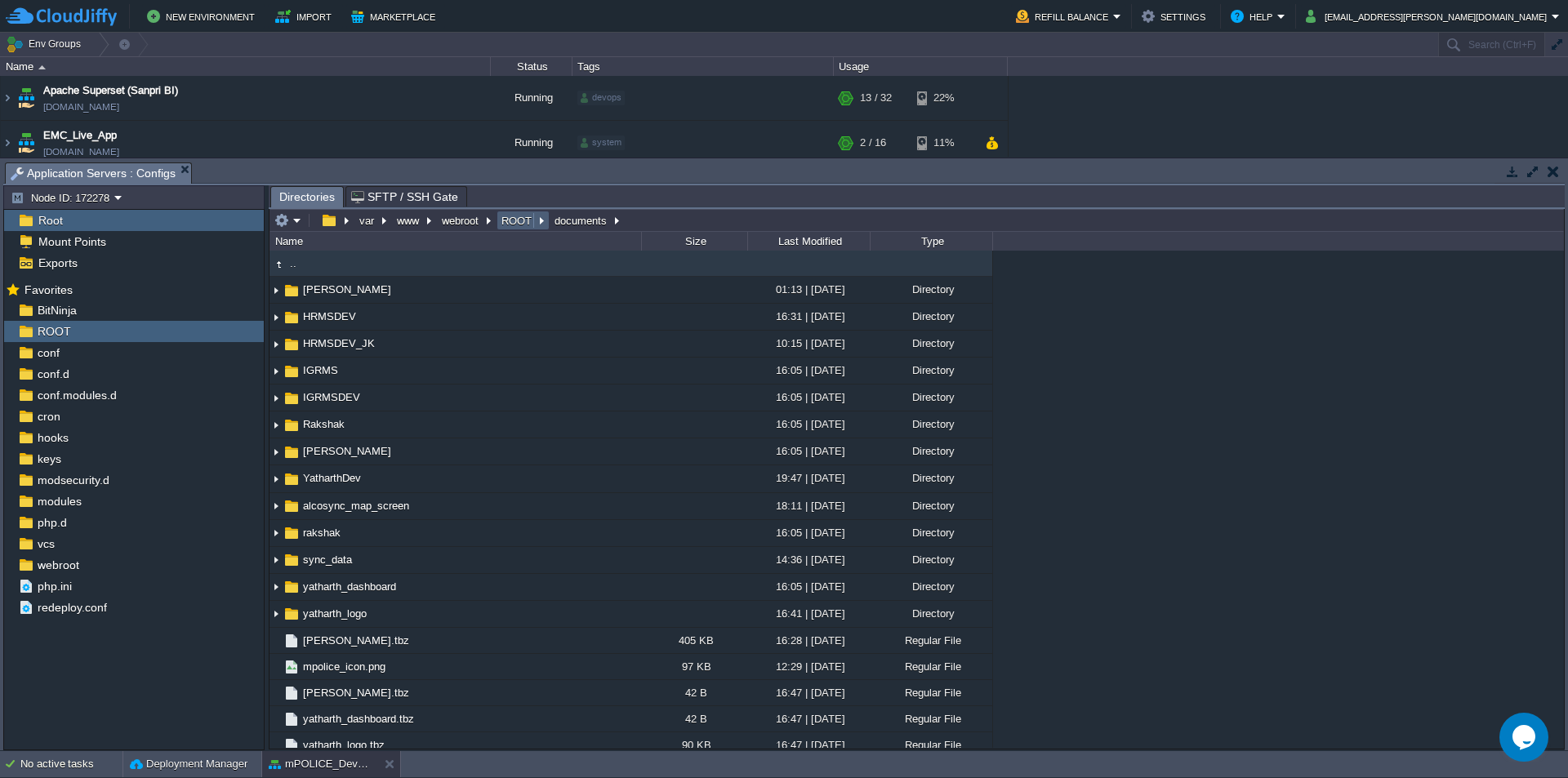
click at [516, 220] on button "ROOT" at bounding box center [517, 220] width 37 height 14
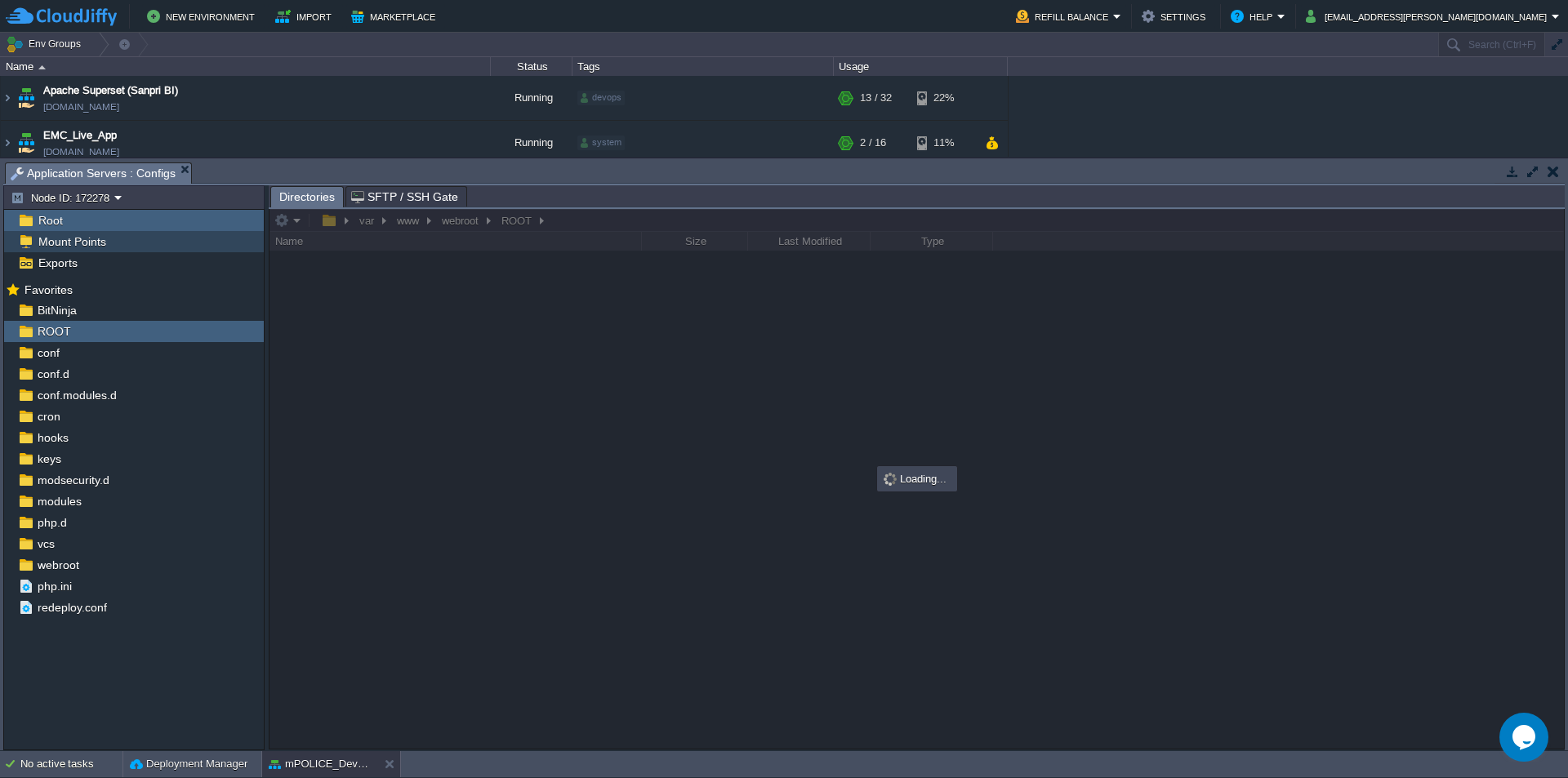
click at [91, 244] on span "Mount Points" at bounding box center [71, 241] width 73 height 14
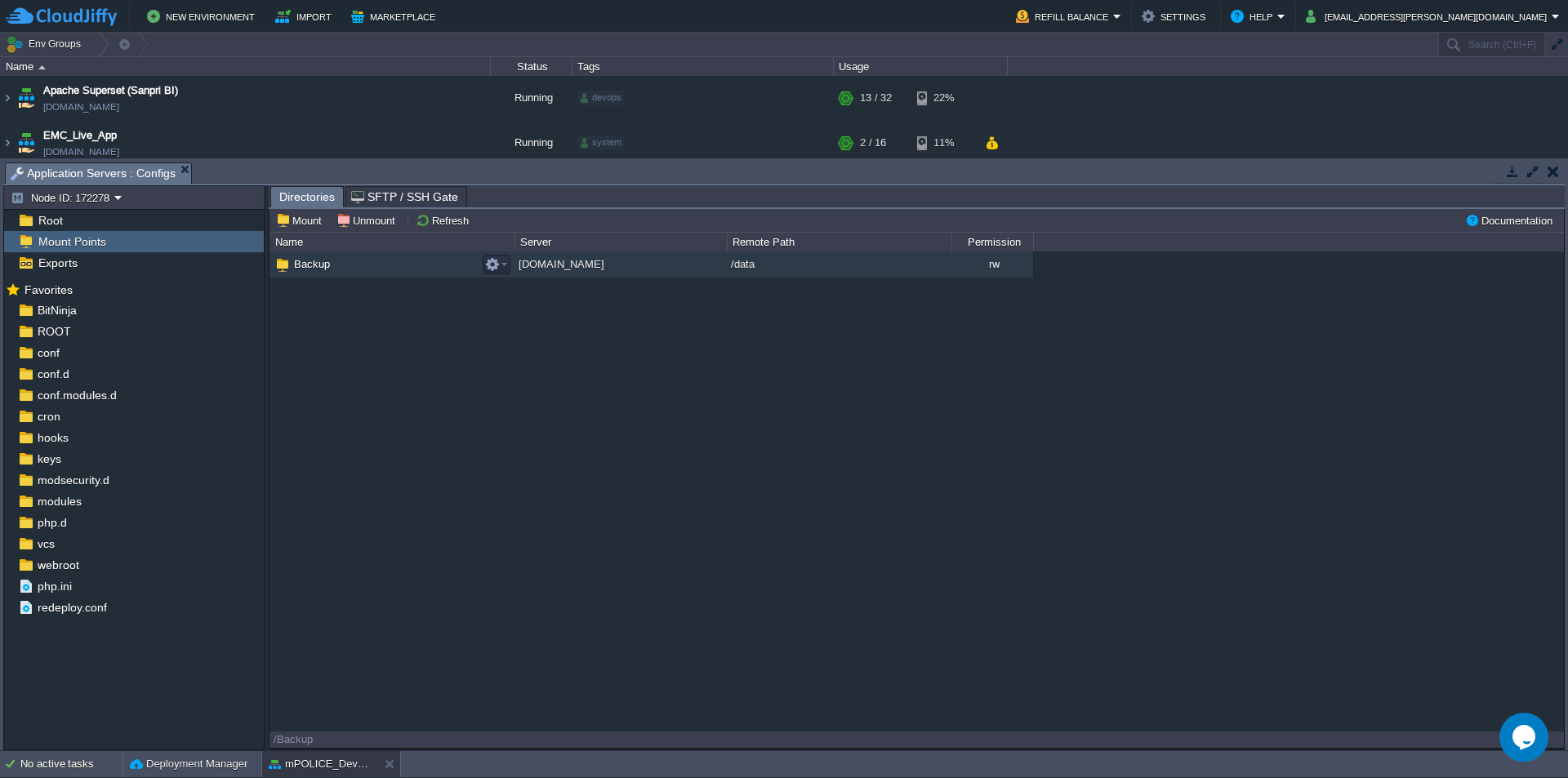
click at [317, 267] on span "Backup" at bounding box center [312, 264] width 41 height 14
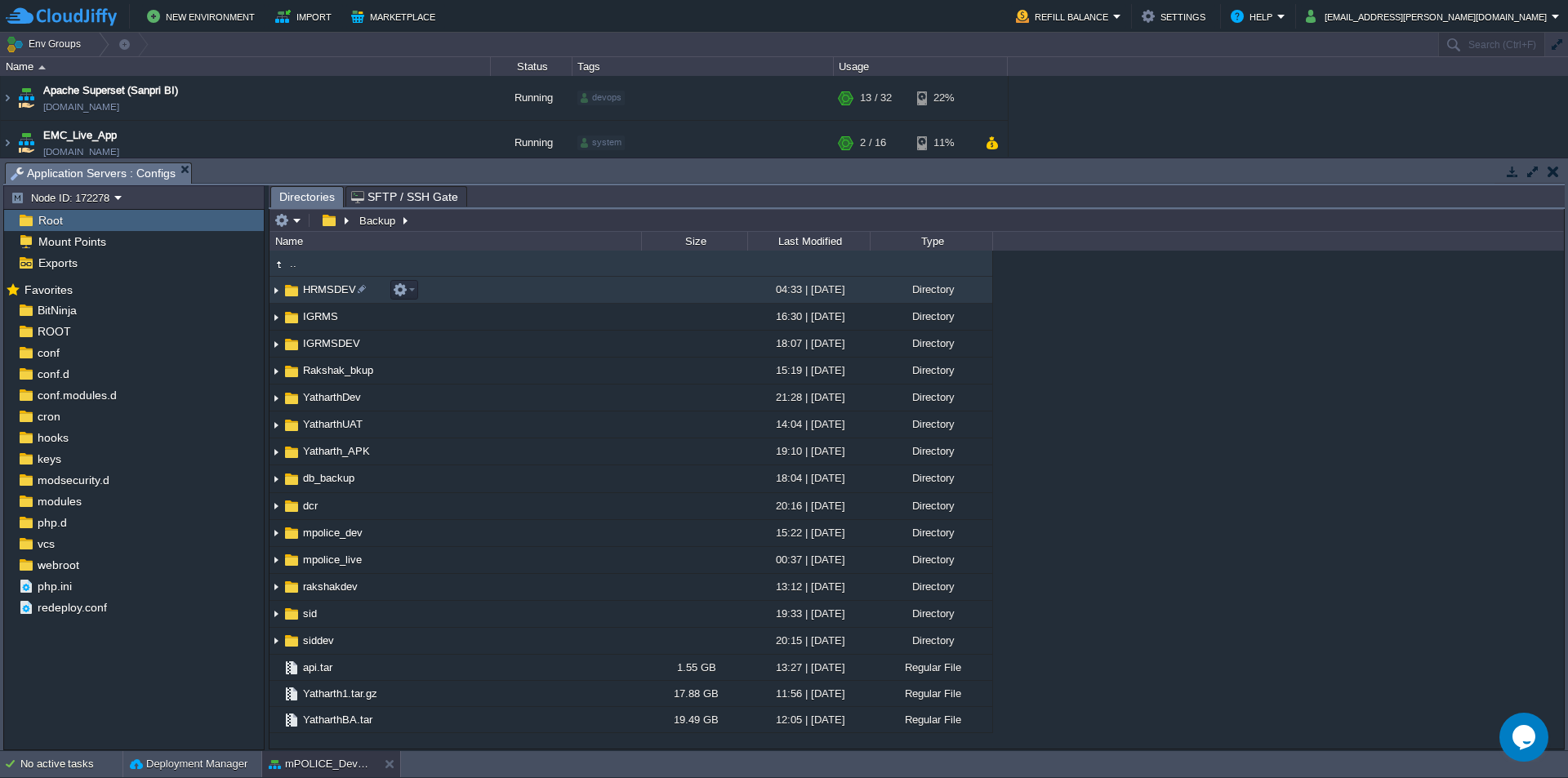
click at [321, 294] on span "HRMSDEV" at bounding box center [329, 289] width 58 height 14
